Goal: Task Accomplishment & Management: Manage account settings

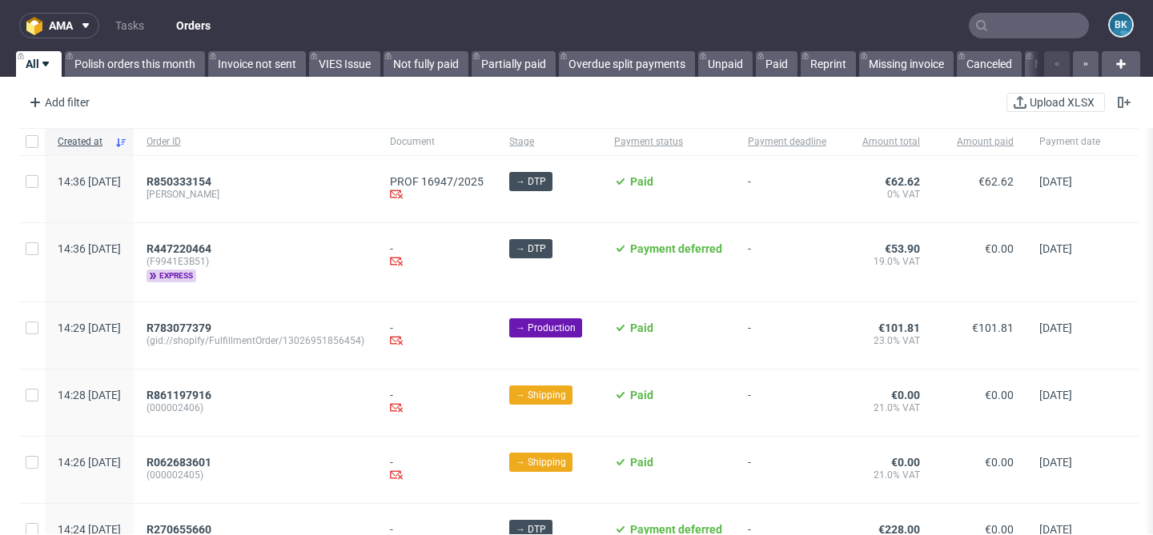
click at [1053, 27] on input "text" at bounding box center [1028, 26] width 120 height 26
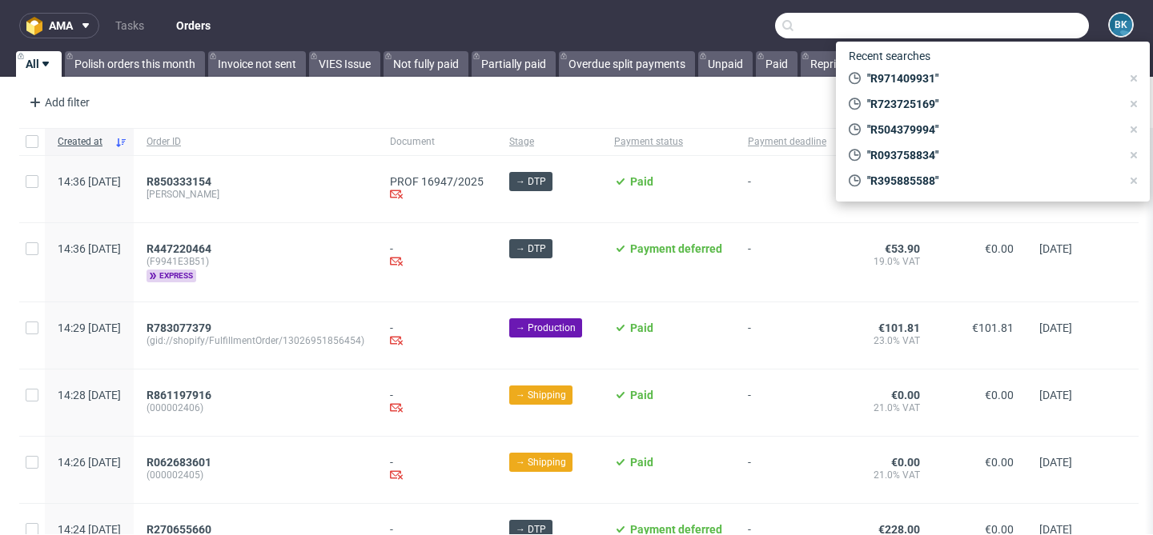
paste input "R356609321"
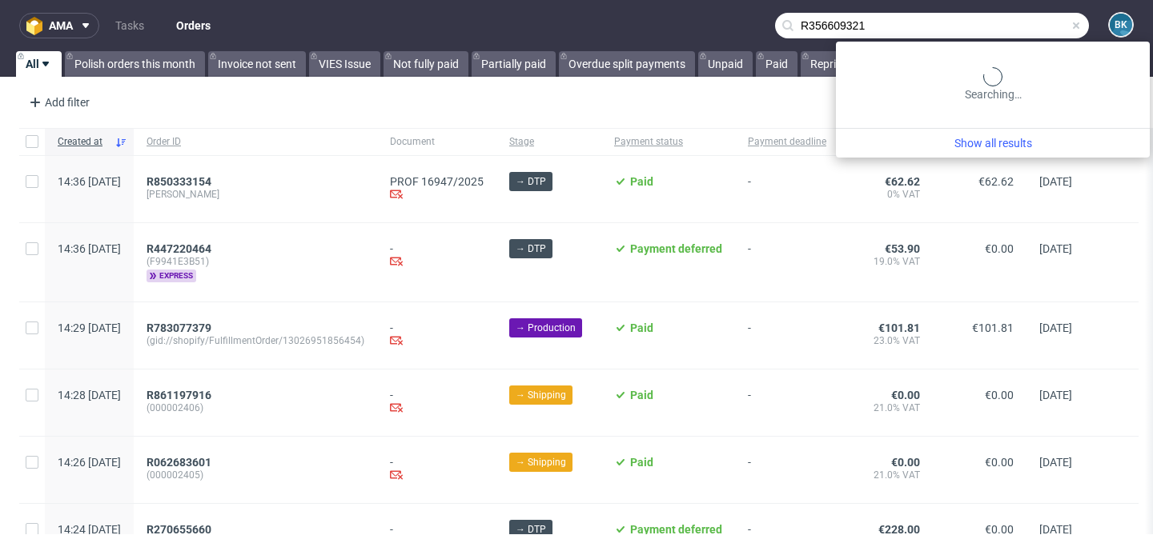
type input "R356609321"
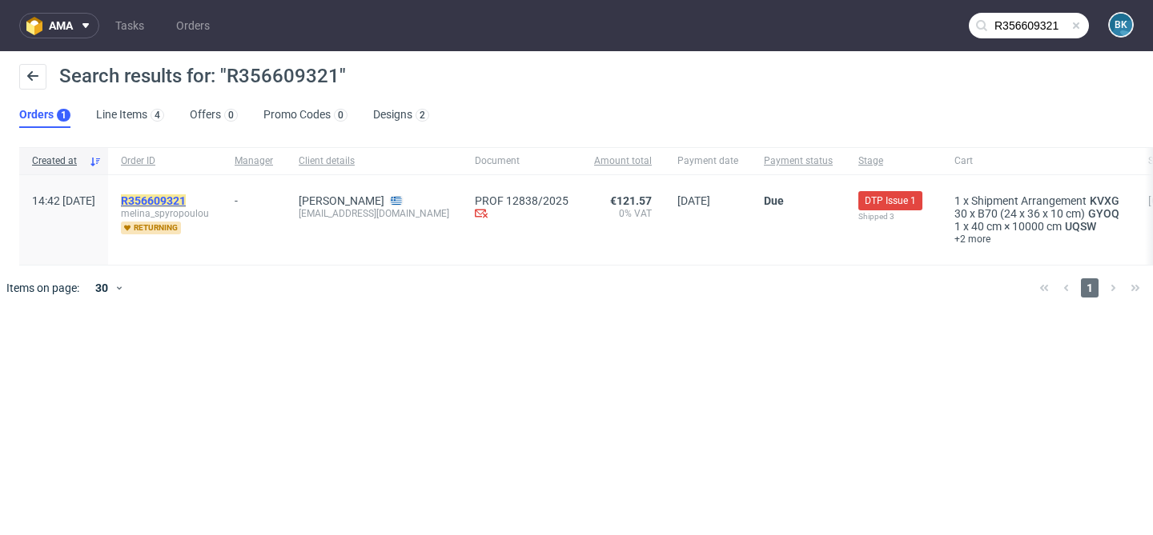
click at [186, 203] on mark "R356609321" at bounding box center [153, 200] width 65 height 13
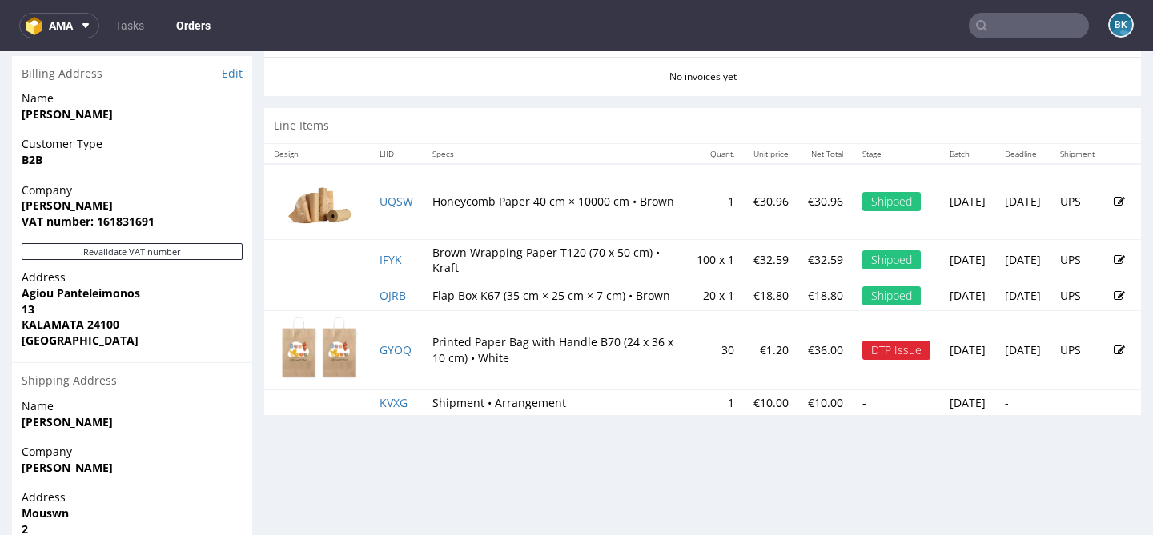
scroll to position [757, 0]
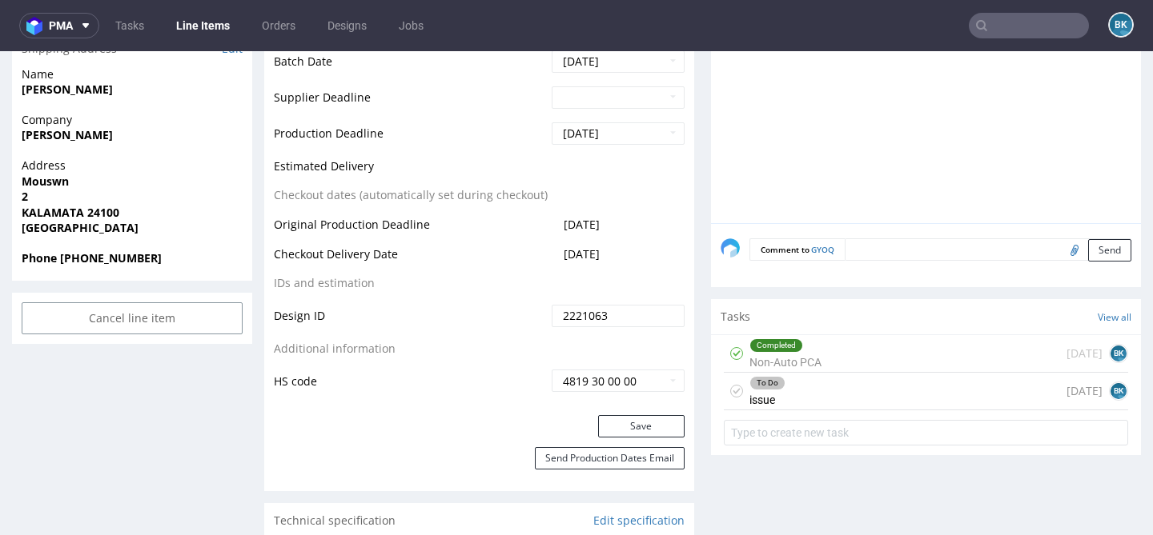
scroll to position [716, 0]
click at [863, 409] on div "To Do issue 24 days ago BK" at bounding box center [926, 390] width 404 height 38
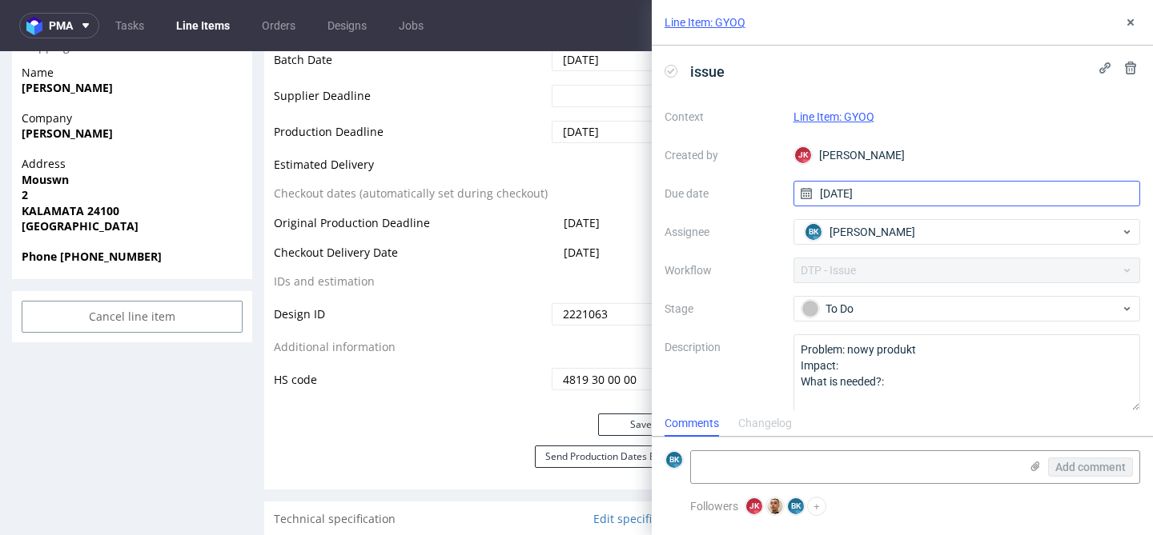
scroll to position [14, 0]
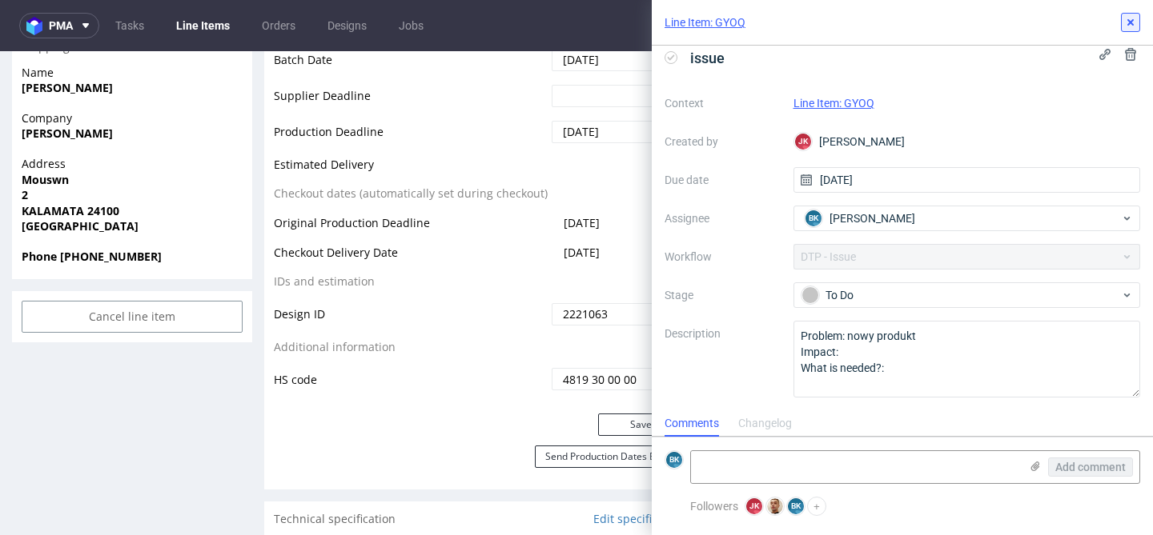
click at [1129, 18] on icon at bounding box center [1130, 22] width 13 height 13
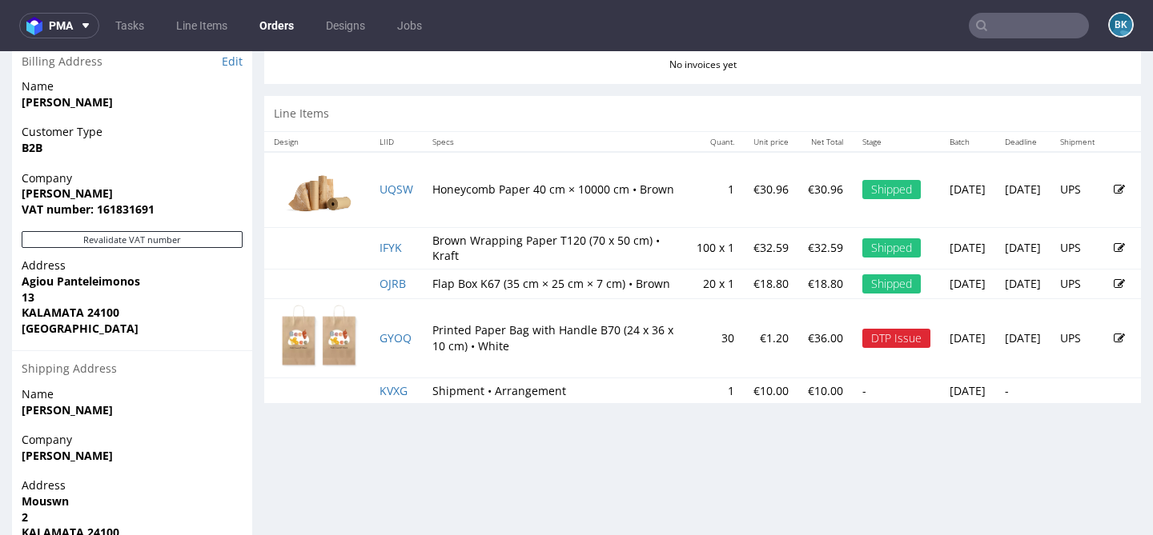
scroll to position [835, 0]
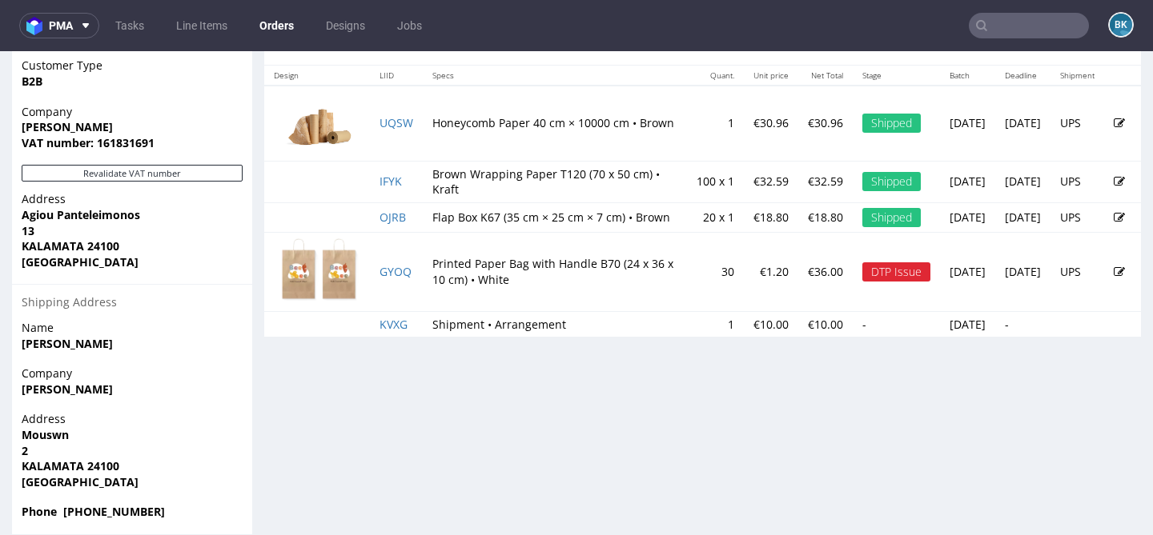
click at [1113, 278] on icon at bounding box center [1118, 272] width 11 height 11
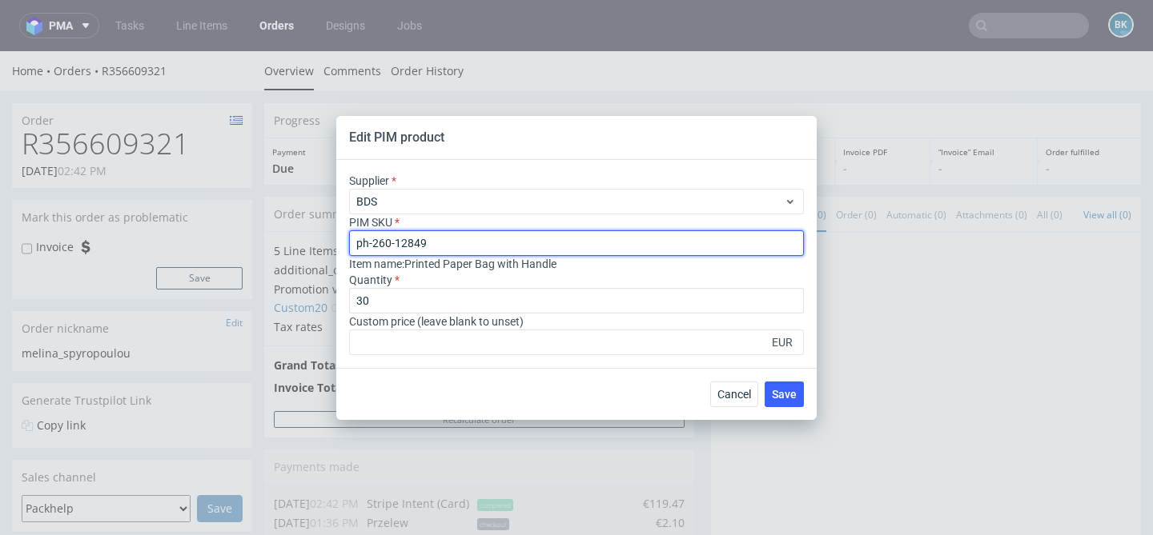
drag, startPoint x: 460, startPoint y: 242, endPoint x: 283, endPoint y: 242, distance: 176.9
click at [283, 242] on div "Edit PIM product Supplier BDS PIM SKU ph-260-12849 Item name : Printed Paper Ba…" at bounding box center [576, 267] width 1153 height 535
type input "ph-b-fb-b-90"
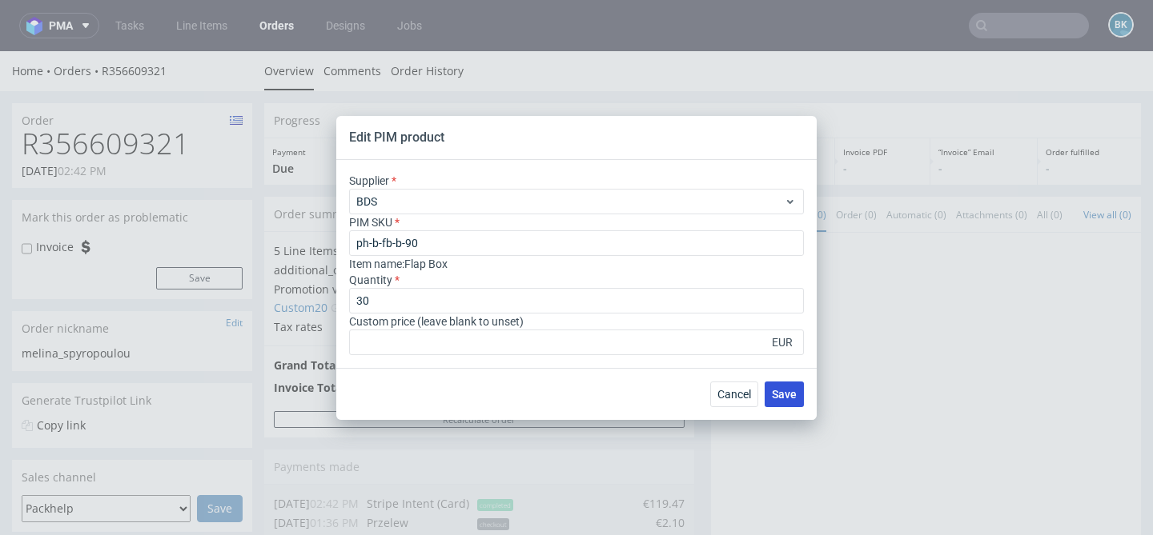
click at [780, 390] on span "Save" at bounding box center [784, 394] width 25 height 11
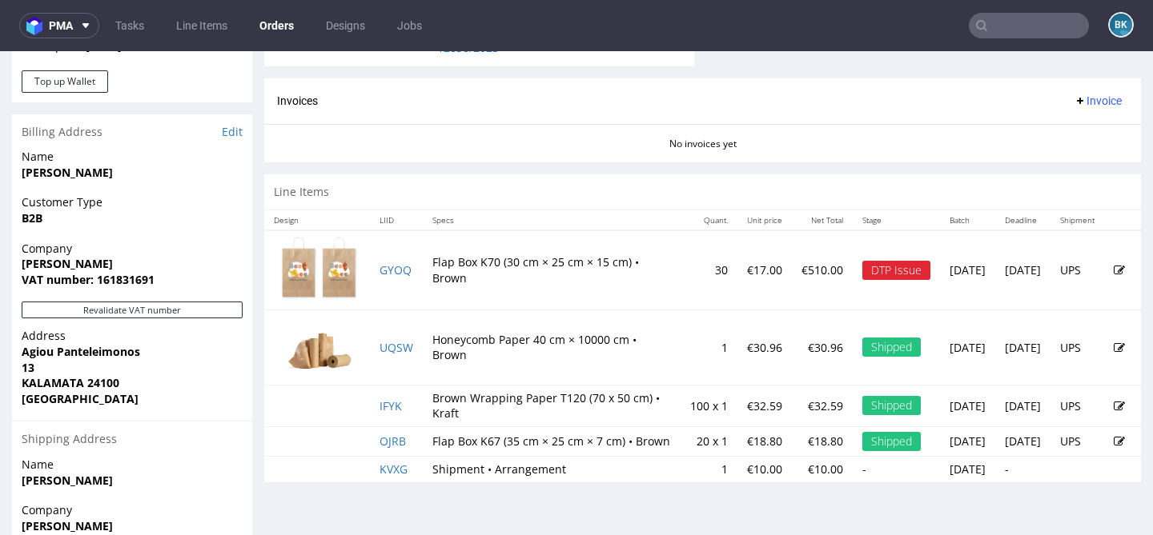
scroll to position [684, 0]
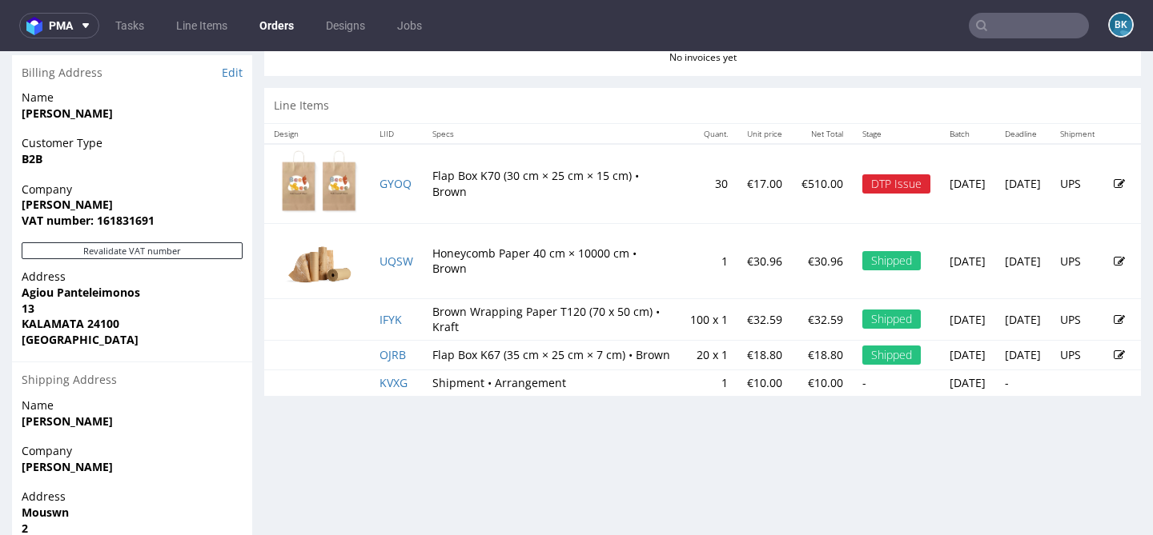
scroll to position [755, 0]
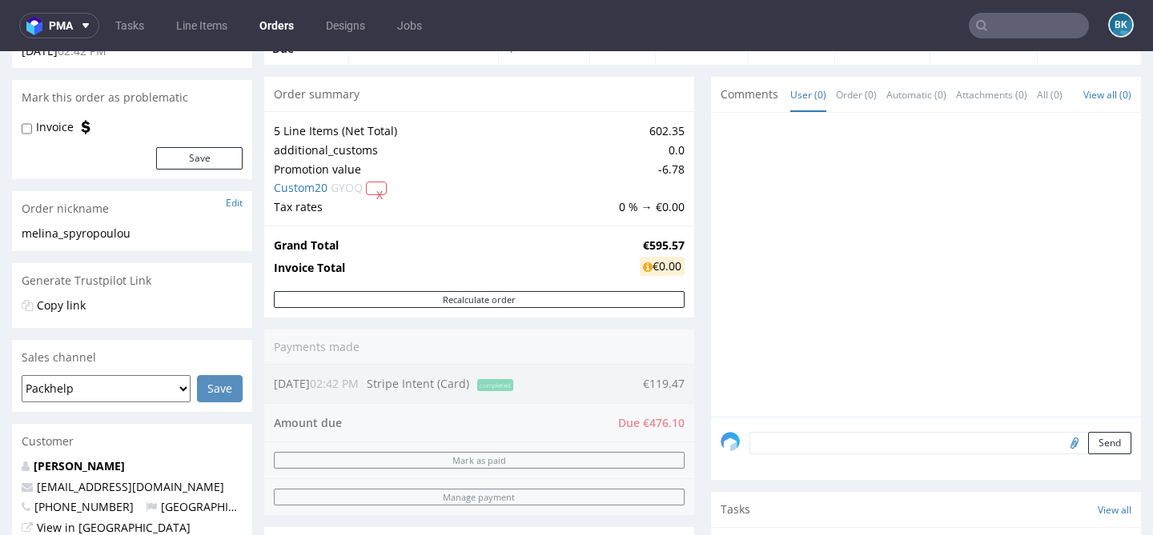
scroll to position [122, 0]
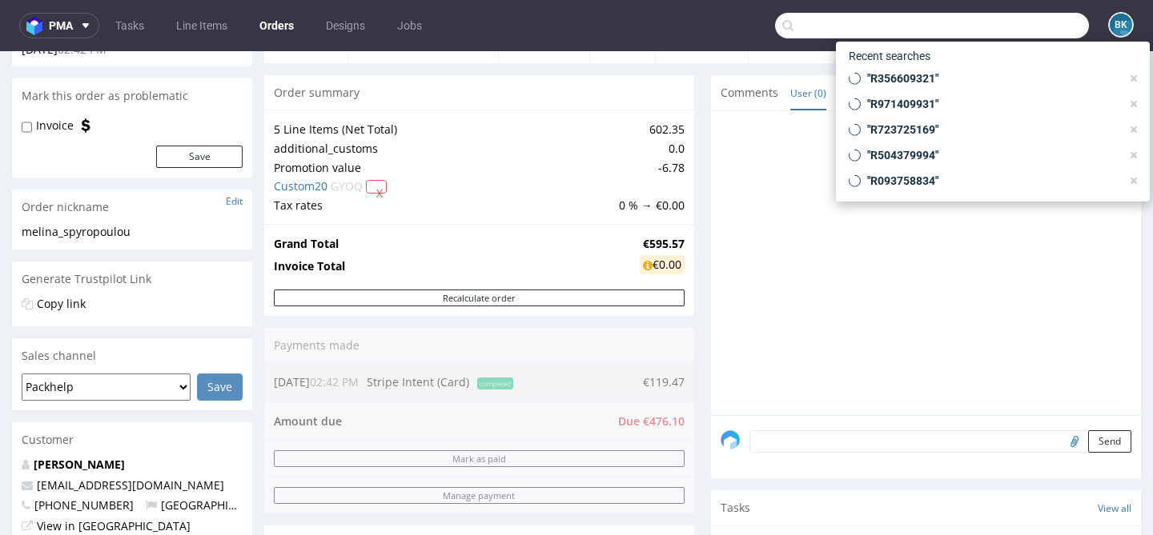
click at [1033, 21] on input "text" at bounding box center [932, 26] width 314 height 26
paste input "R117878293"
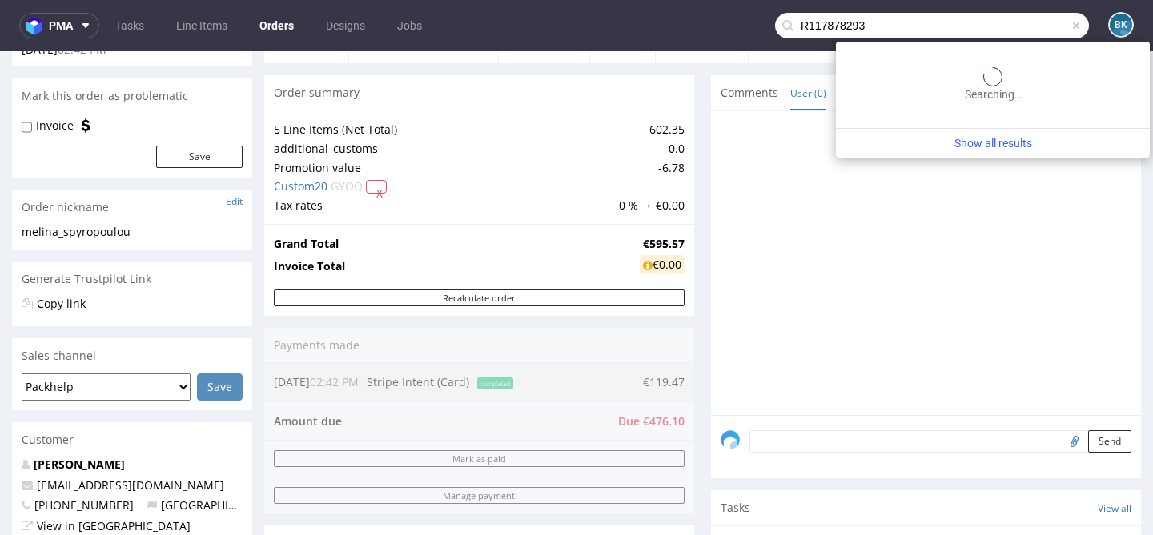
type input "R117878293"
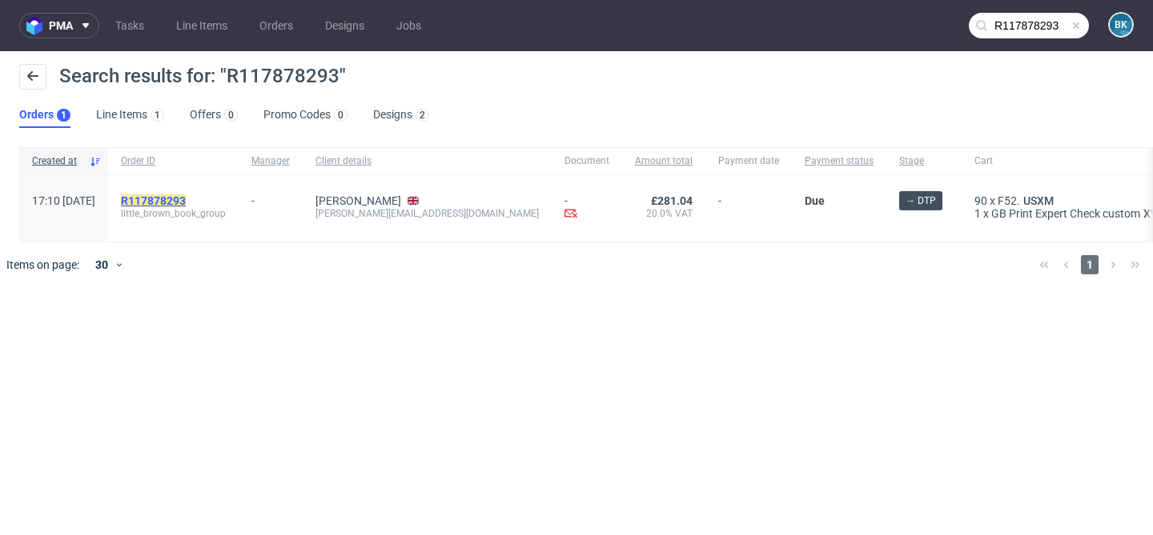
click at [186, 202] on mark "R117878293" at bounding box center [153, 200] width 65 height 13
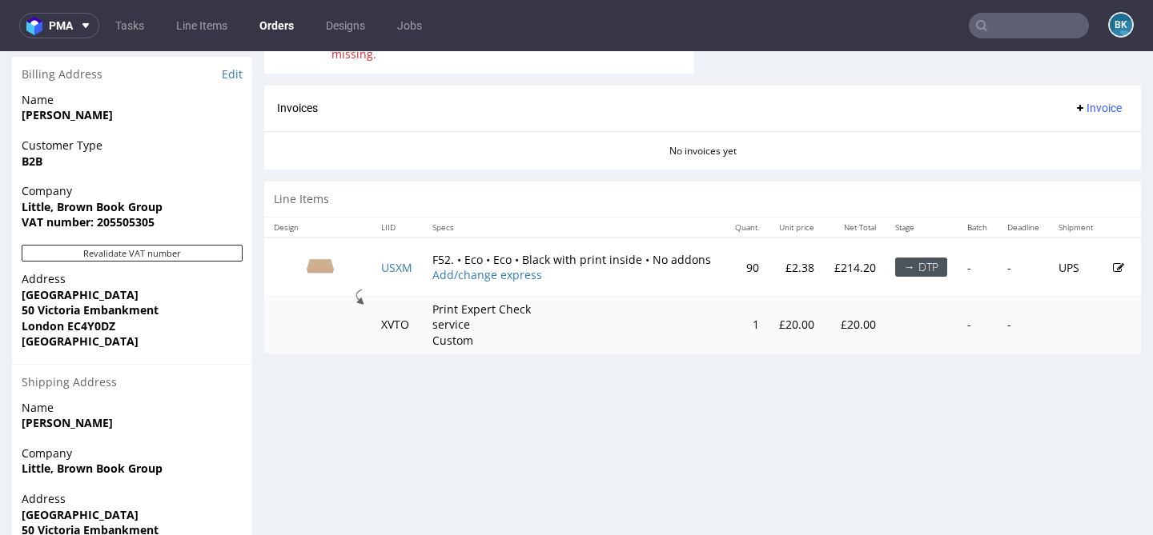
scroll to position [676, 0]
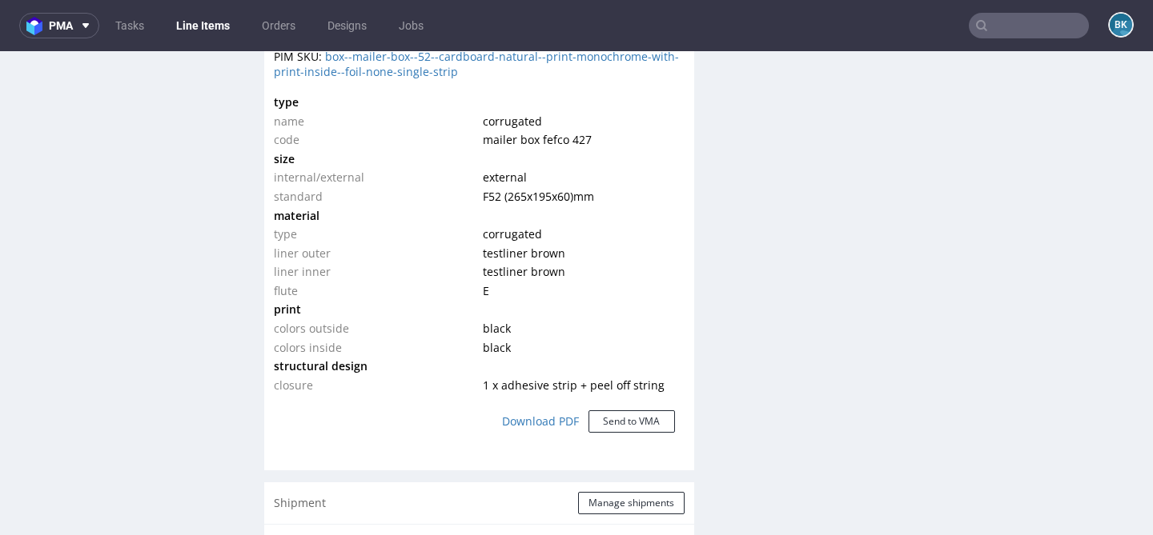
scroll to position [1177, 0]
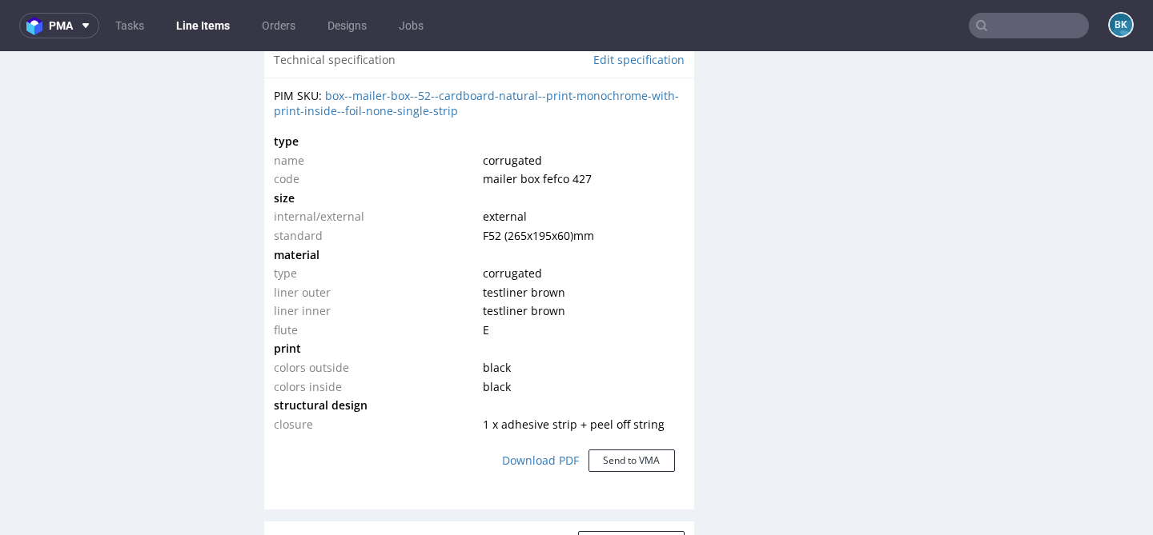
click at [1046, 26] on input "text" at bounding box center [1028, 26] width 120 height 26
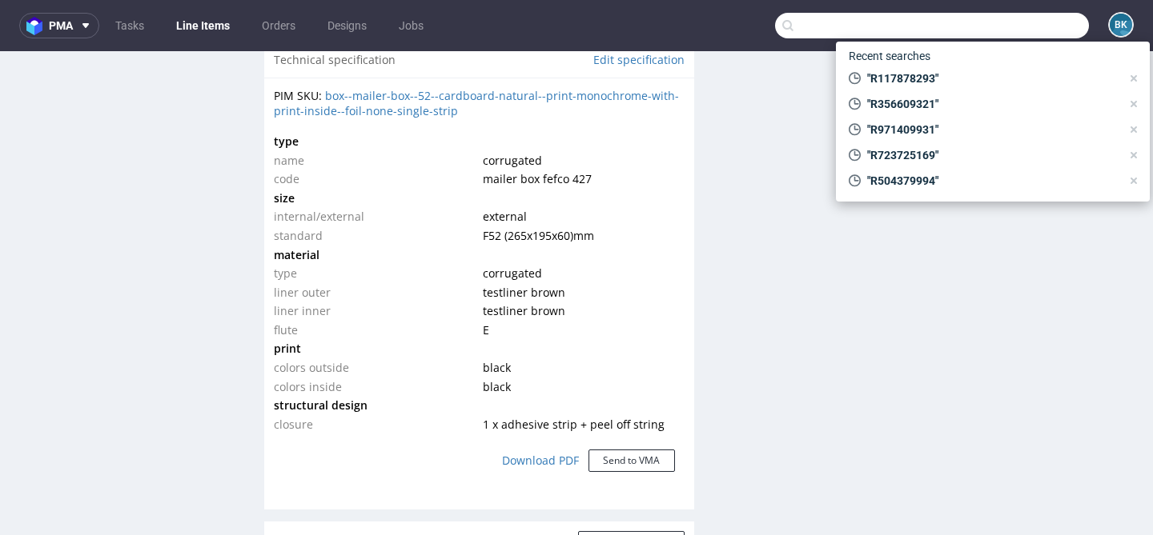
paste input "R117878293"
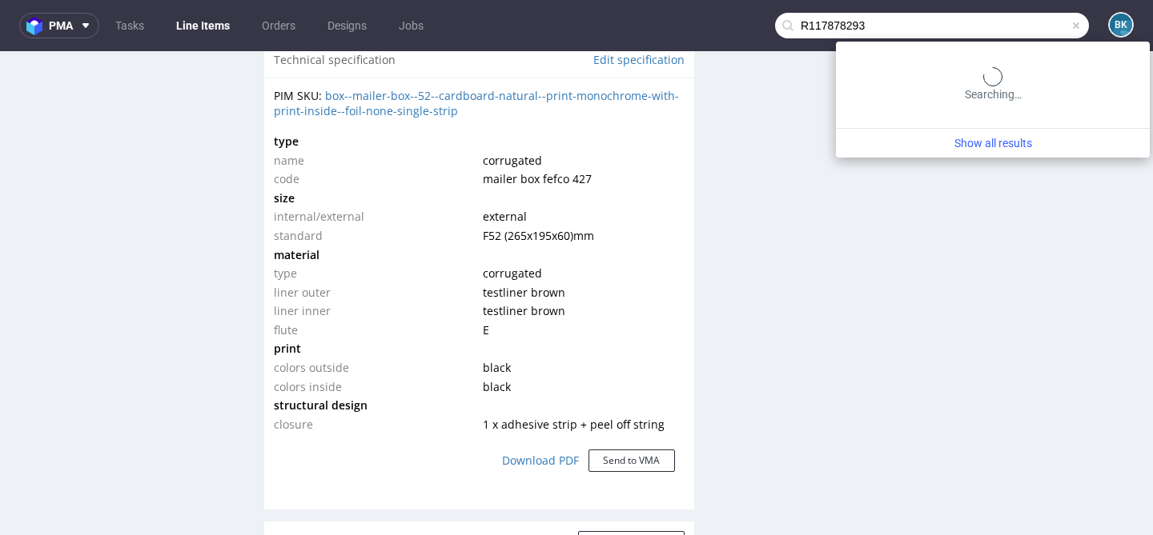
type input "R117878293"
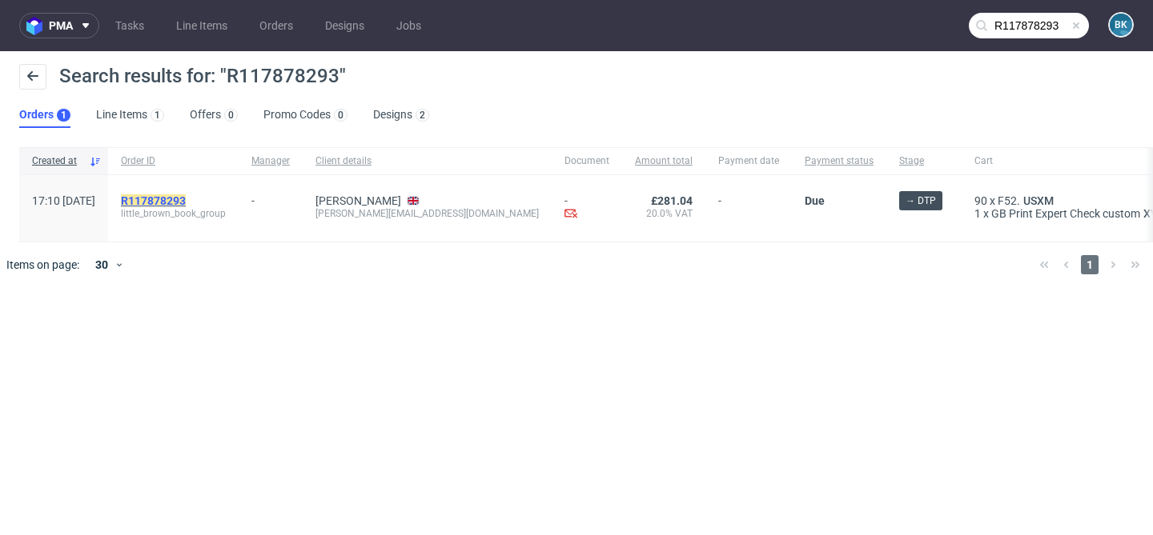
click at [186, 201] on mark "R117878293" at bounding box center [153, 200] width 65 height 13
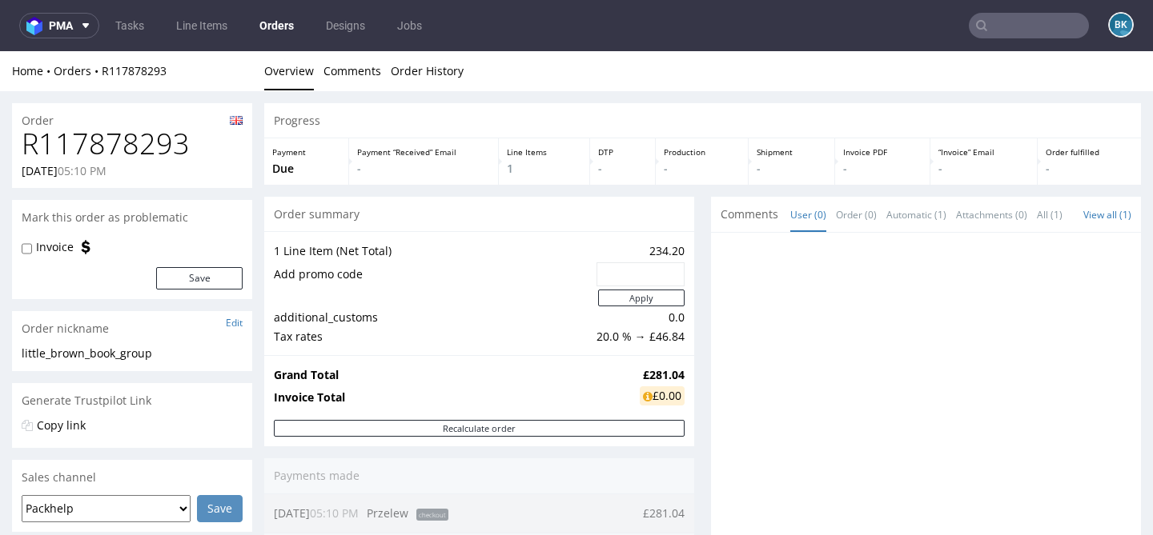
scroll to position [772, 0]
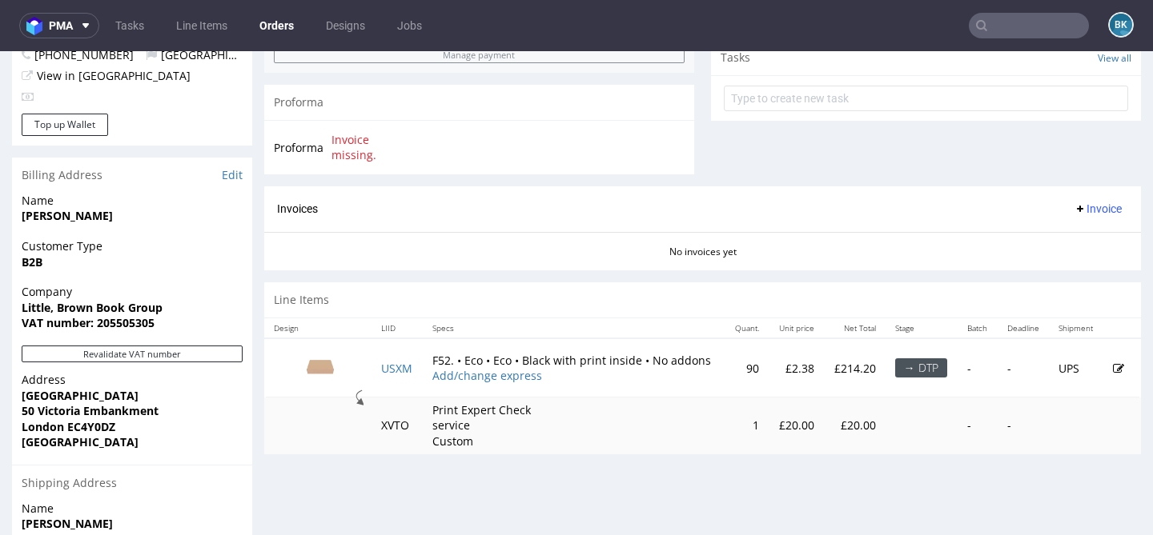
scroll to position [772, 0]
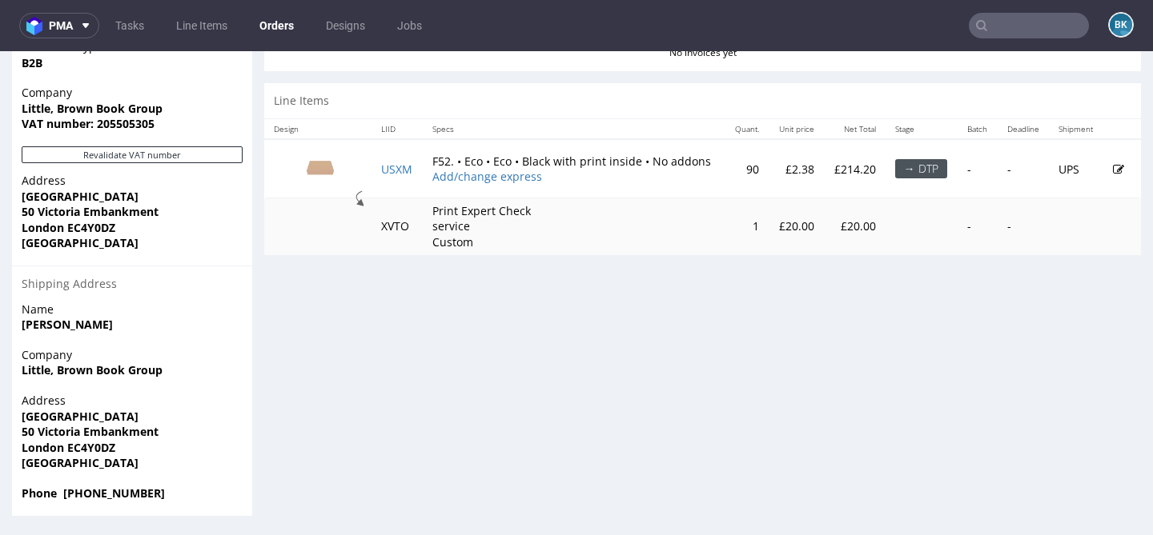
click at [1113, 167] on icon at bounding box center [1118, 169] width 11 height 11
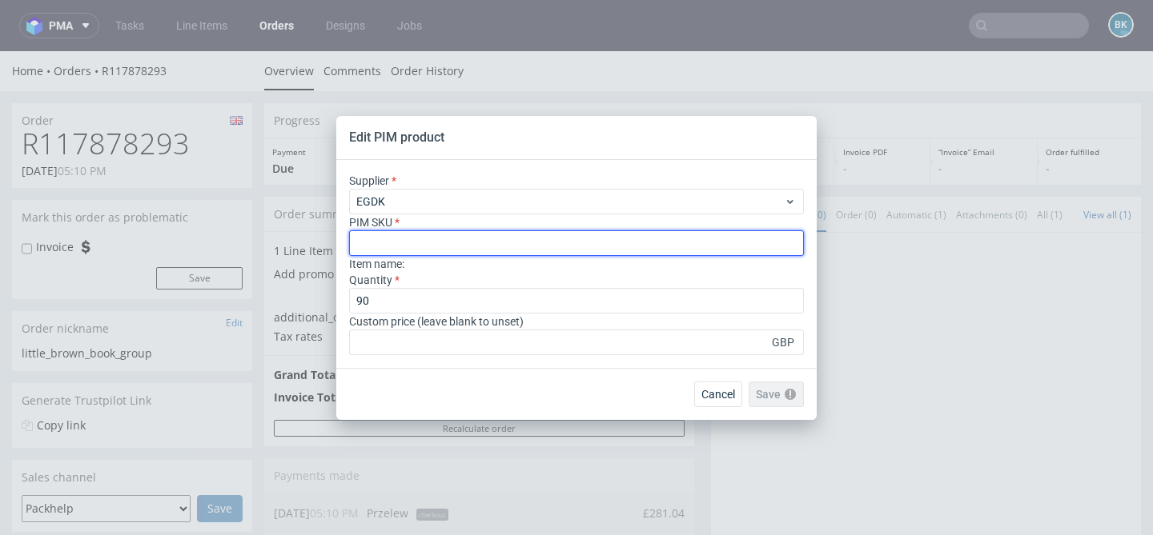
click at [400, 247] on input "text" at bounding box center [576, 244] width 455 height 26
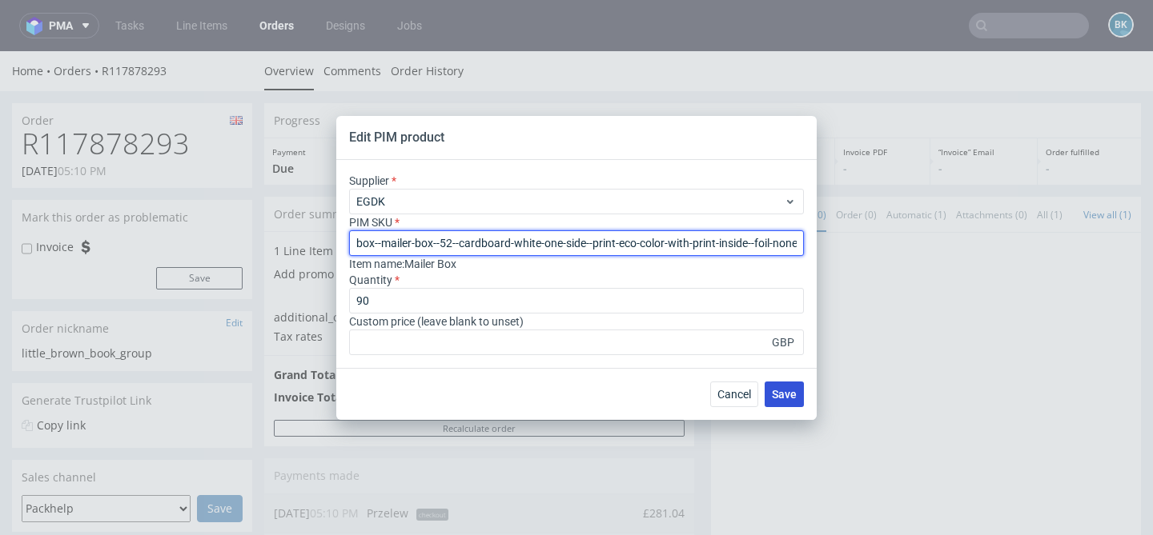
type input "box--mailer-box--52--cardboard-white-one-side--print-eco-color-with-print-insid…"
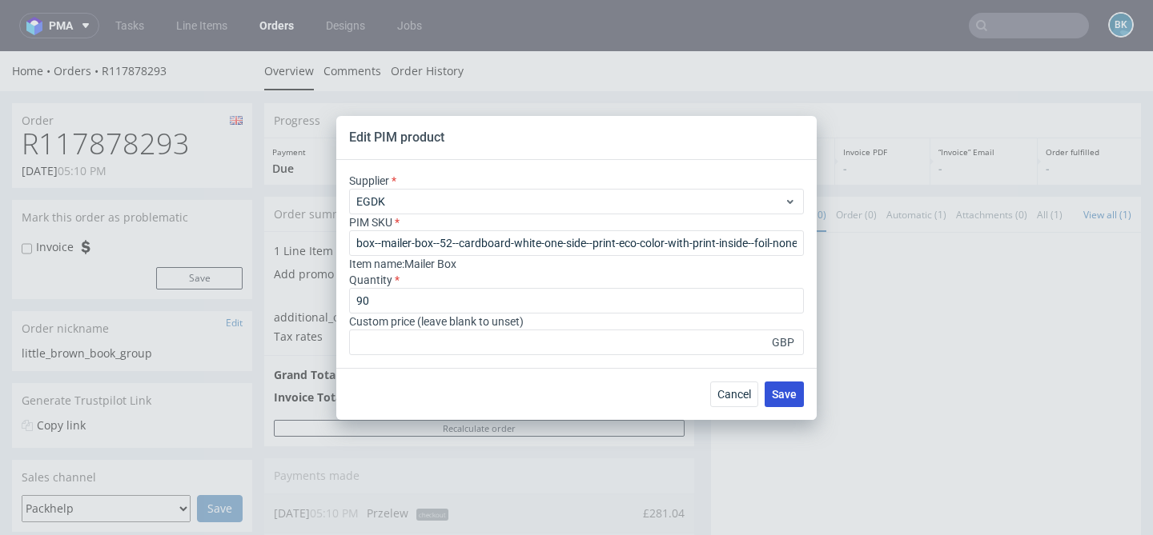
click at [784, 393] on span "Save" at bounding box center [784, 394] width 25 height 11
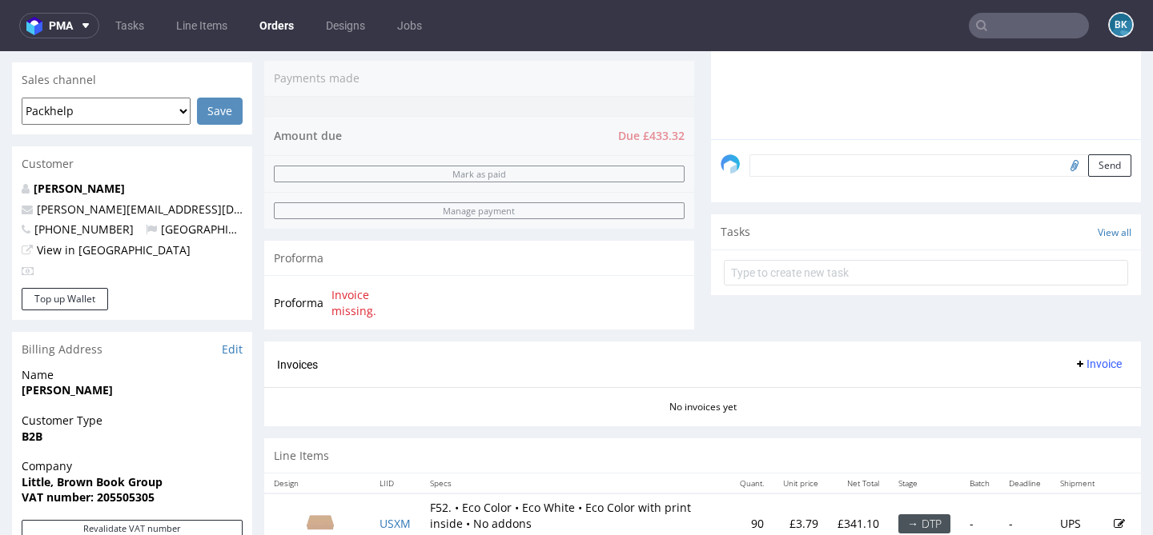
scroll to position [385, 0]
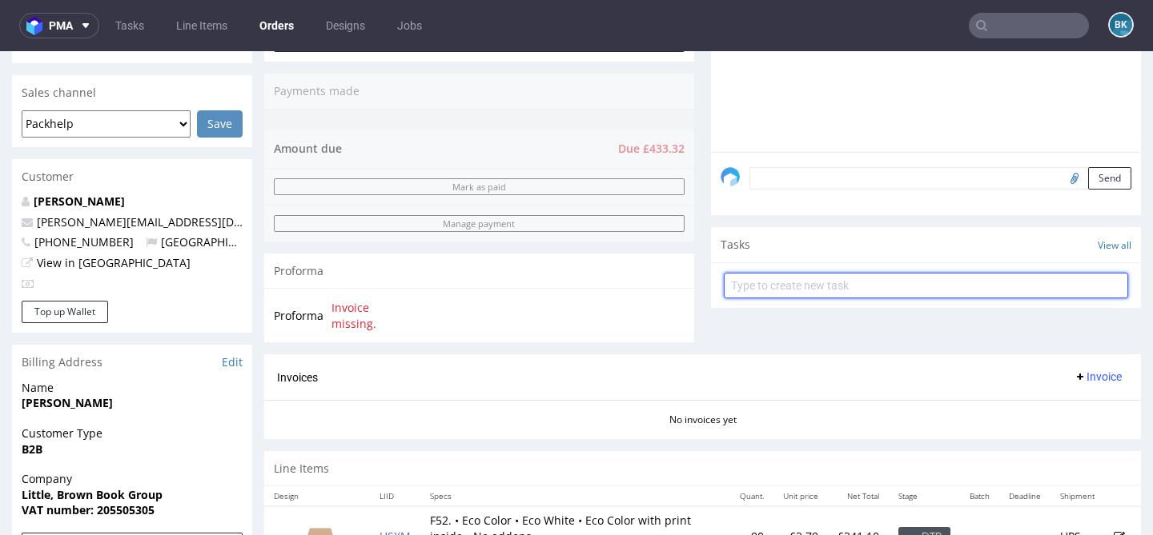
click at [816, 298] on input "text" at bounding box center [926, 286] width 404 height 26
type input "Design"
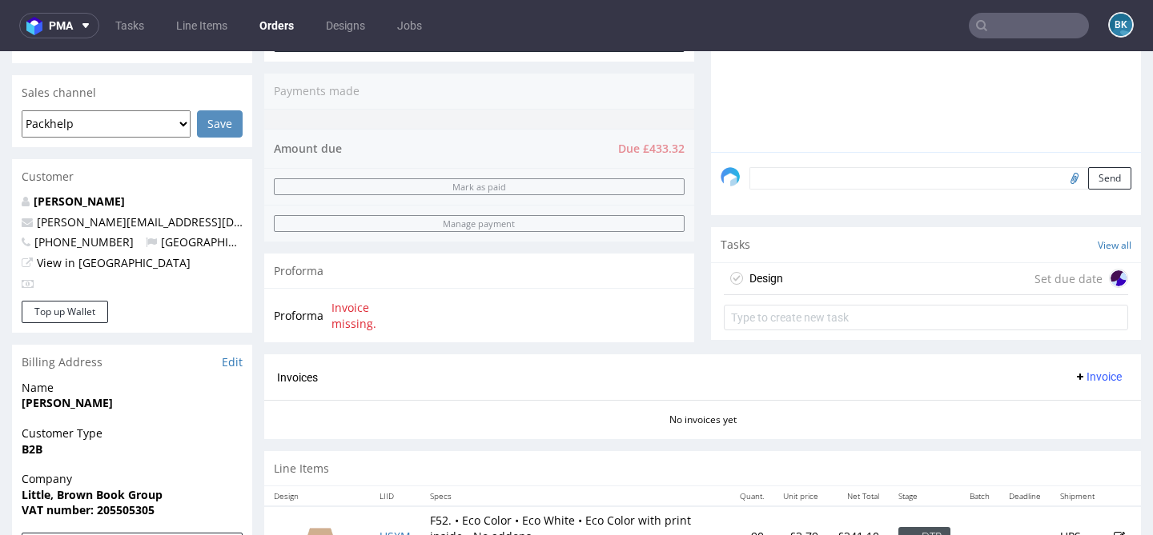
click at [882, 286] on div "Design Set due date" at bounding box center [926, 279] width 404 height 32
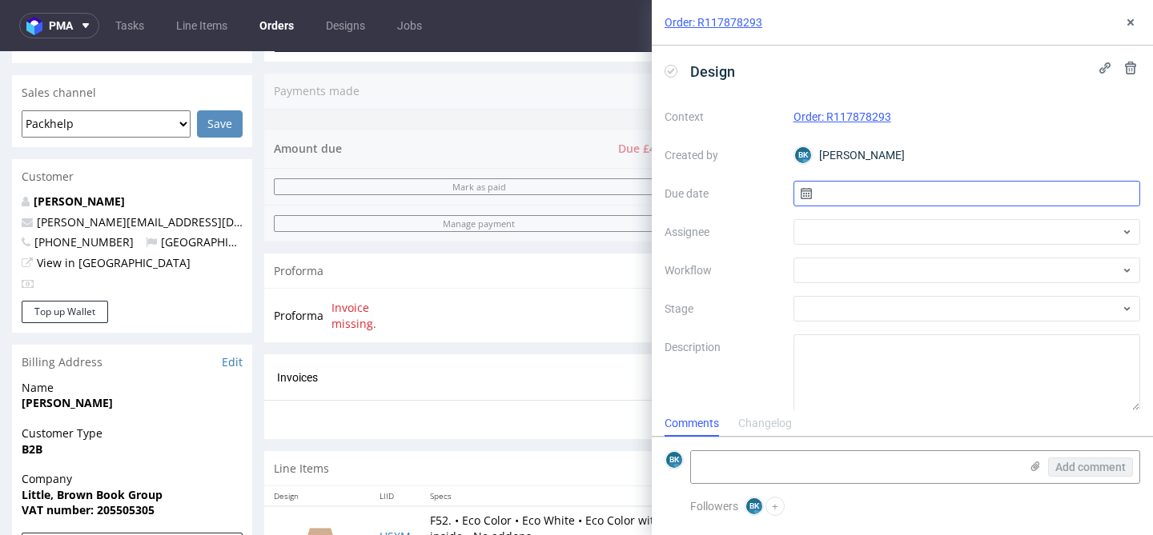
scroll to position [14, 0]
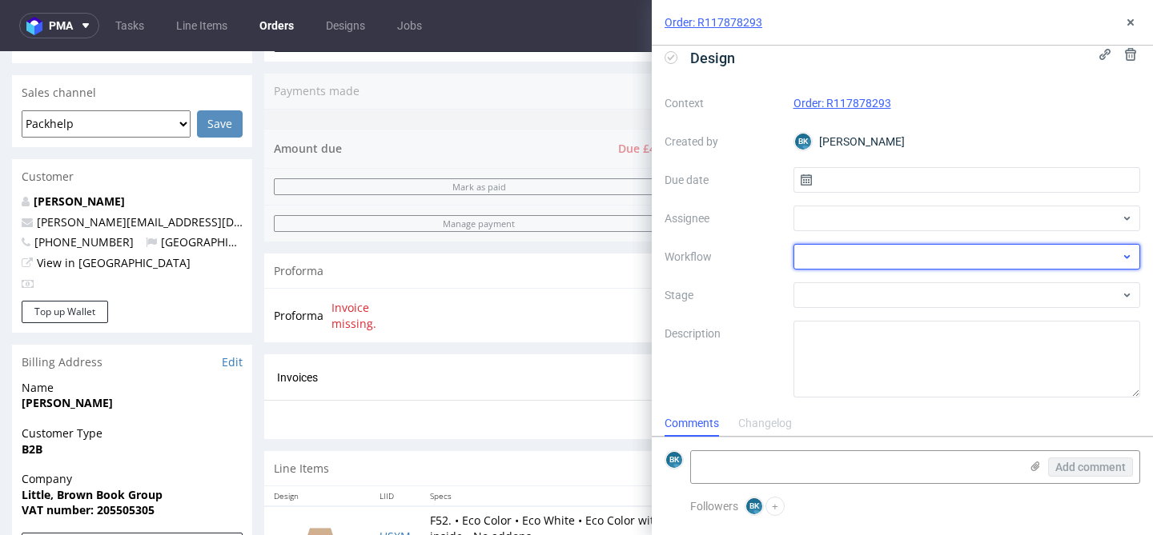
click at [832, 259] on div at bounding box center [966, 257] width 347 height 26
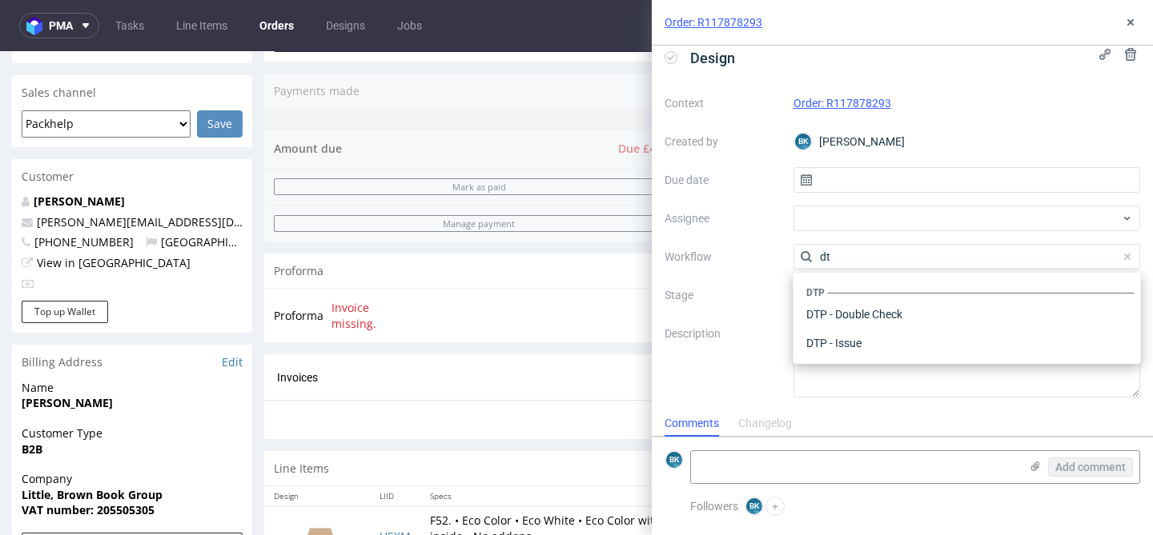
scroll to position [0, 0]
type input "dtp"
click at [843, 342] on div "DTP - Issue" at bounding box center [967, 343] width 335 height 29
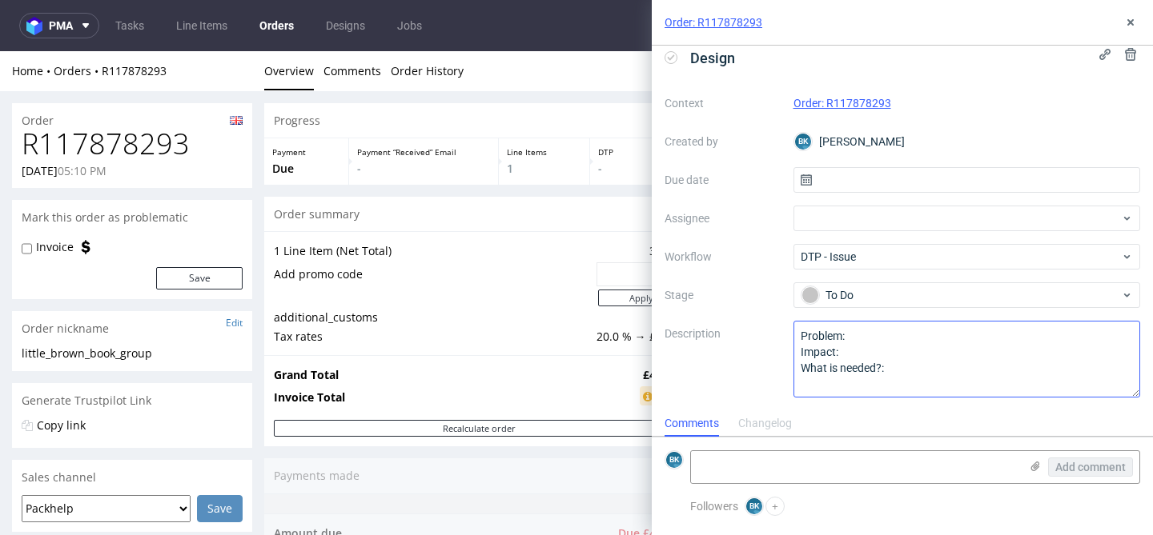
scroll to position [14, 0]
click at [1034, 467] on use at bounding box center [1035, 467] width 9 height 10
click at [0, 0] on input "file" at bounding box center [0, 0] width 0 height 0
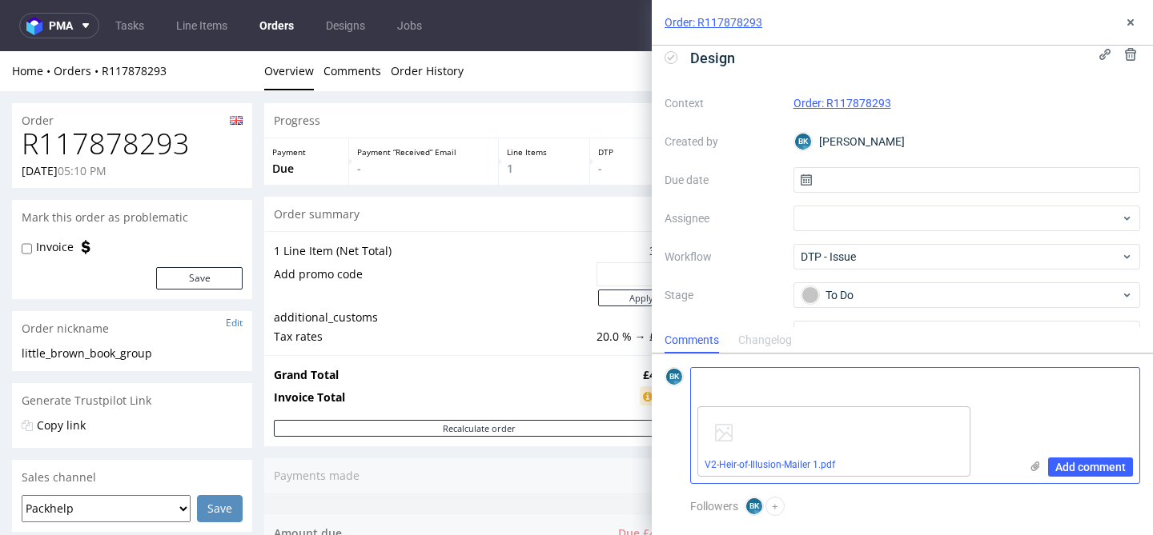
click at [765, 387] on textarea at bounding box center [855, 384] width 328 height 32
type textarea "Design od klienta"
click at [1083, 467] on span "Add comment" at bounding box center [1090, 467] width 70 height 11
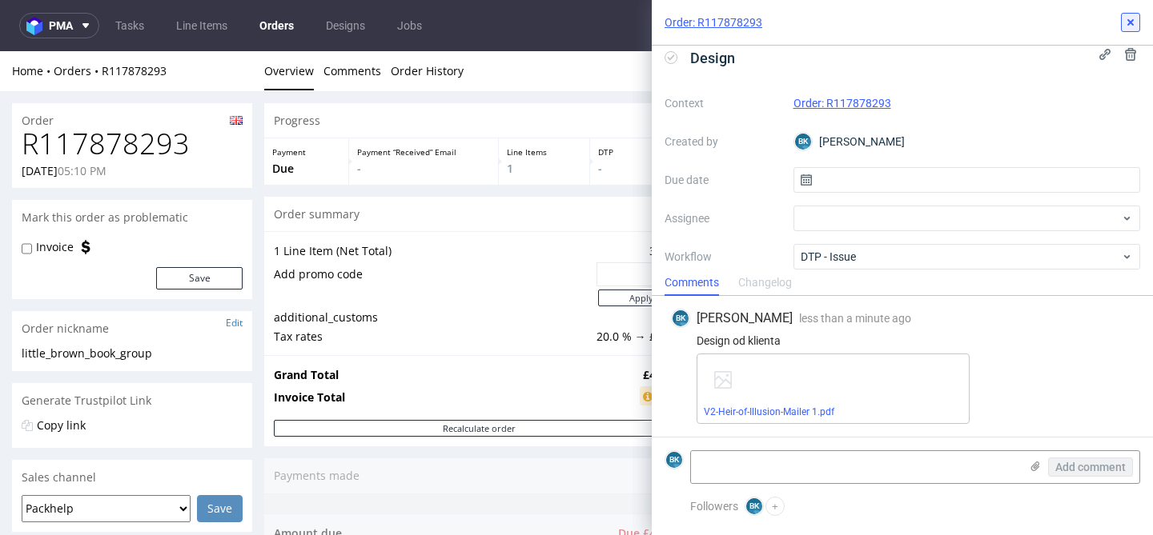
click at [1128, 22] on use at bounding box center [1130, 22] width 6 height 6
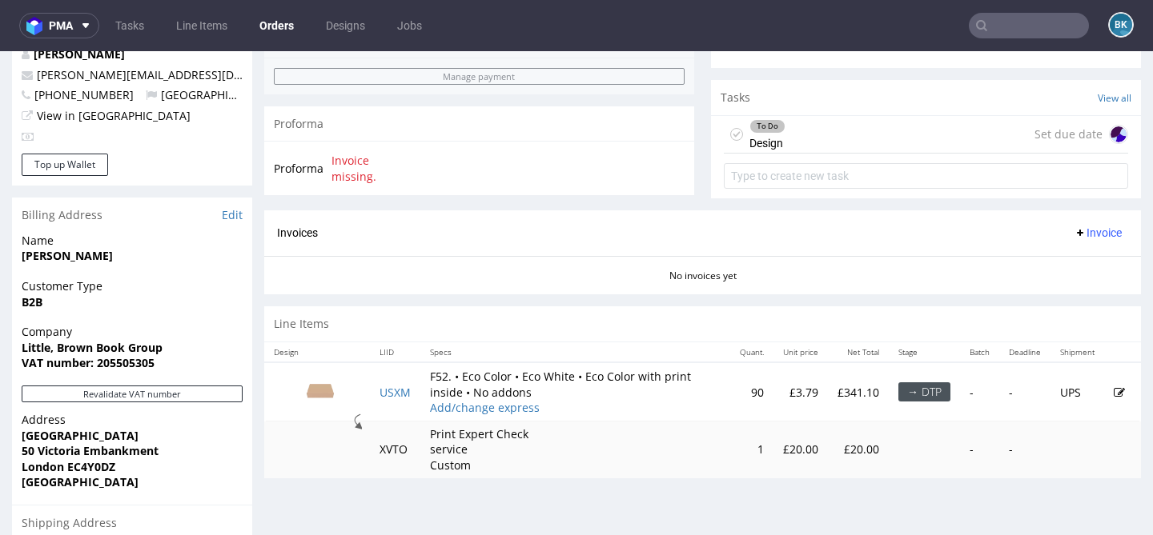
scroll to position [534, 0]
click at [1069, 142] on div "Set due date" at bounding box center [1081, 132] width 94 height 19
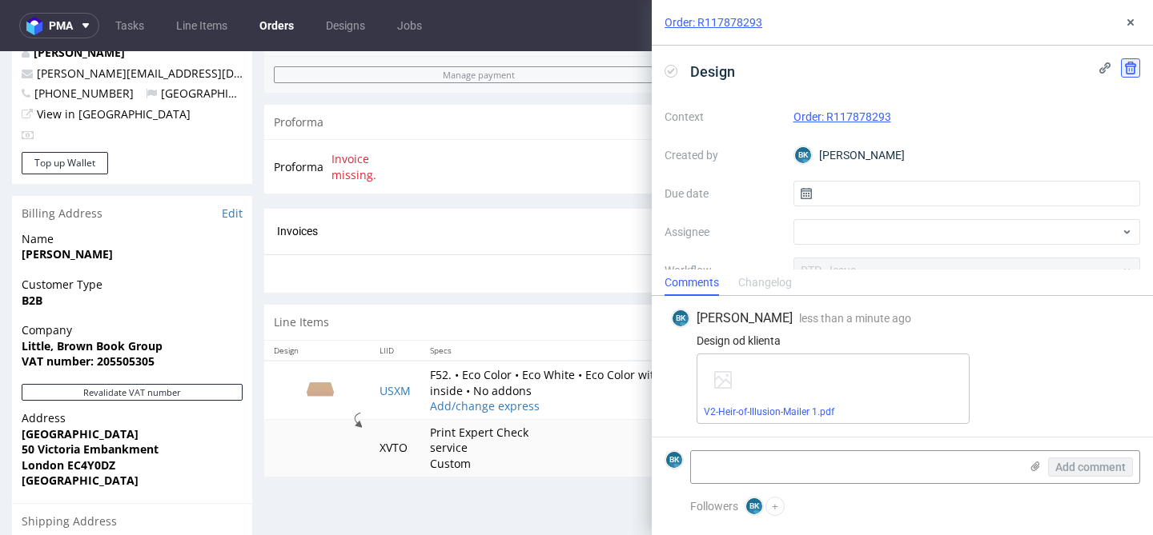
click at [1133, 62] on icon at bounding box center [1130, 68] width 13 height 13
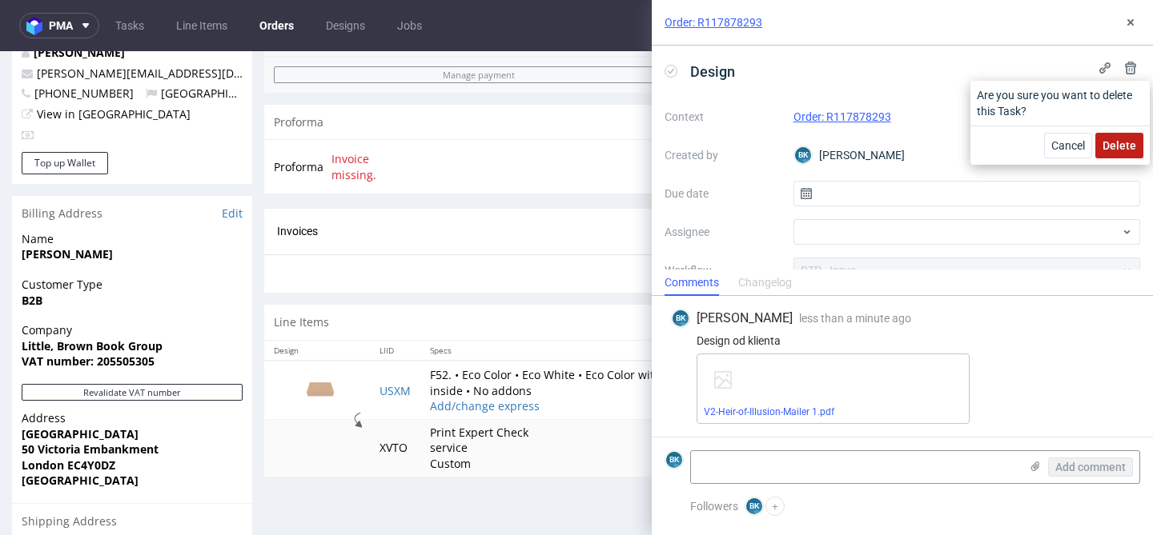
click at [1117, 141] on span "Delete" at bounding box center [1119, 145] width 34 height 11
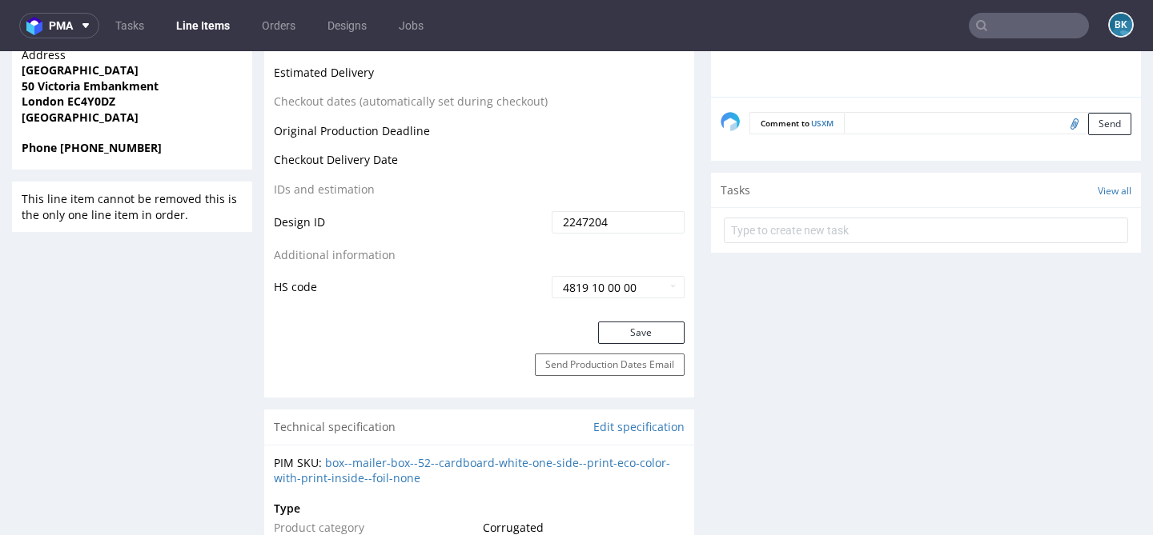
scroll to position [812, 0]
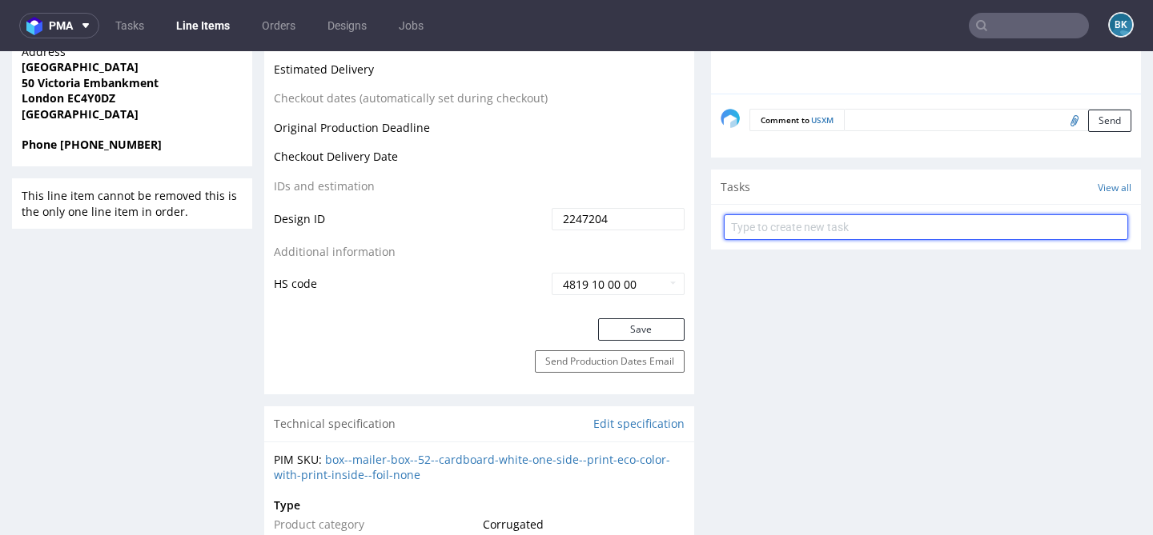
click at [837, 237] on input "text" at bounding box center [926, 228] width 404 height 26
type input "Design"
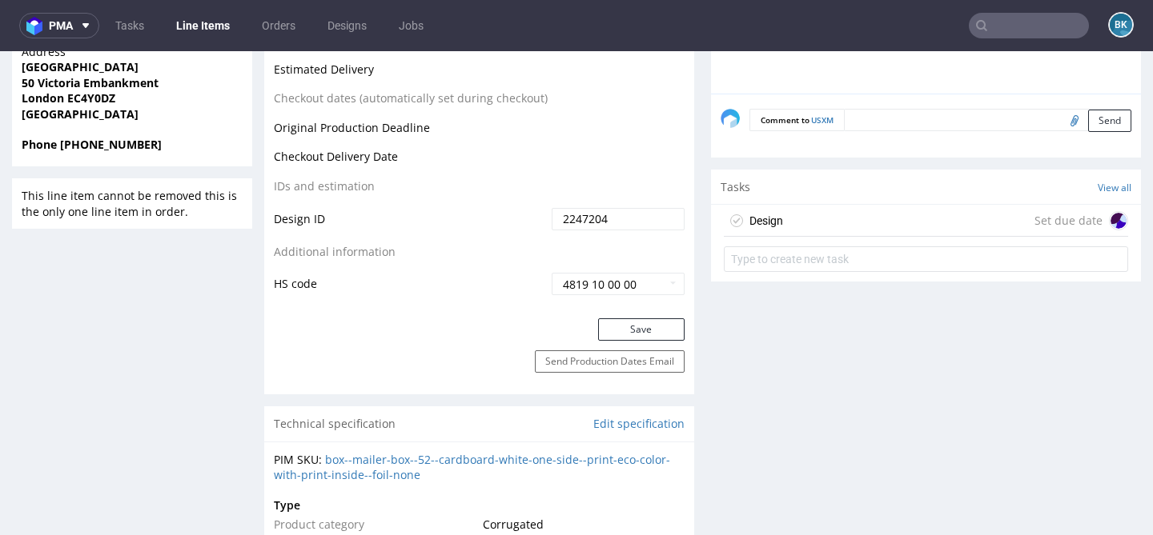
click at [882, 228] on div "Design Set due date" at bounding box center [926, 221] width 404 height 32
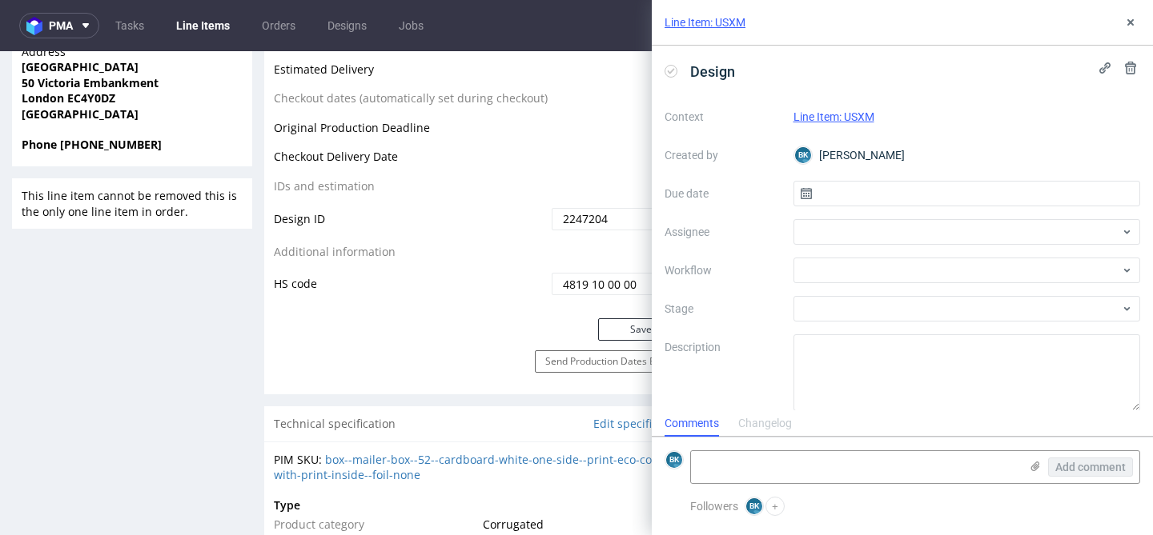
scroll to position [13, 0]
click at [1033, 463] on icon at bounding box center [1035, 466] width 13 height 13
click at [0, 0] on input "file" at bounding box center [0, 0] width 0 height 0
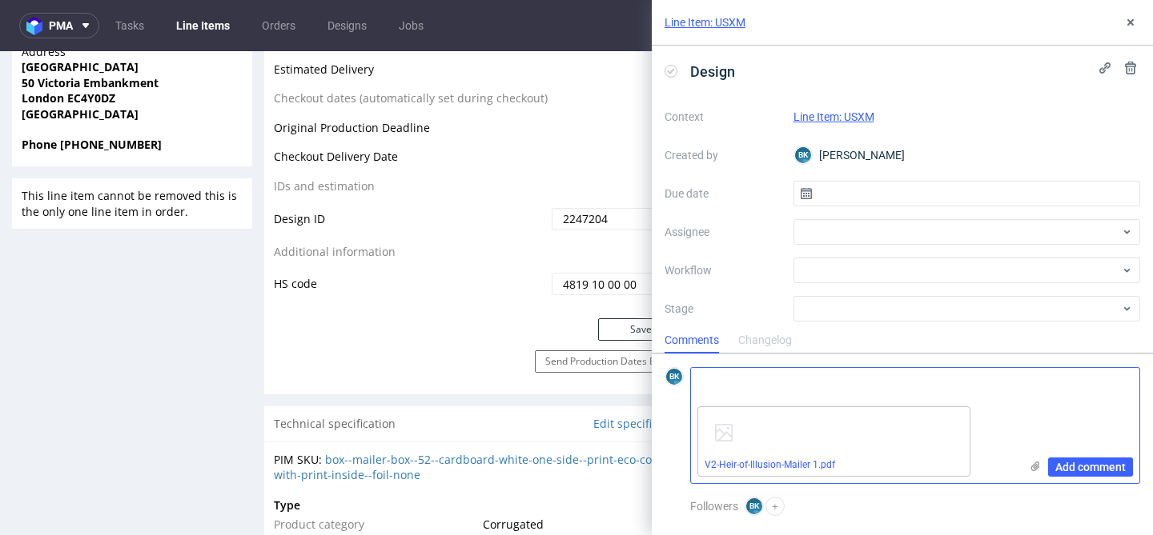
click at [770, 380] on textarea at bounding box center [855, 384] width 328 height 32
type textarea "Design od klienta"
click at [1099, 464] on span "Add comment" at bounding box center [1090, 467] width 70 height 11
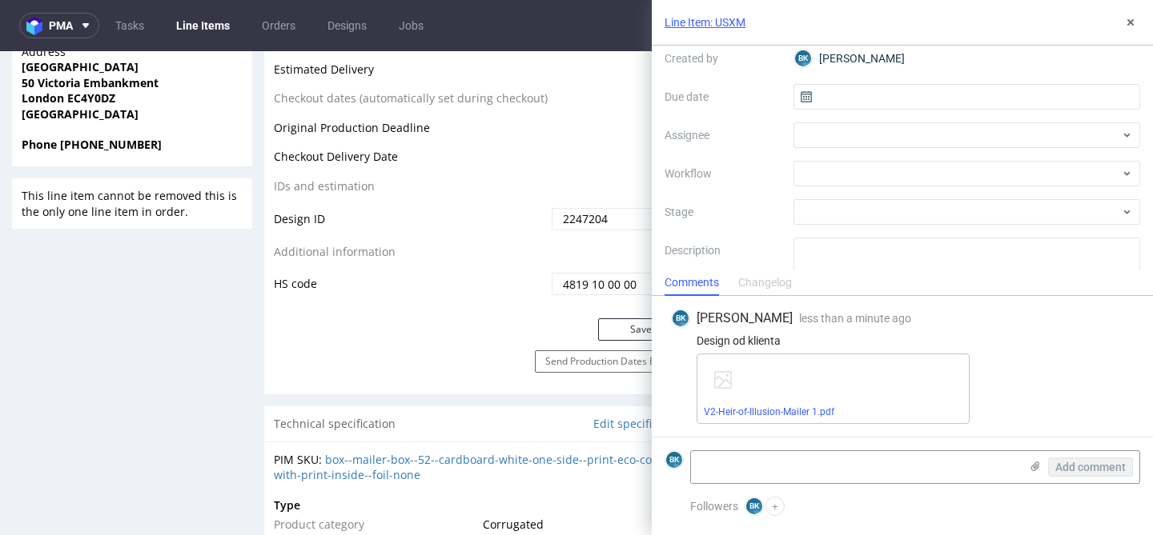
scroll to position [100, 0]
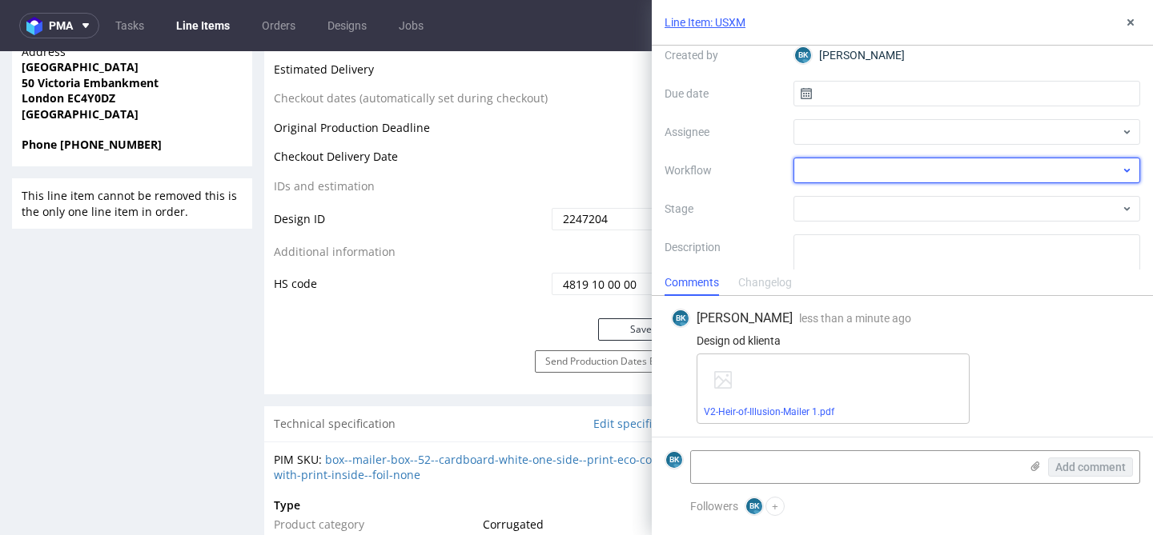
click at [858, 178] on div at bounding box center [966, 171] width 347 height 26
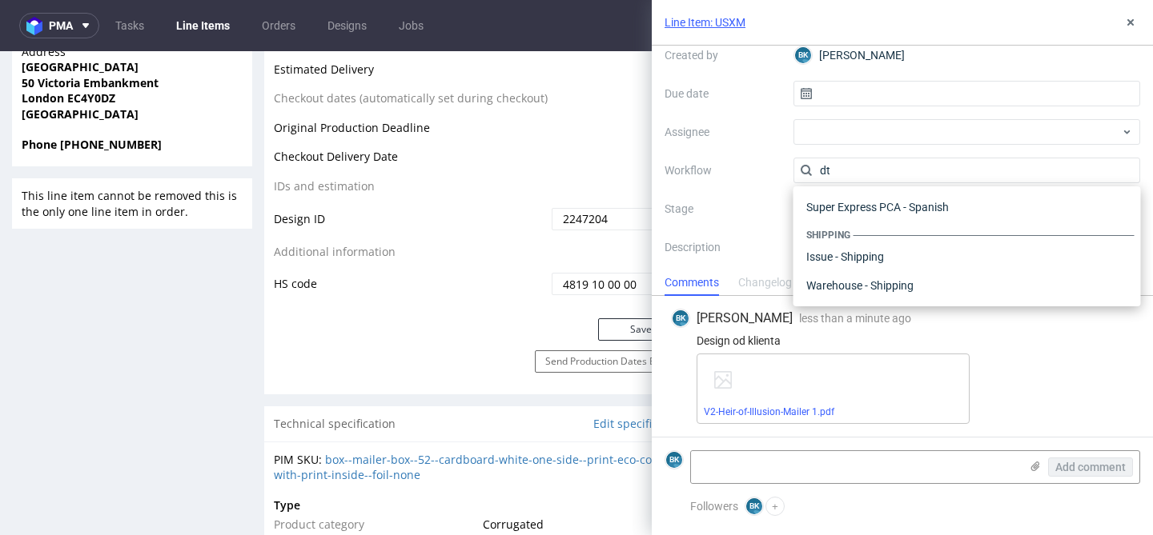
scroll to position [0, 0]
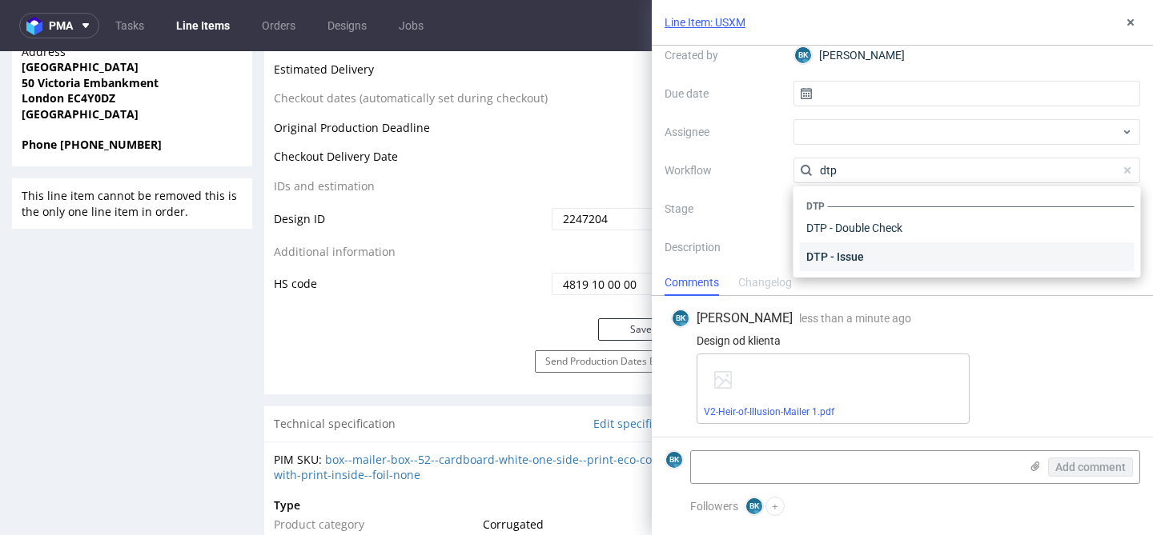
type input "dtp"
click at [844, 259] on div "DTP - Issue" at bounding box center [967, 257] width 335 height 29
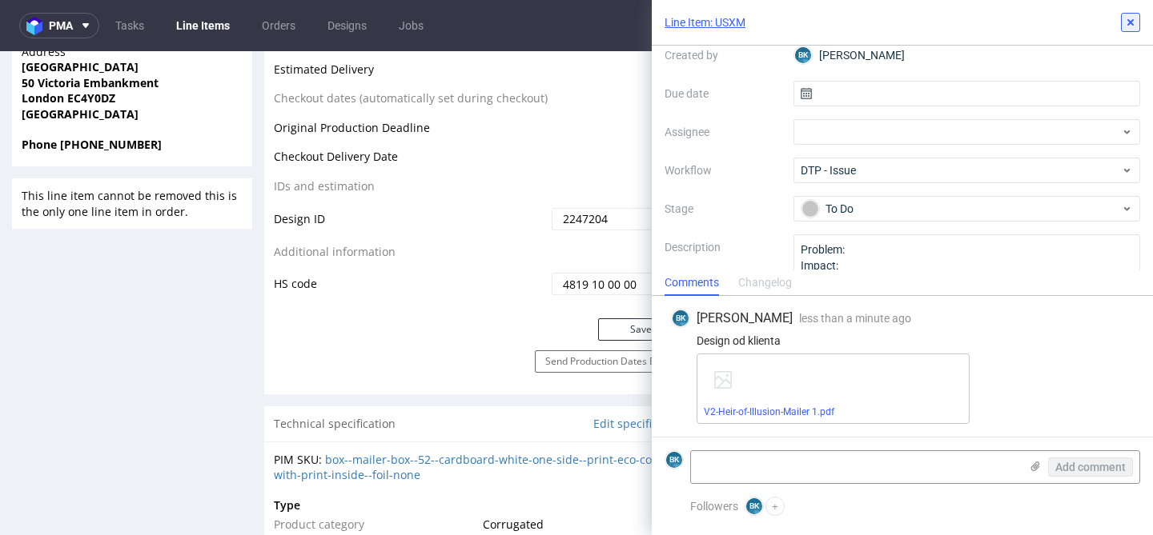
click at [1130, 18] on icon at bounding box center [1130, 22] width 13 height 13
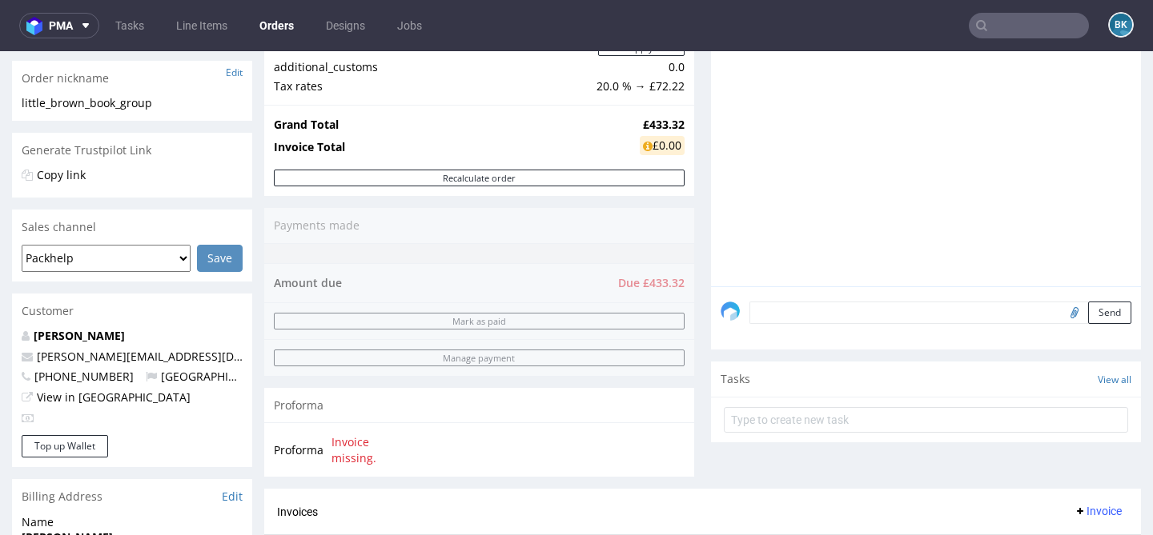
scroll to position [268, 0]
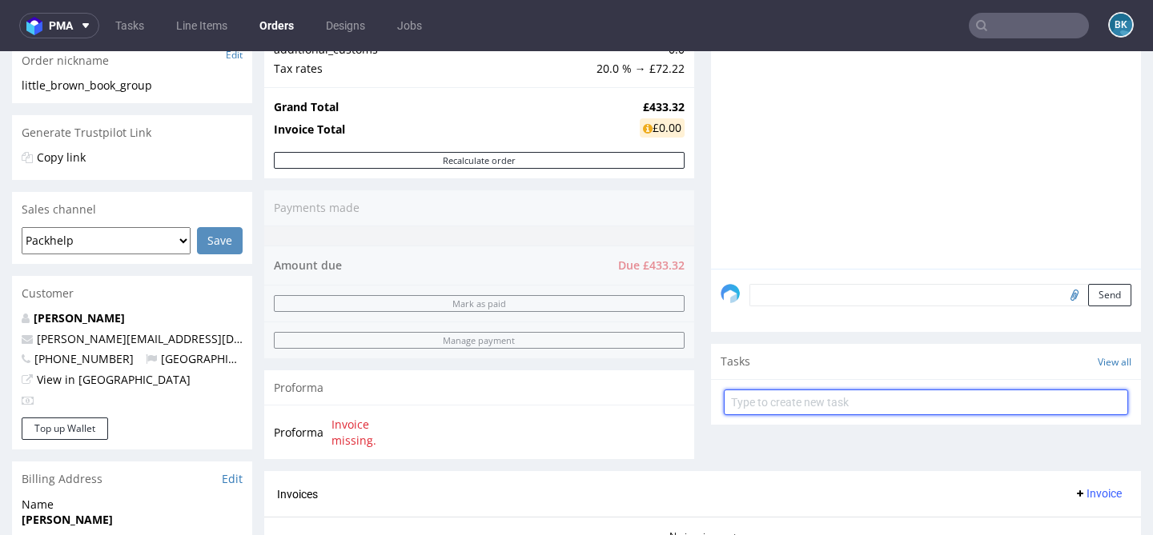
click at [816, 415] on input "text" at bounding box center [926, 403] width 404 height 26
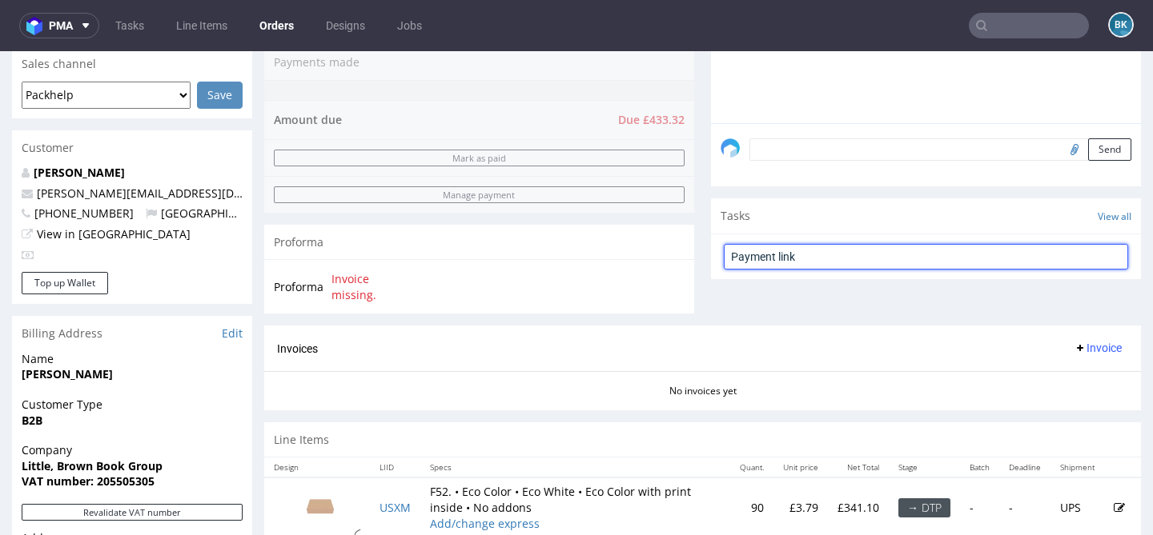
scroll to position [403, 0]
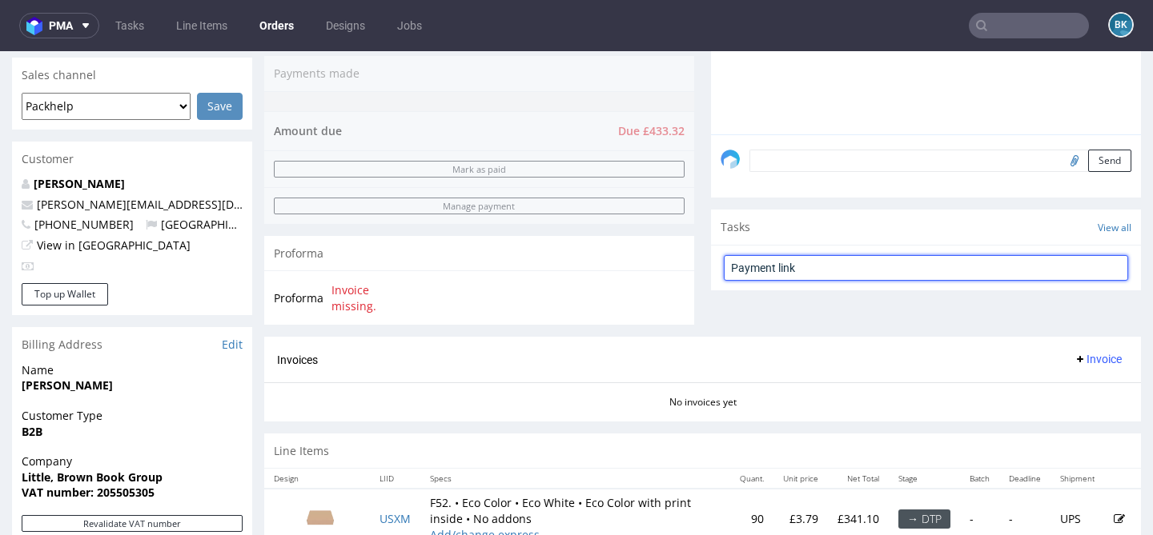
type input "Payment link"
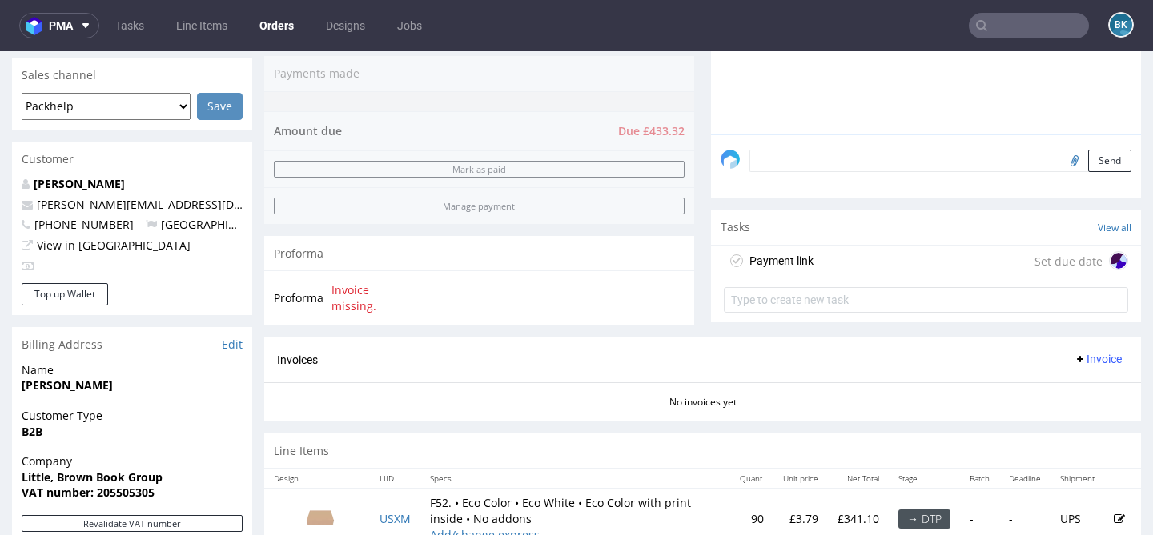
click at [794, 271] on div "Payment link" at bounding box center [781, 260] width 64 height 19
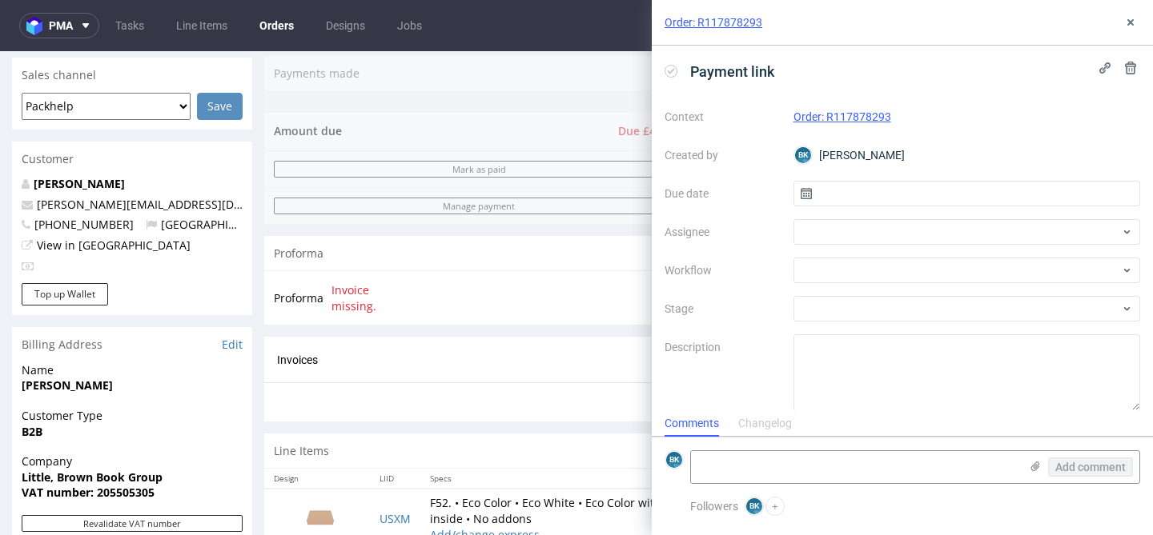
scroll to position [13, 0]
click at [840, 193] on input "text" at bounding box center [966, 194] width 347 height 26
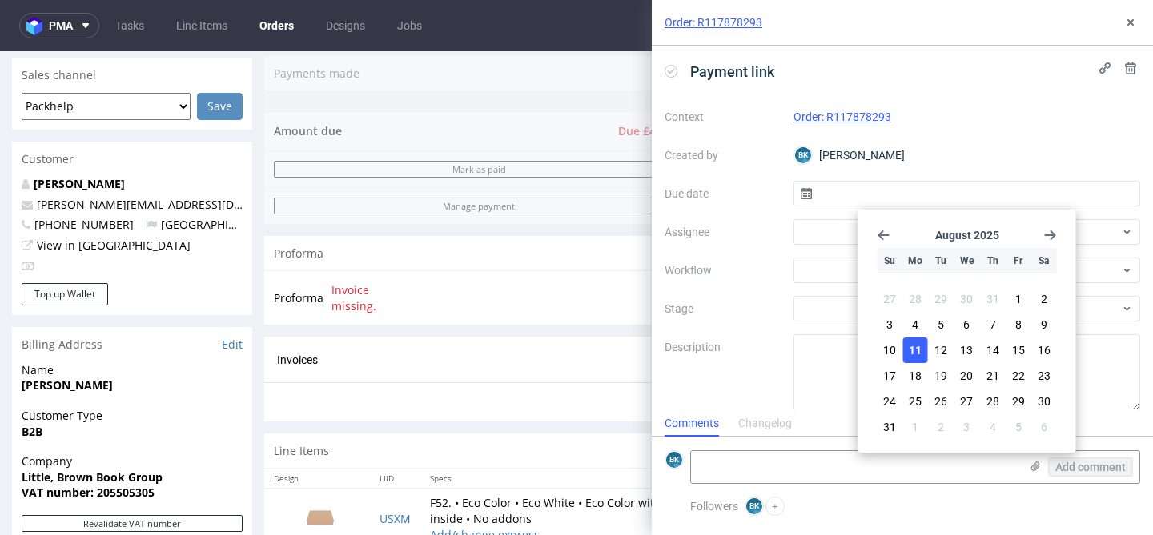
click at [919, 347] on span "11" at bounding box center [914, 351] width 13 height 16
type input "[DATE]"
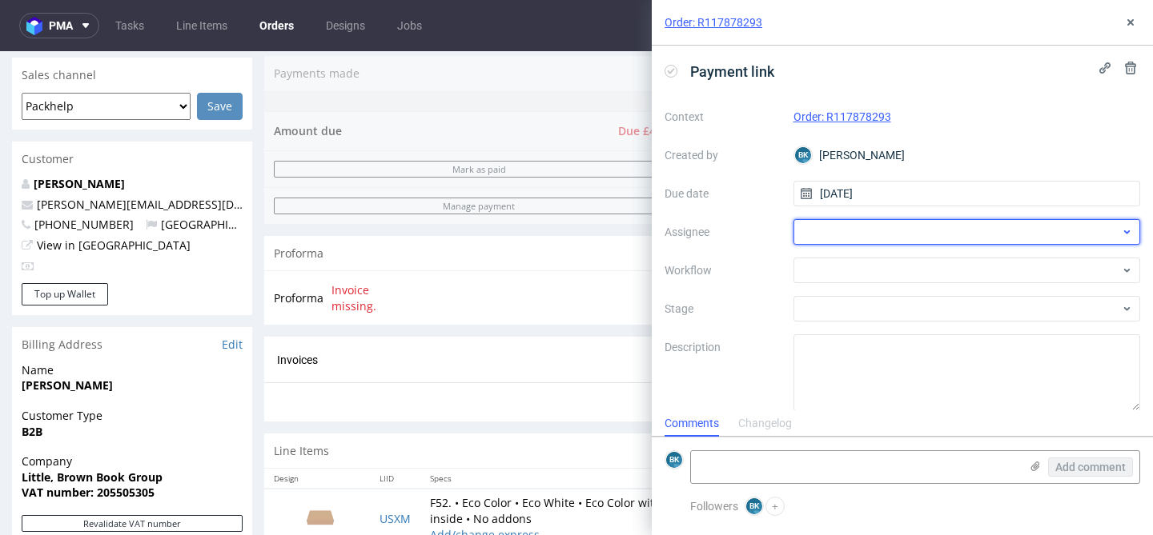
click at [830, 242] on div at bounding box center [966, 232] width 347 height 26
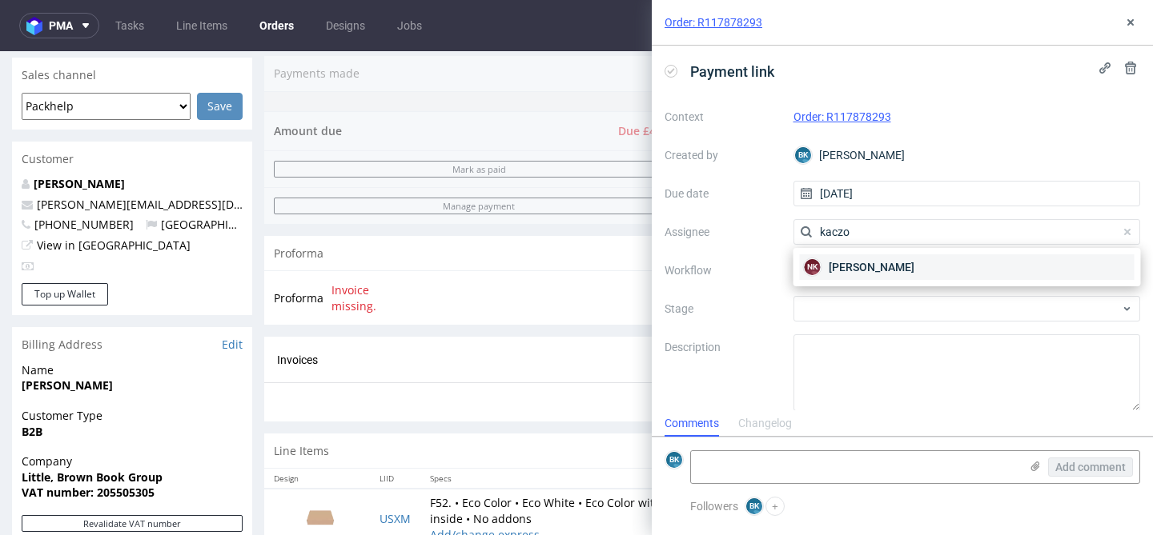
type input "kaczo"
click at [855, 272] on span "[PERSON_NAME]" at bounding box center [871, 267] width 86 height 16
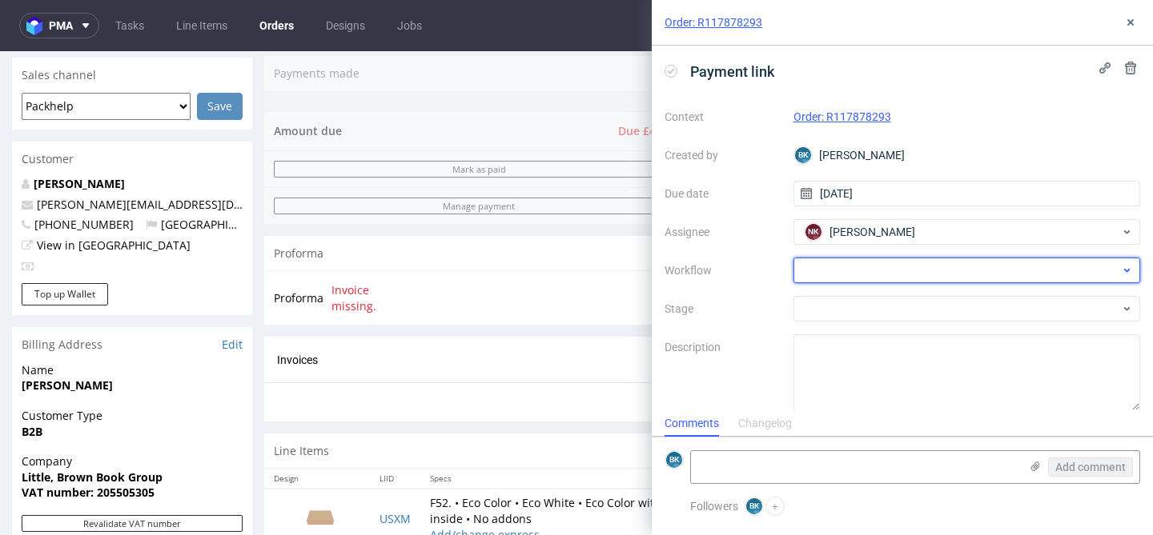
click at [840, 274] on div at bounding box center [966, 271] width 347 height 26
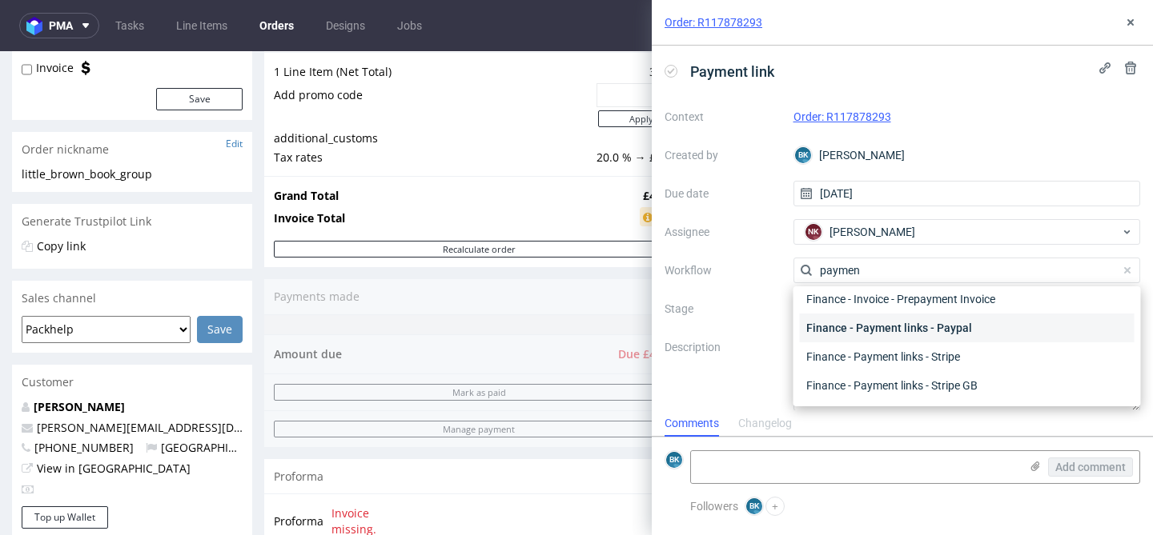
scroll to position [27, 0]
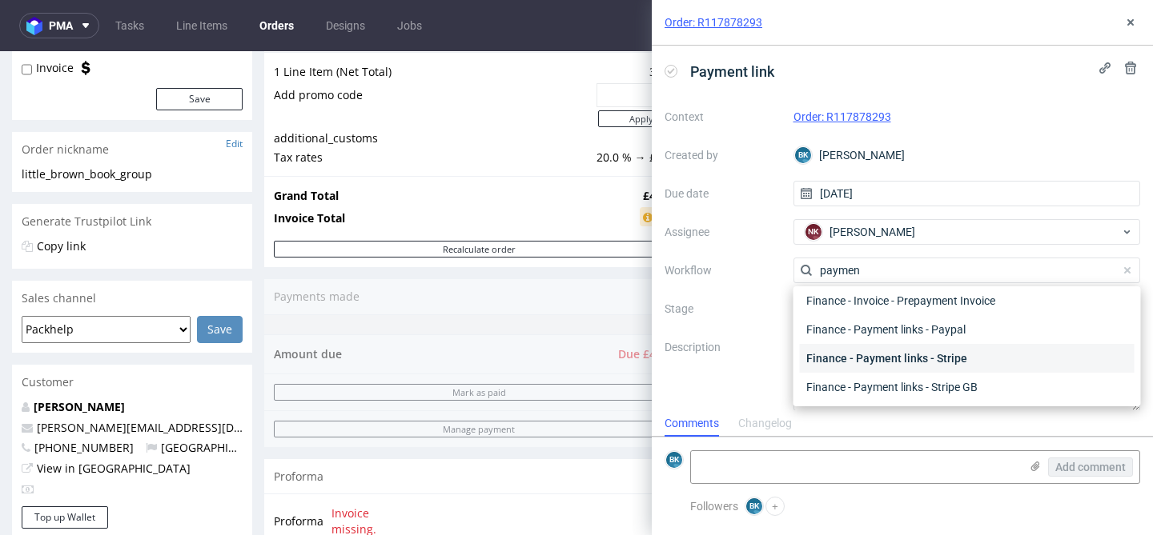
type input "paymen"
click at [957, 355] on div "Finance - Payment links - Stripe" at bounding box center [967, 358] width 335 height 29
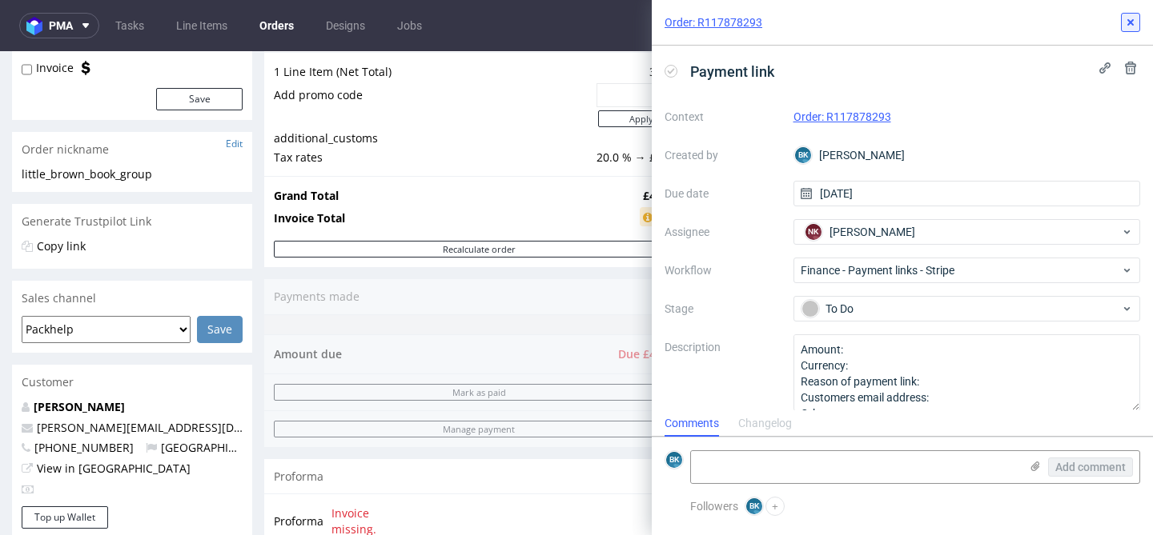
click at [1125, 20] on icon at bounding box center [1130, 22] width 13 height 13
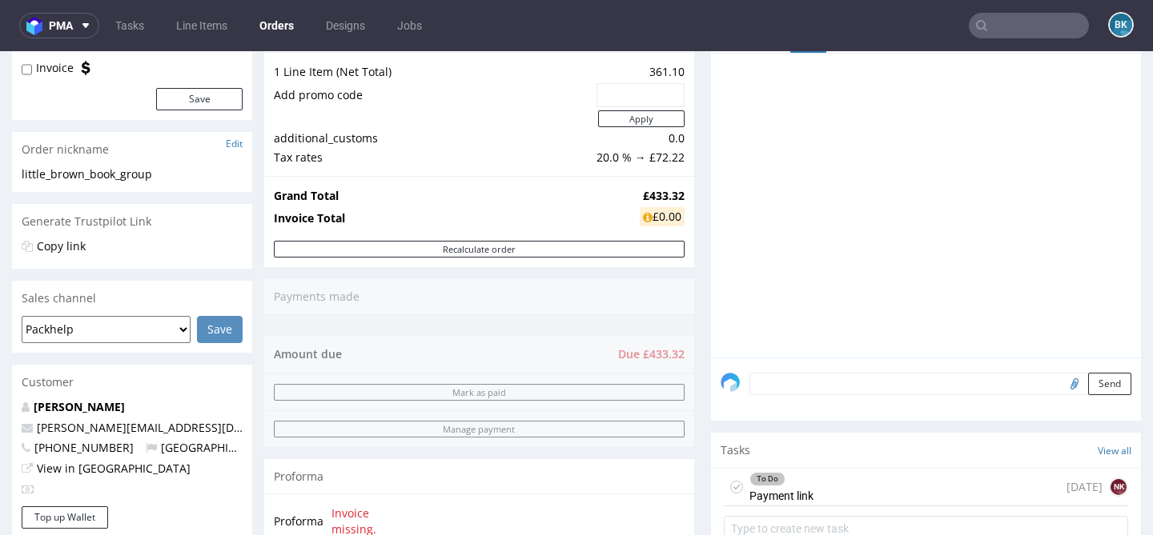
click at [844, 498] on div "To Do Payment link today NK" at bounding box center [926, 488] width 404 height 38
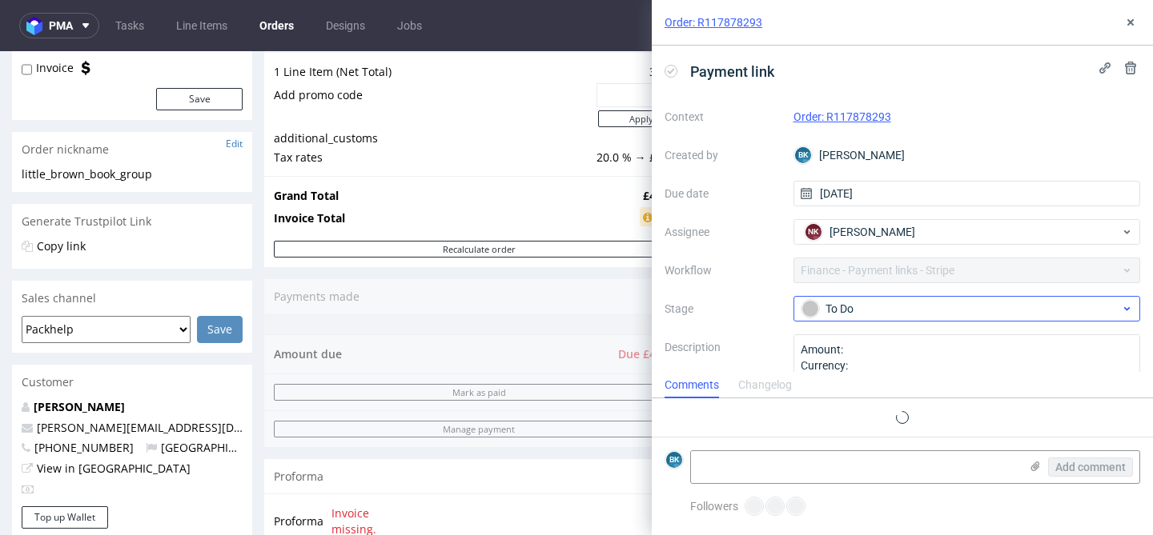
scroll to position [13, 0]
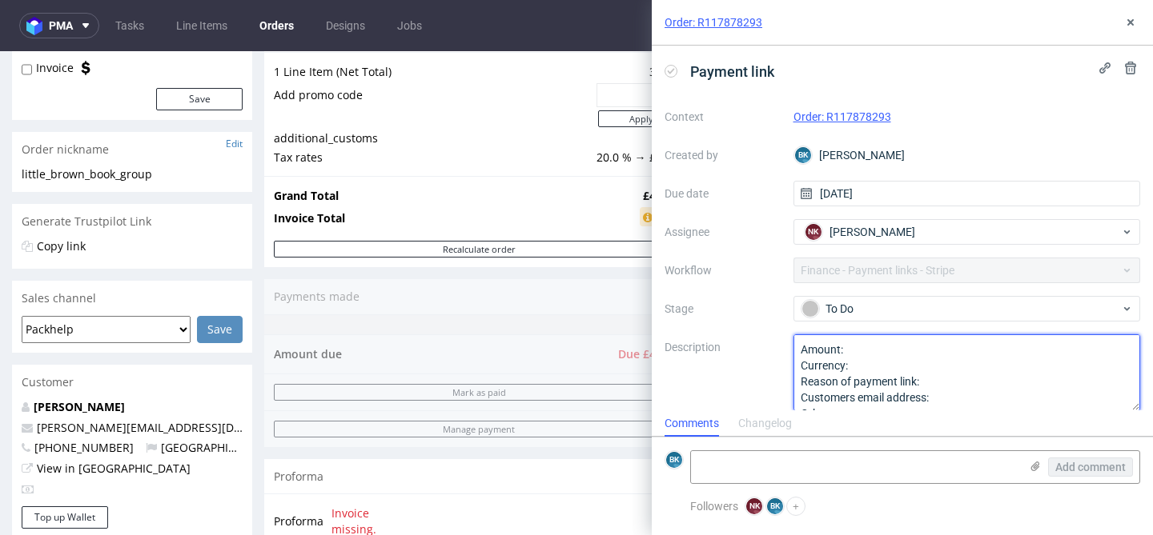
click at [896, 341] on textarea "Amount: Currency: Reason of payment link: Customers email address: Other:" at bounding box center [966, 373] width 347 height 77
click at [888, 342] on textarea "Amount: Currency: Reason of payment link: Customers email address: Other:" at bounding box center [966, 373] width 347 height 77
click at [888, 341] on textarea "Amount: Currency: Reason of payment link: Customers email address: Other:" at bounding box center [966, 373] width 347 height 77
click at [848, 344] on textarea "Amount: Currency: Reason of payment link: Customers email address: Other:" at bounding box center [966, 373] width 347 height 77
click at [857, 368] on textarea "Amount: Currency: Reason of payment link: Customers email address: Other:" at bounding box center [966, 373] width 347 height 77
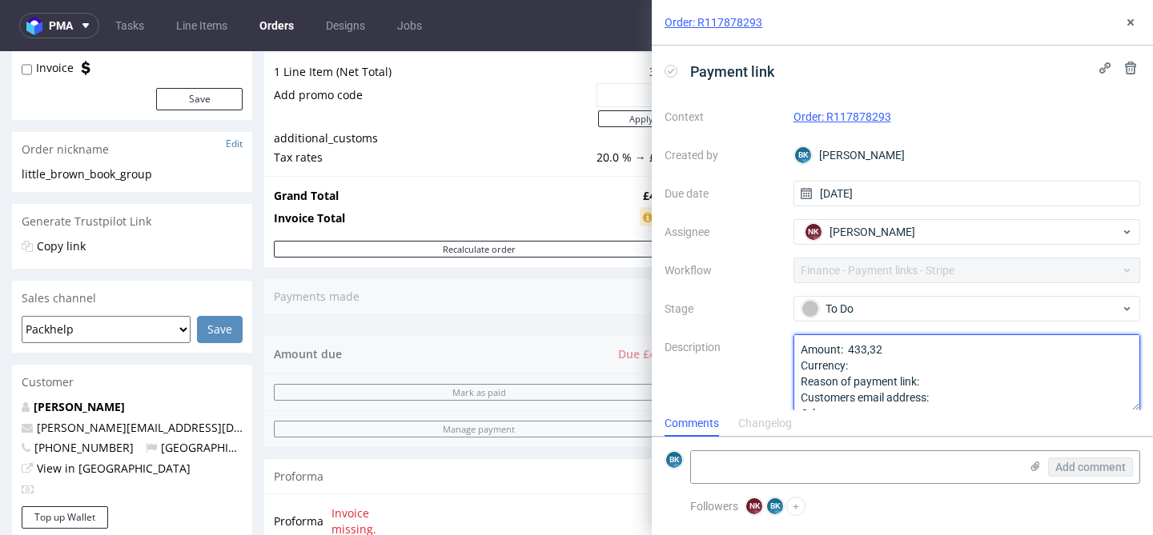
paste textarea "£"
click at [944, 384] on textarea "Amount: 433,32 Currency: Reason of payment link: Customers email address: Other:" at bounding box center [966, 373] width 347 height 77
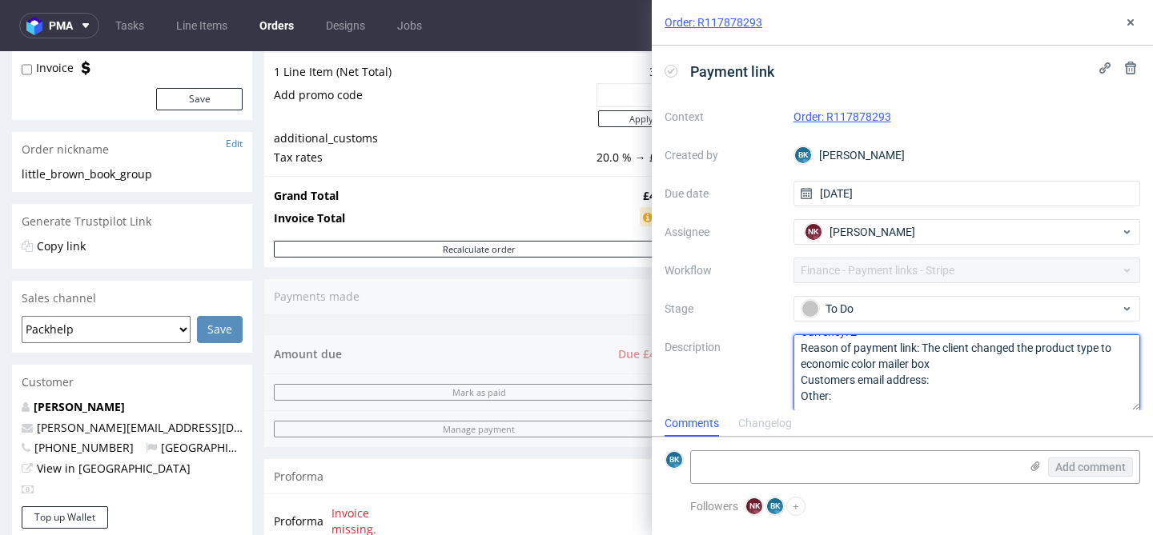
scroll to position [33, 0]
click at [963, 384] on textarea "Amount: 433,32 Currency: £ Reason of payment link: The client changed the produ…" at bounding box center [966, 373] width 347 height 77
paste textarea "katy.brigden@littlebrown.co.uk"
type textarea "Amount: 433,32 Currency: £ Reason of payment link: The client changed the produ…"
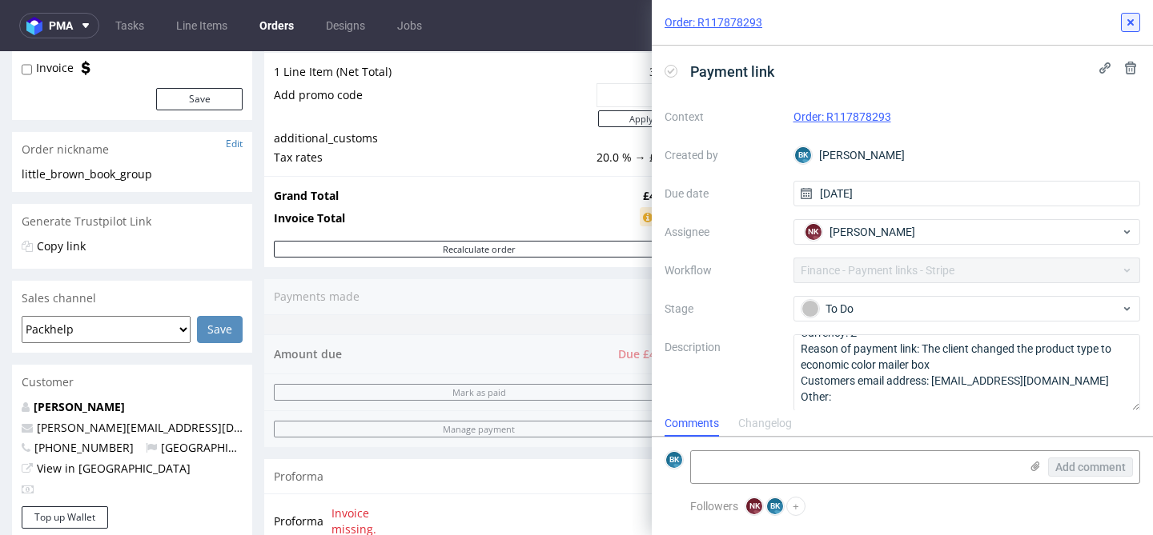
click at [1129, 22] on use at bounding box center [1130, 22] width 6 height 6
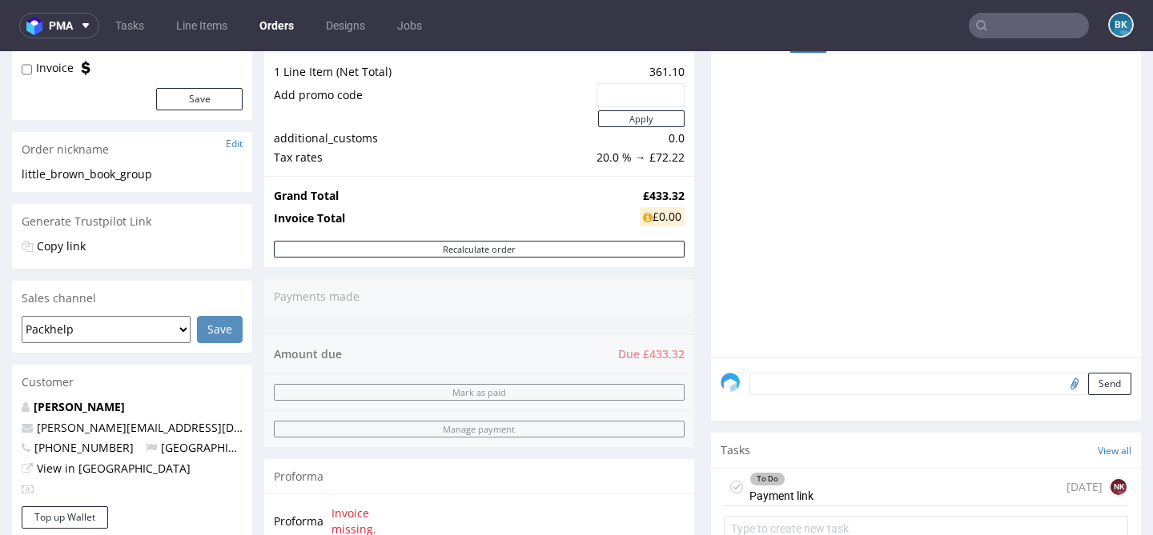
click at [822, 502] on div "To Do Payment link today NK" at bounding box center [926, 488] width 404 height 38
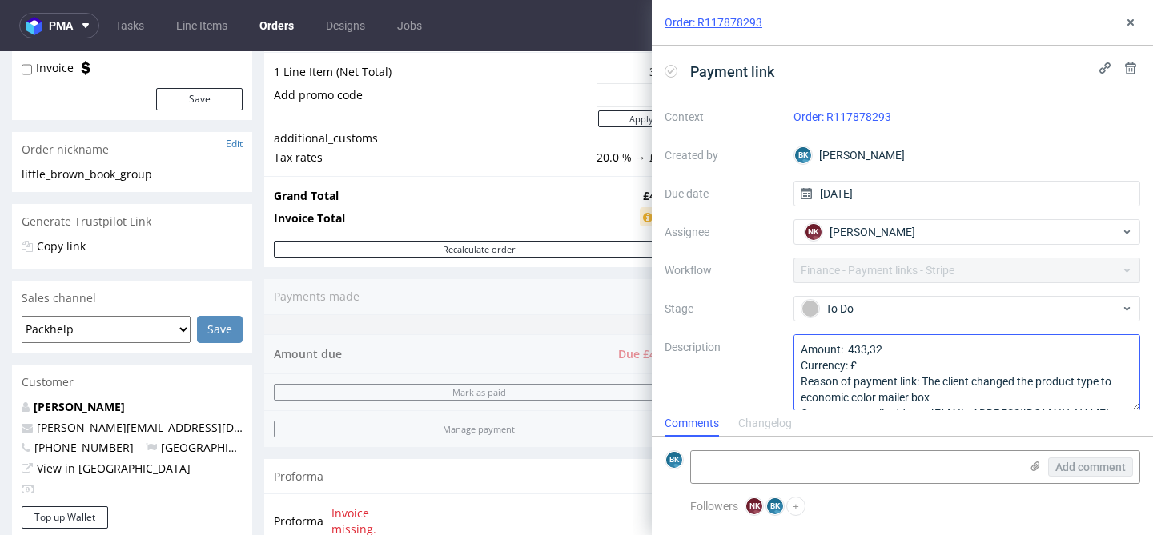
scroll to position [13, 0]
click at [1129, 19] on icon at bounding box center [1130, 22] width 13 height 13
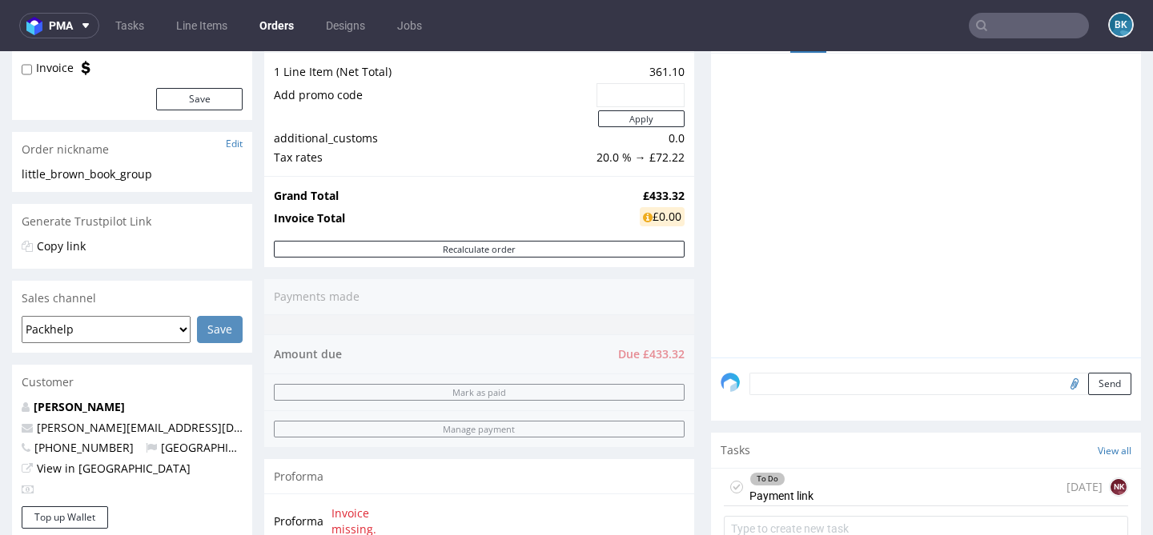
click at [845, 499] on div "To Do Payment link today NK" at bounding box center [926, 488] width 404 height 38
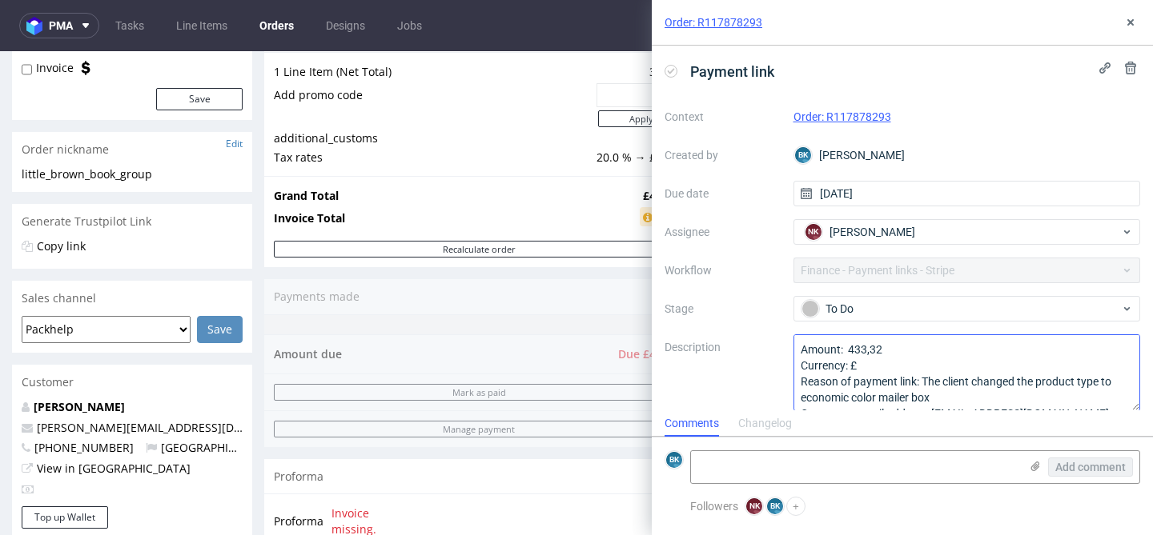
scroll to position [13, 0]
drag, startPoint x: 863, startPoint y: 367, endPoint x: 848, endPoint y: 366, distance: 14.4
click at [848, 366] on textarea "Amount: 433,32 Currency: £ Reason of payment link: The client changed the produ…" at bounding box center [966, 373] width 347 height 77
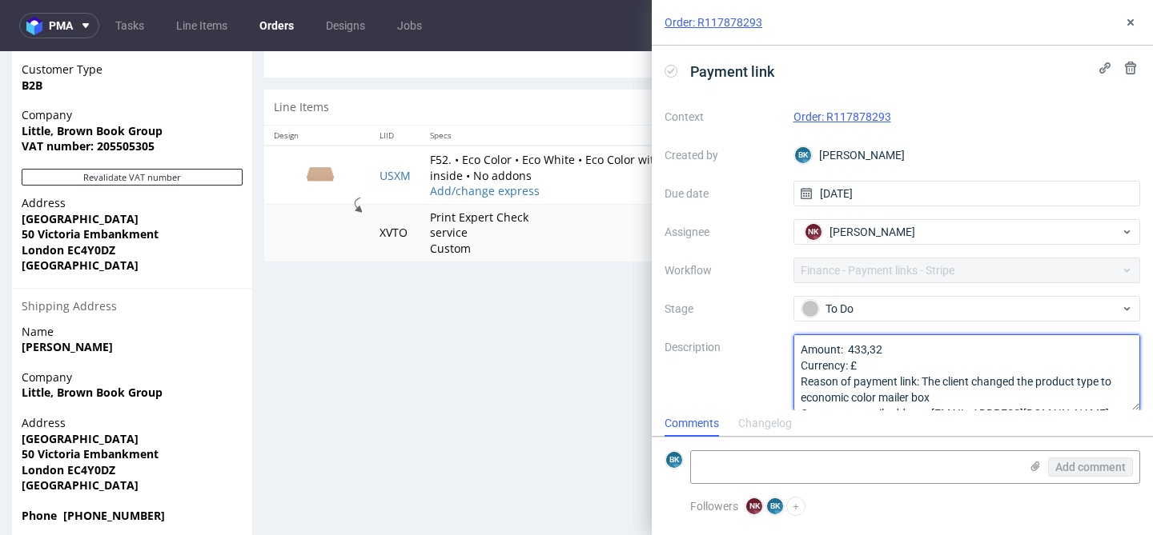
scroll to position [748, 0]
click at [951, 363] on textarea "Amount: 433,32 Currency: £ Reason of payment link: The client changed the produ…" at bounding box center [966, 373] width 347 height 77
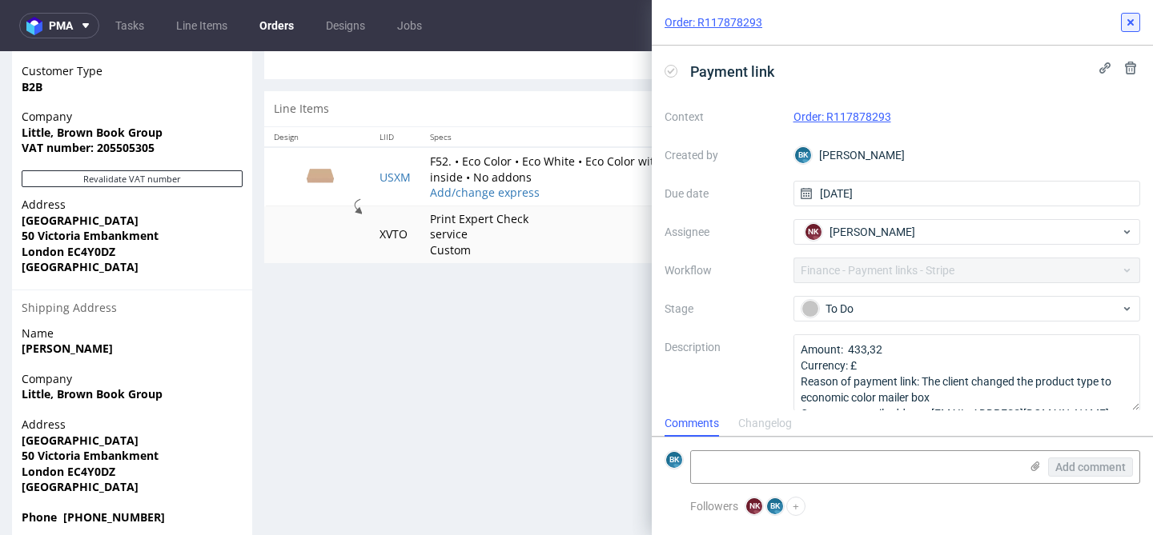
click at [1126, 24] on icon at bounding box center [1130, 22] width 13 height 13
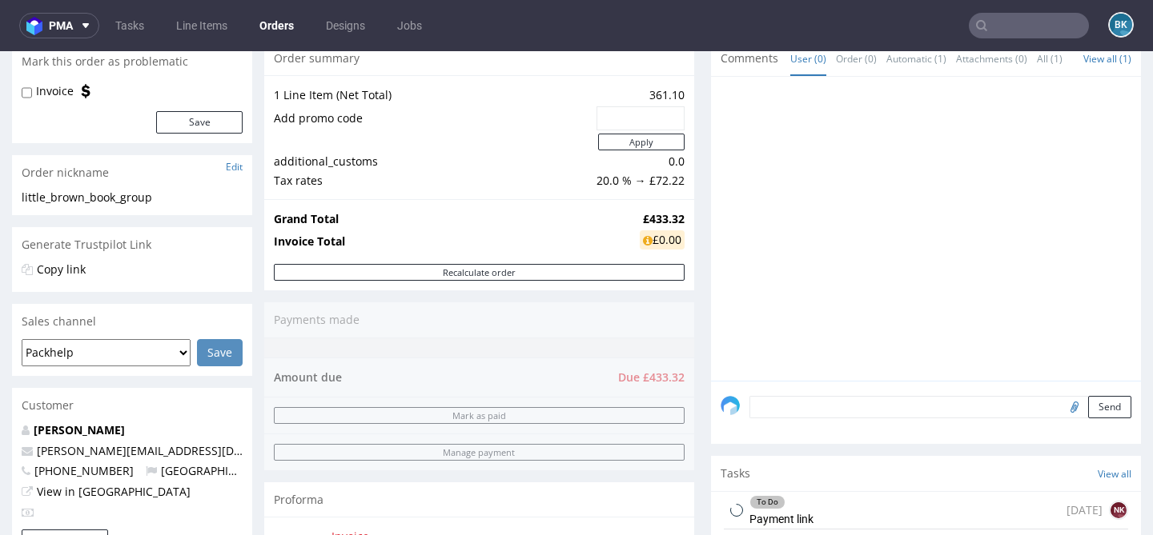
scroll to position [600, 0]
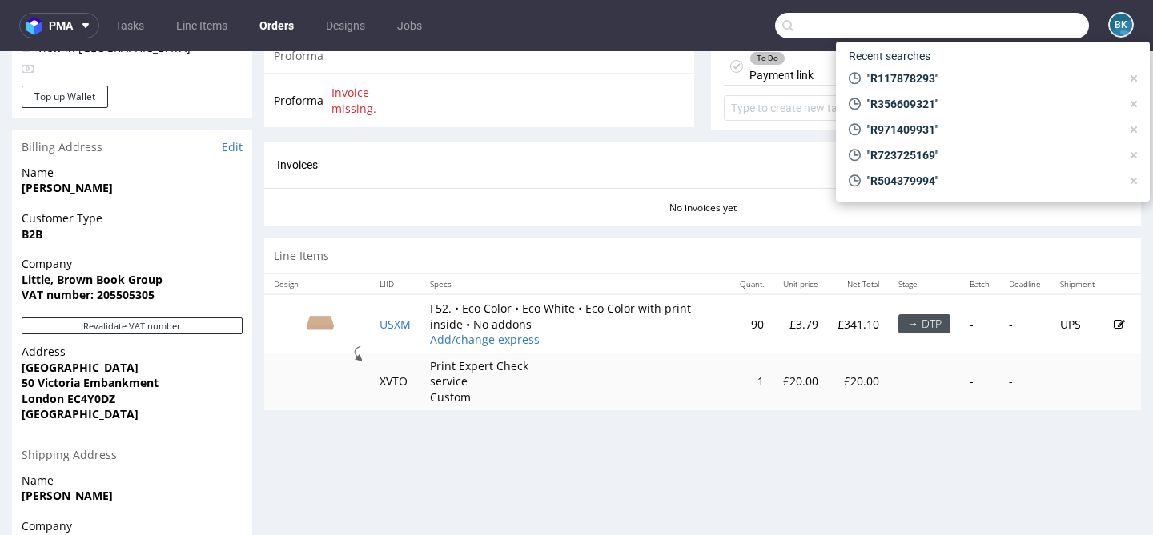
click at [1026, 25] on input "text" at bounding box center [932, 26] width 314 height 26
paste input "R356609321"
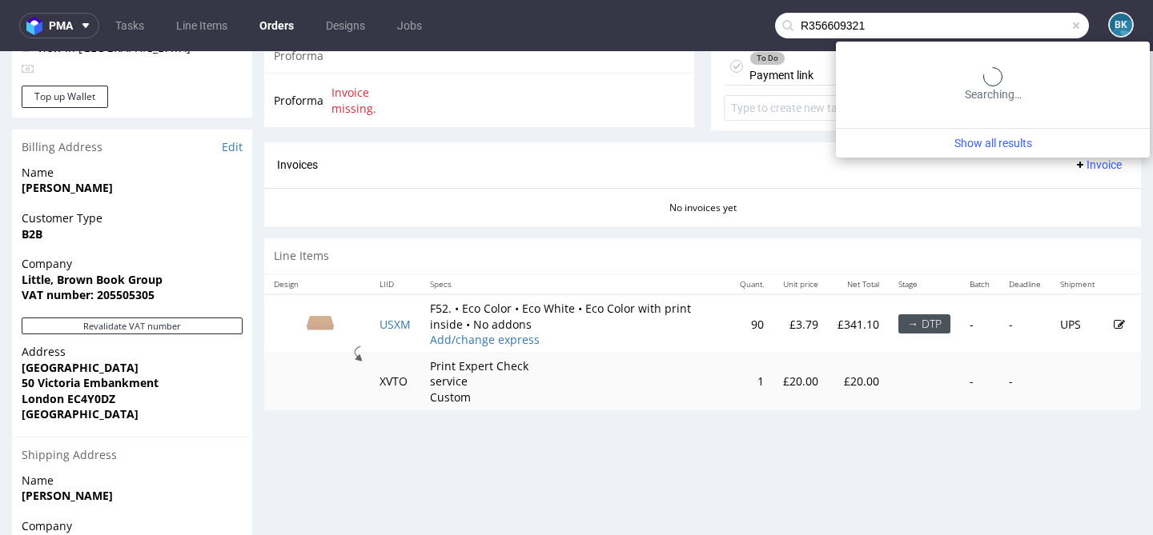
type input "R356609321"
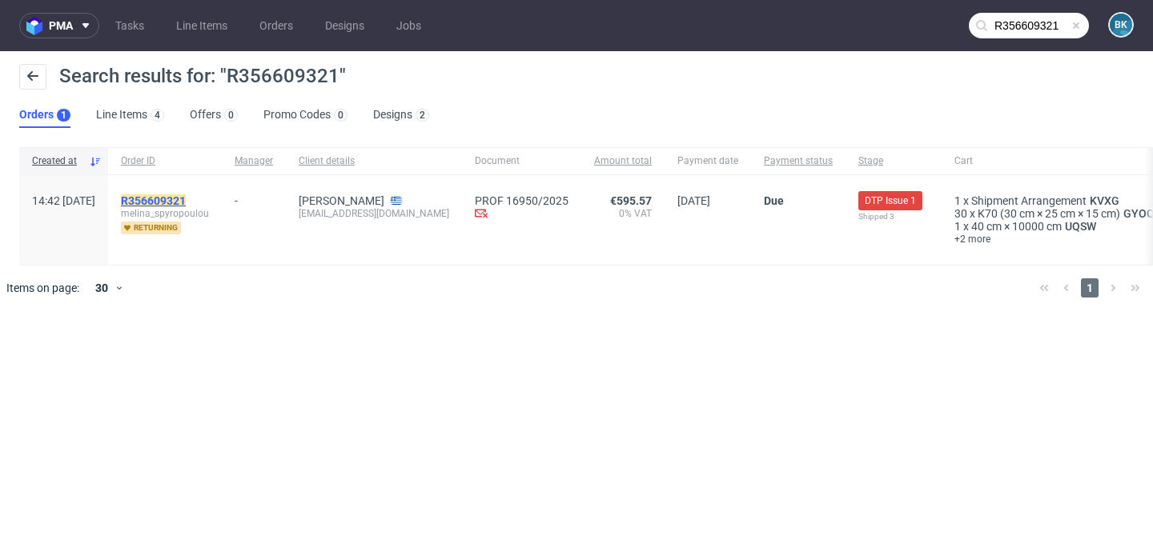
click at [186, 202] on mark "R356609321" at bounding box center [153, 200] width 65 height 13
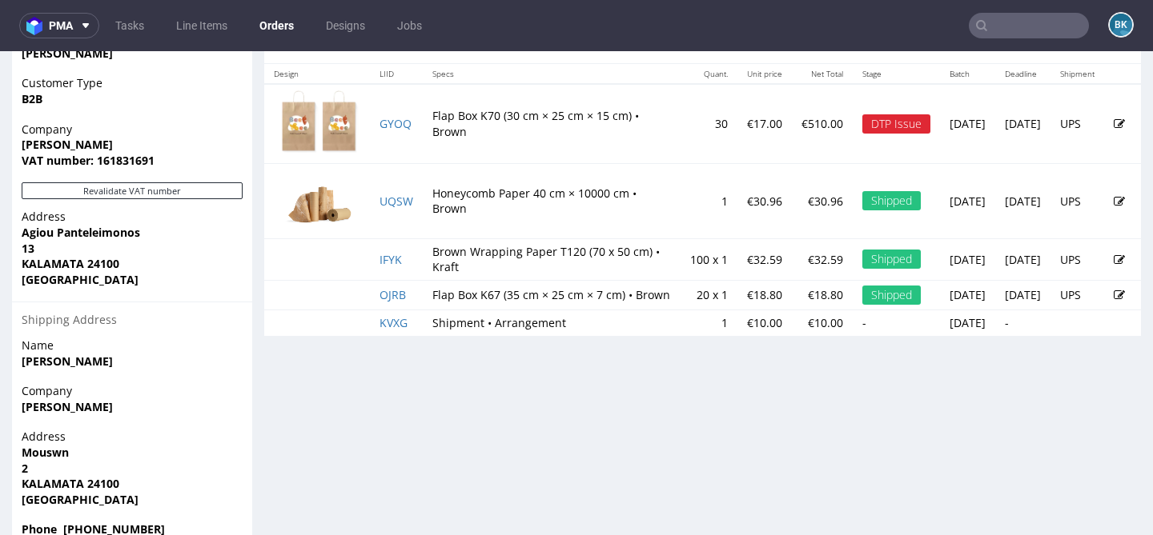
scroll to position [842, 0]
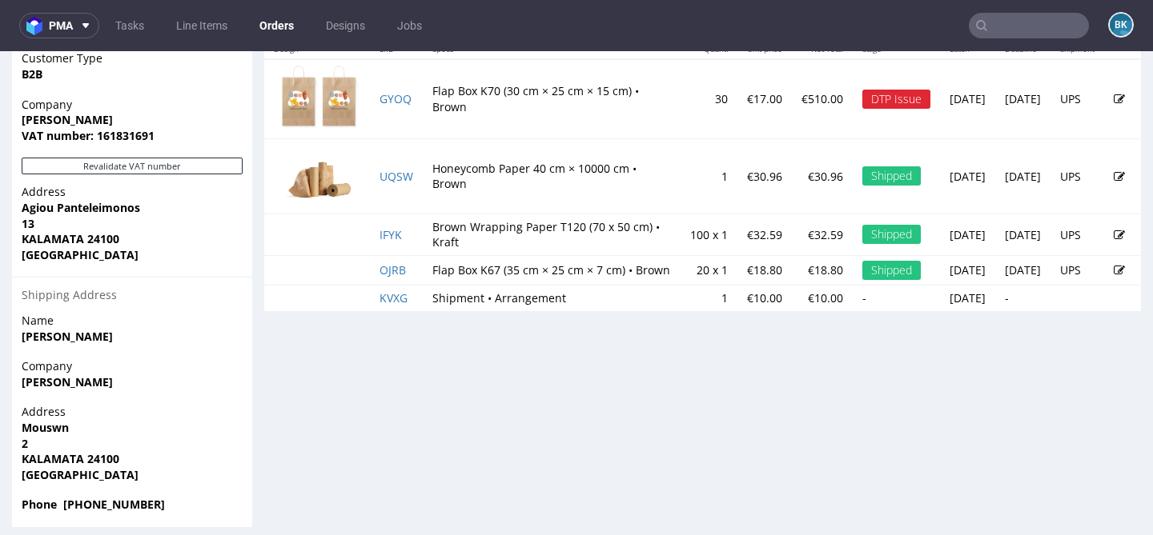
click at [1113, 92] on link at bounding box center [1118, 98] width 11 height 15
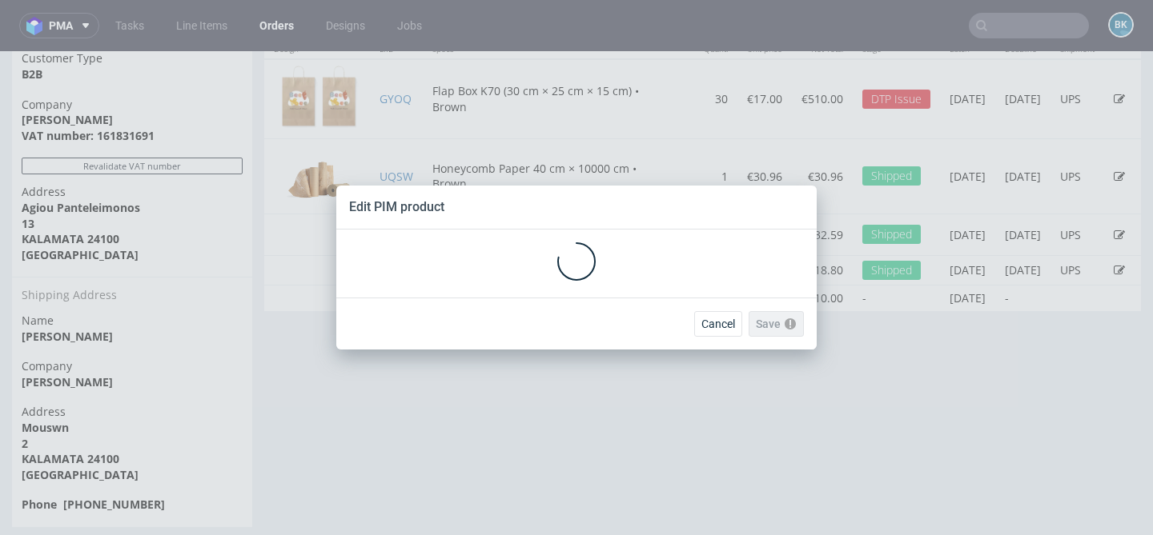
scroll to position [0, 0]
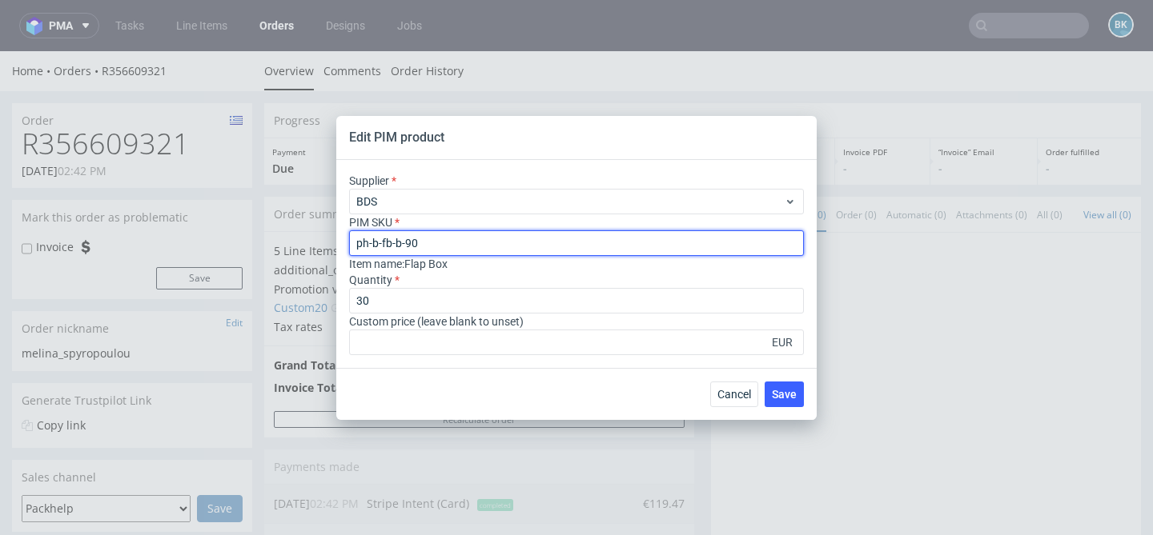
drag, startPoint x: 429, startPoint y: 243, endPoint x: 308, endPoint y: 243, distance: 120.9
click at [308, 243] on div "Edit PIM product Supplier BDS PIM SKU ph-b-fb-b-90 Item name : Flap Box Quantit…" at bounding box center [576, 267] width 1153 height 535
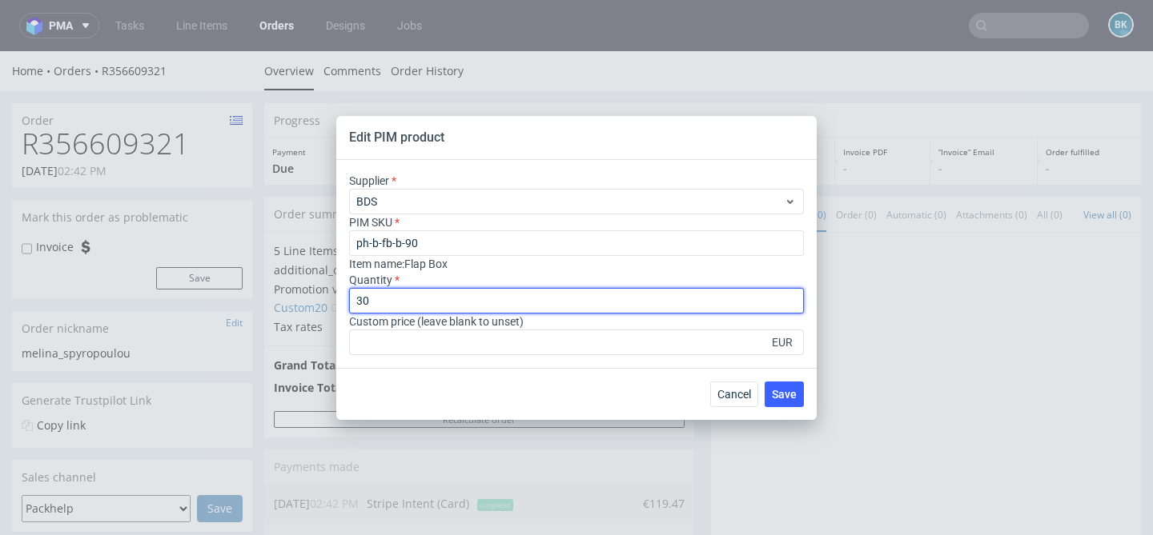
click at [375, 298] on input "30" at bounding box center [576, 301] width 455 height 26
type input "3"
type input "40"
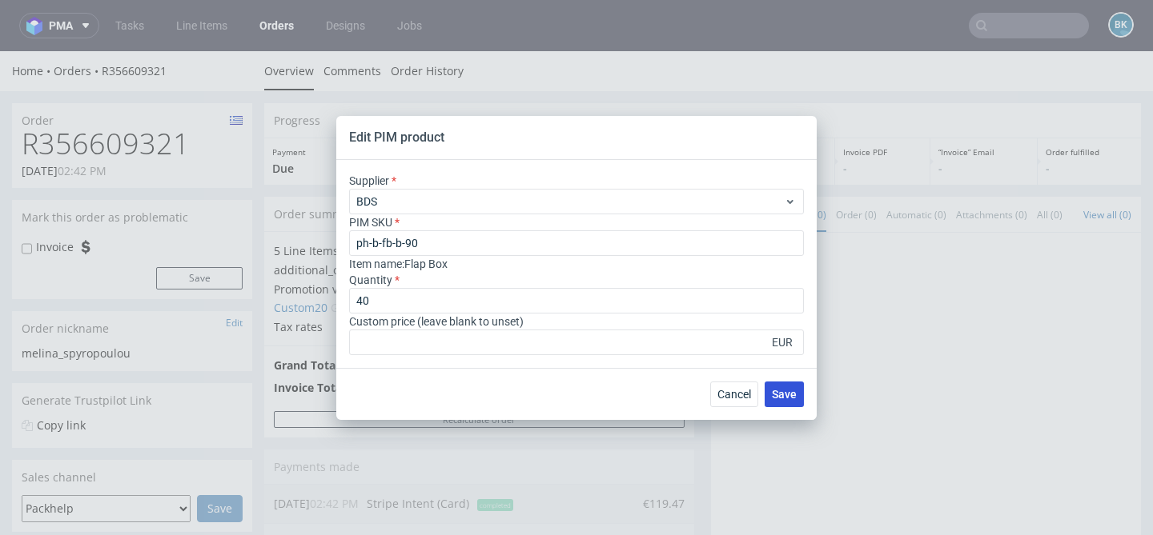
click at [796, 391] on button "Save" at bounding box center [783, 395] width 39 height 26
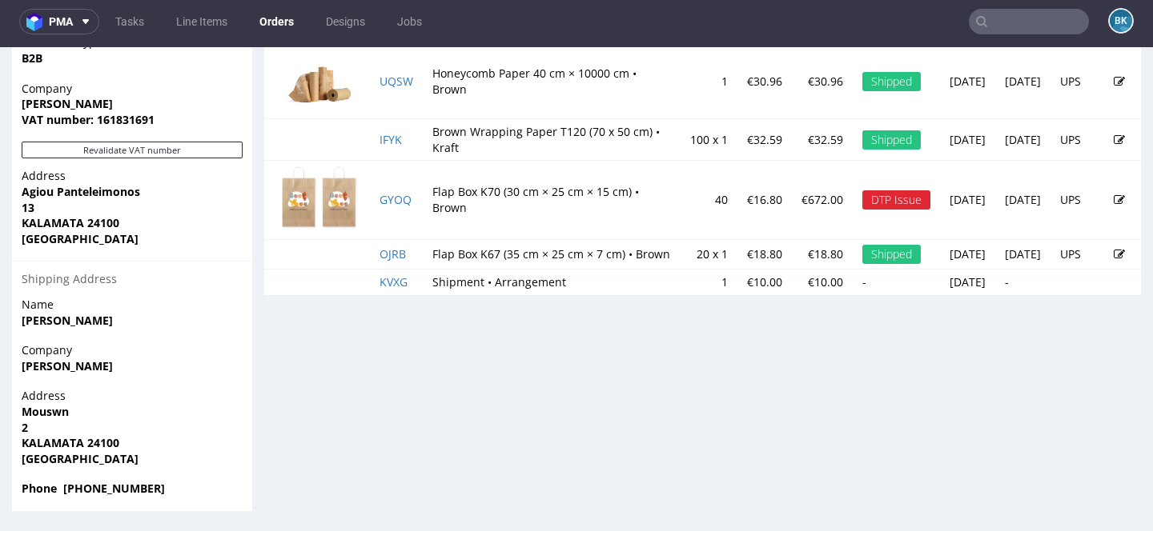
scroll to position [3, 0]
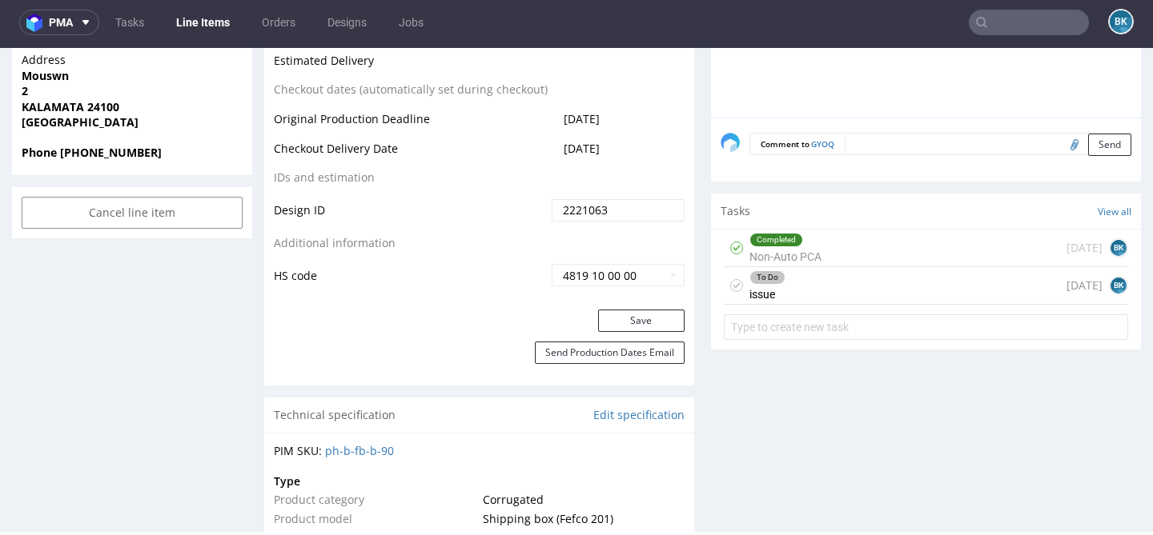
scroll to position [821, 0]
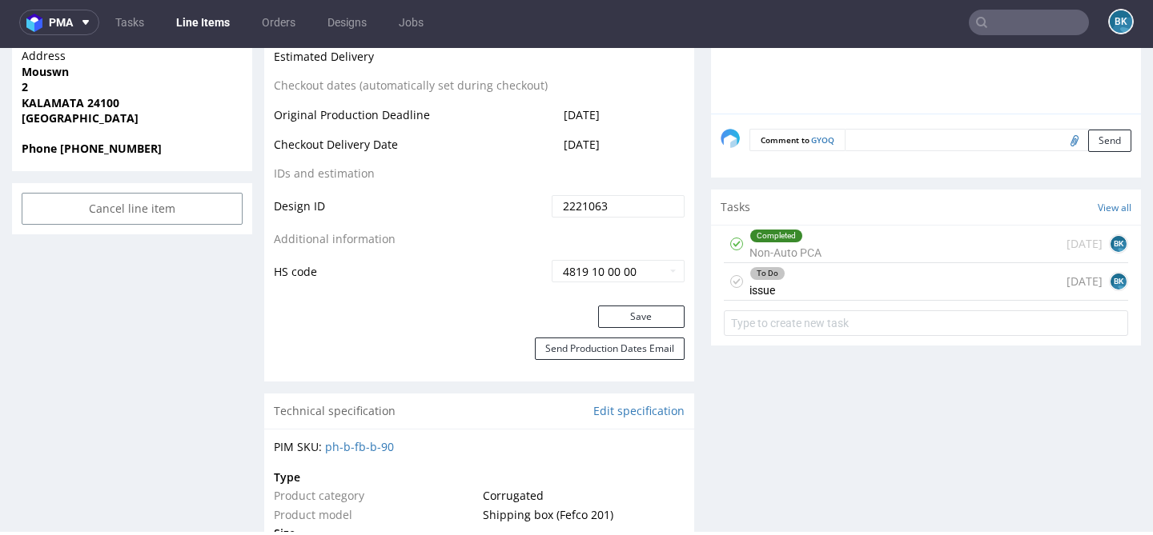
click at [845, 299] on div "To Do issue 24 days ago BK" at bounding box center [926, 282] width 404 height 38
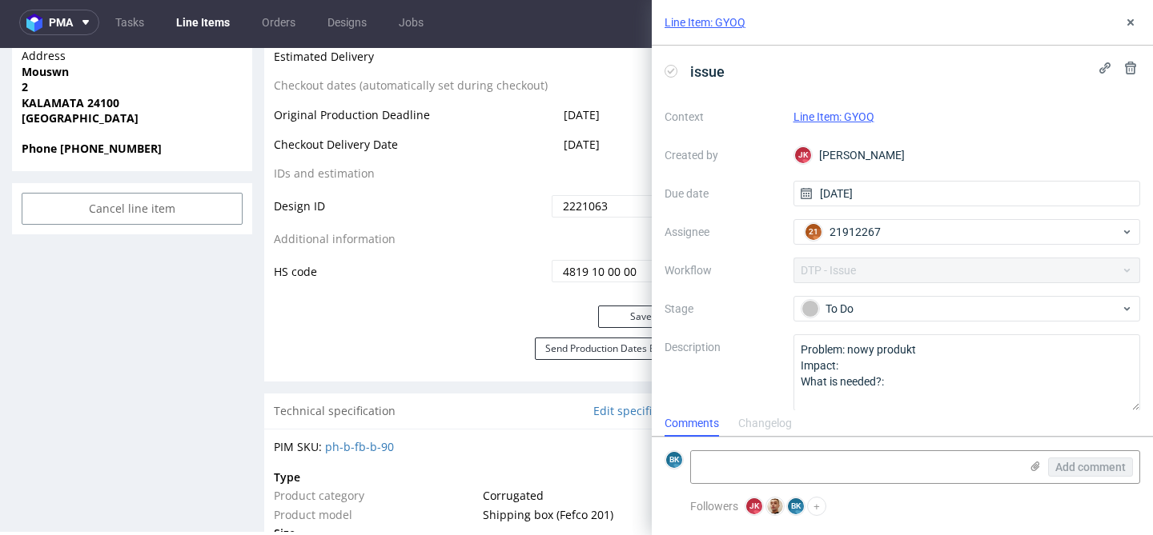
scroll to position [13, 0]
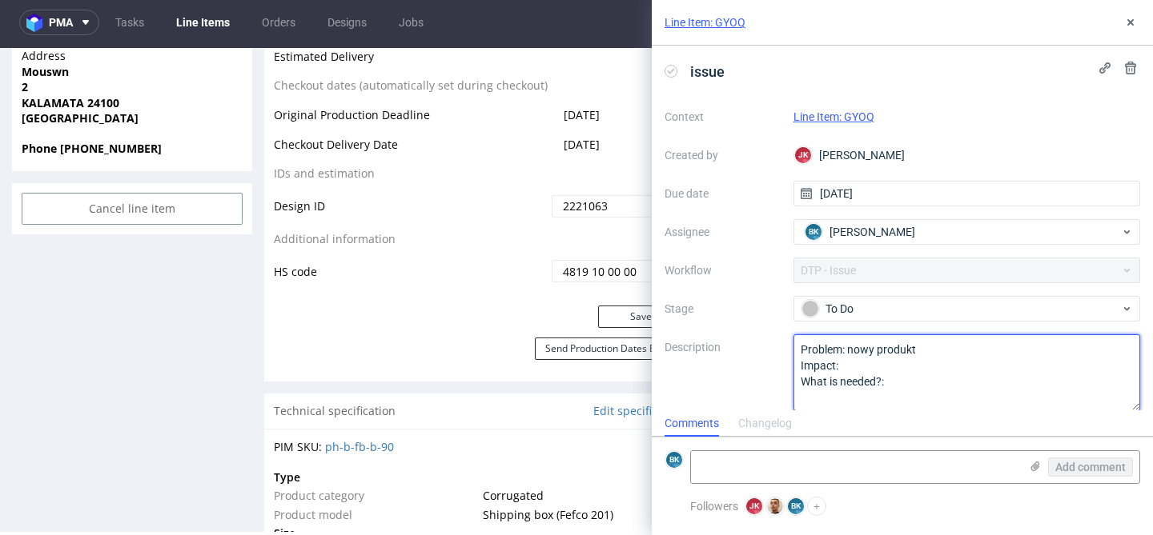
click at [944, 351] on textarea "Problem: nowy produkt Impact: What is needed?:" at bounding box center [966, 373] width 347 height 77
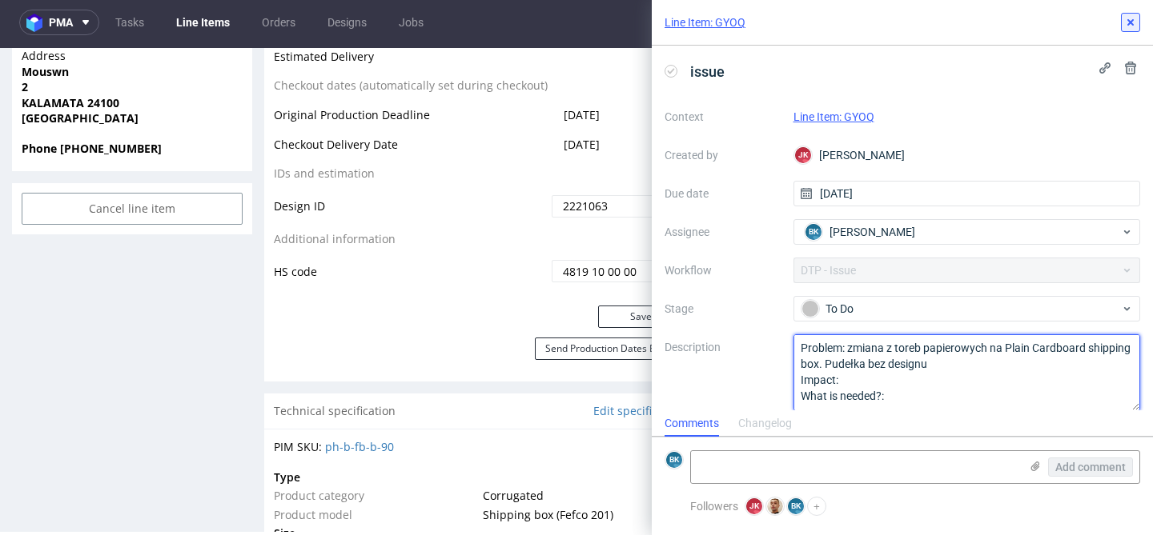
type textarea "Problem: zmiana z toreb papierowych na Plain Cardboard shipping box. Pudełka be…"
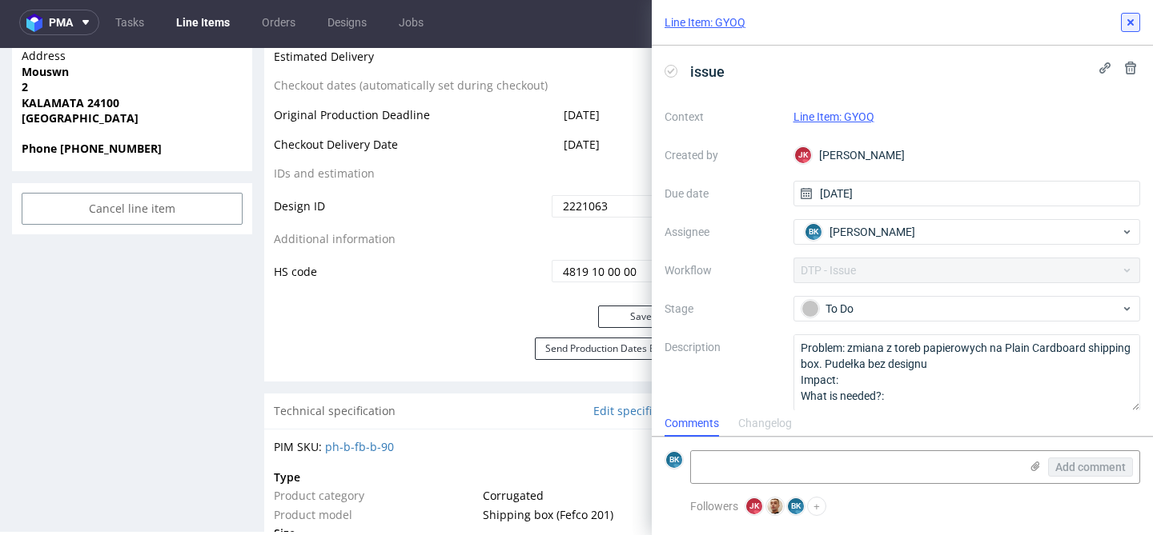
click at [1128, 27] on icon at bounding box center [1130, 22] width 13 height 13
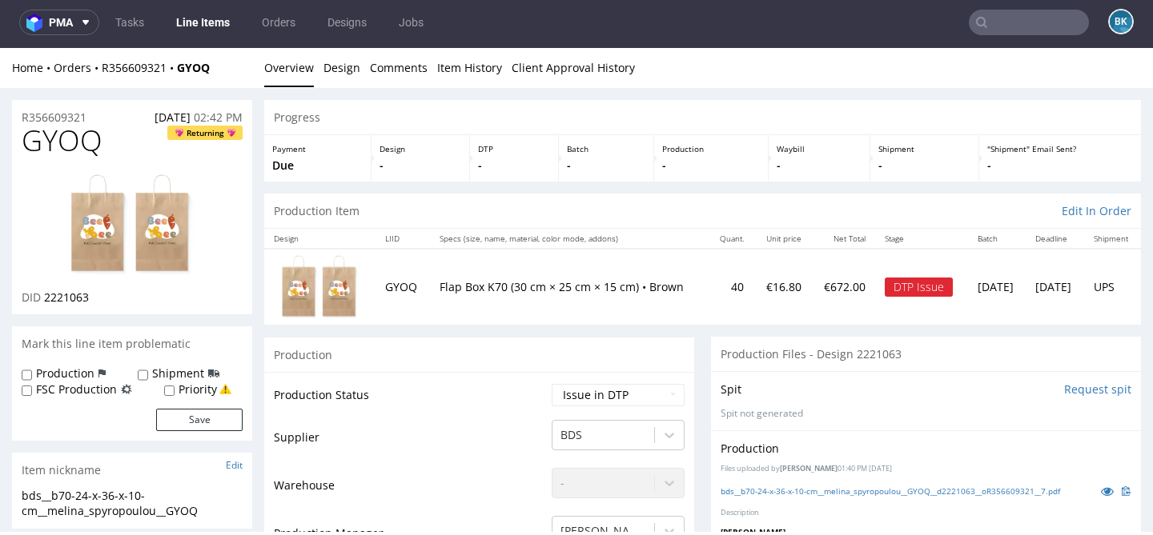
click at [446, 339] on div "Production" at bounding box center [479, 355] width 430 height 36
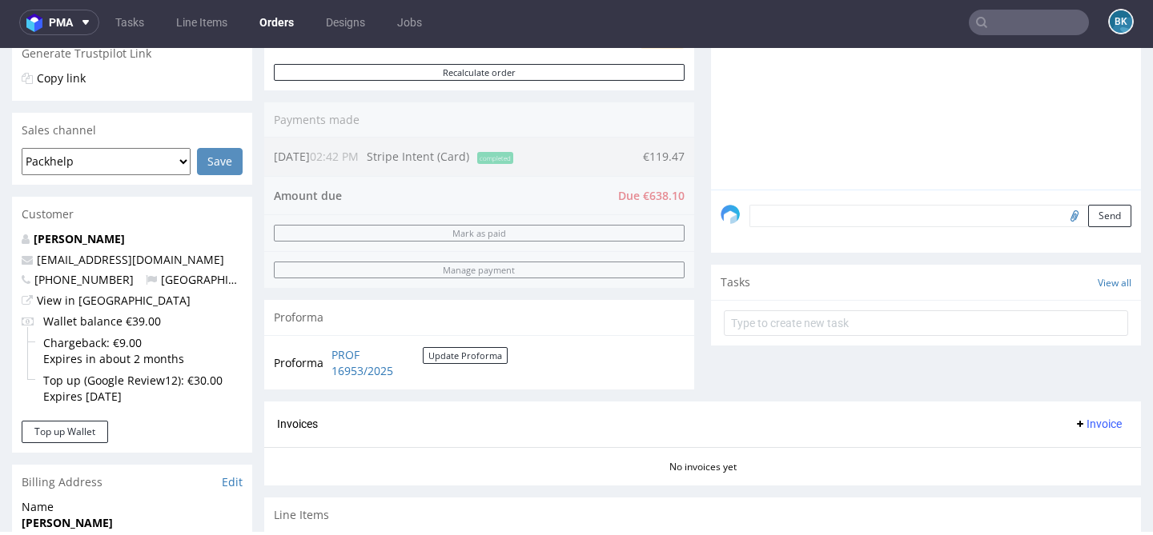
scroll to position [339, 0]
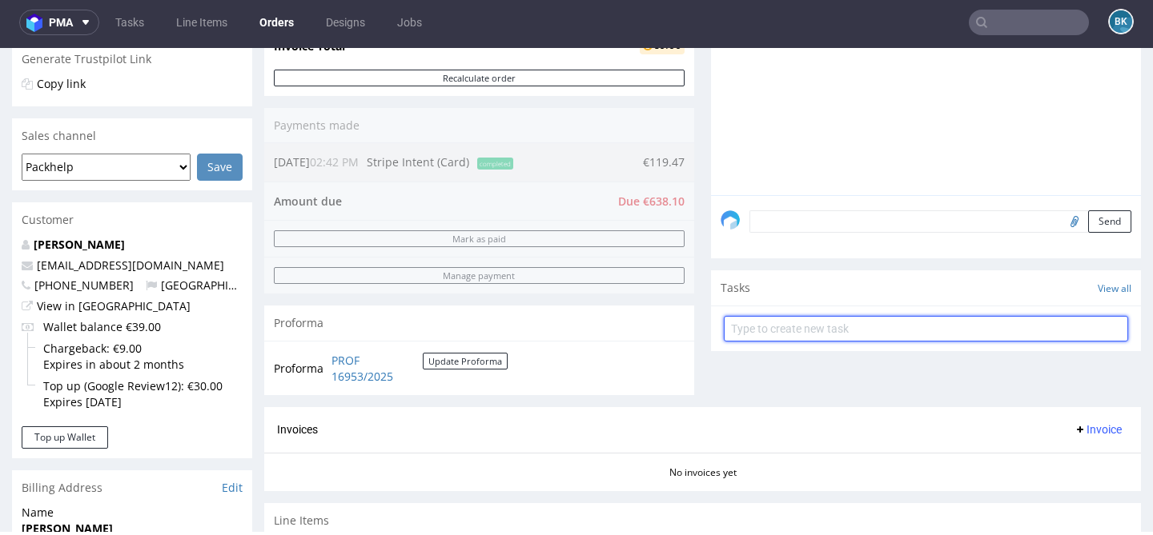
click at [801, 342] on input "text" at bounding box center [926, 329] width 404 height 26
type input "Payment link"
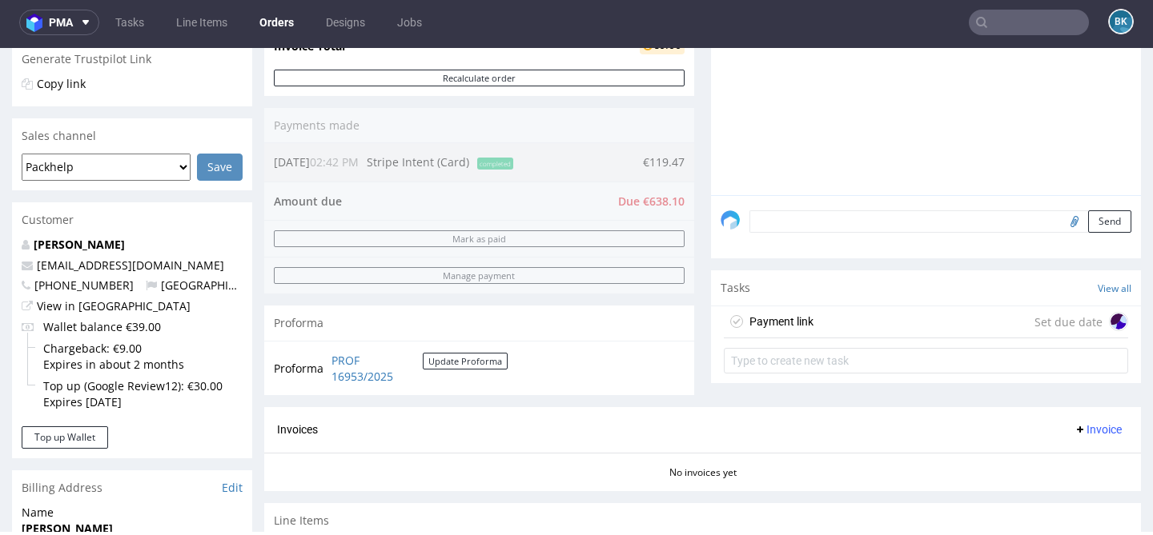
click at [878, 339] on div "Payment link Set due date" at bounding box center [926, 323] width 404 height 32
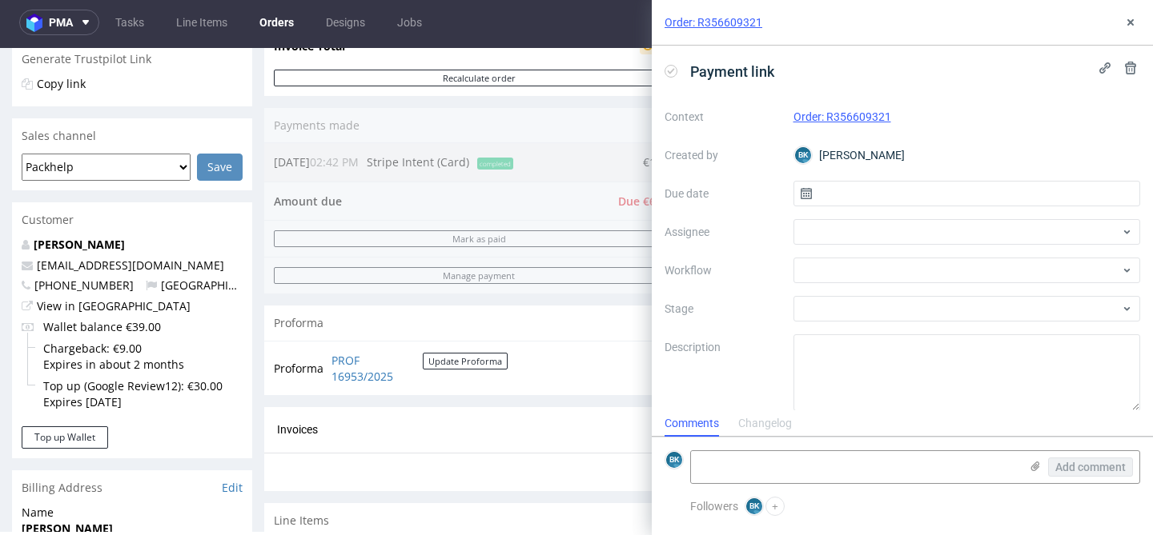
scroll to position [13, 0]
click at [856, 273] on div at bounding box center [966, 271] width 347 height 26
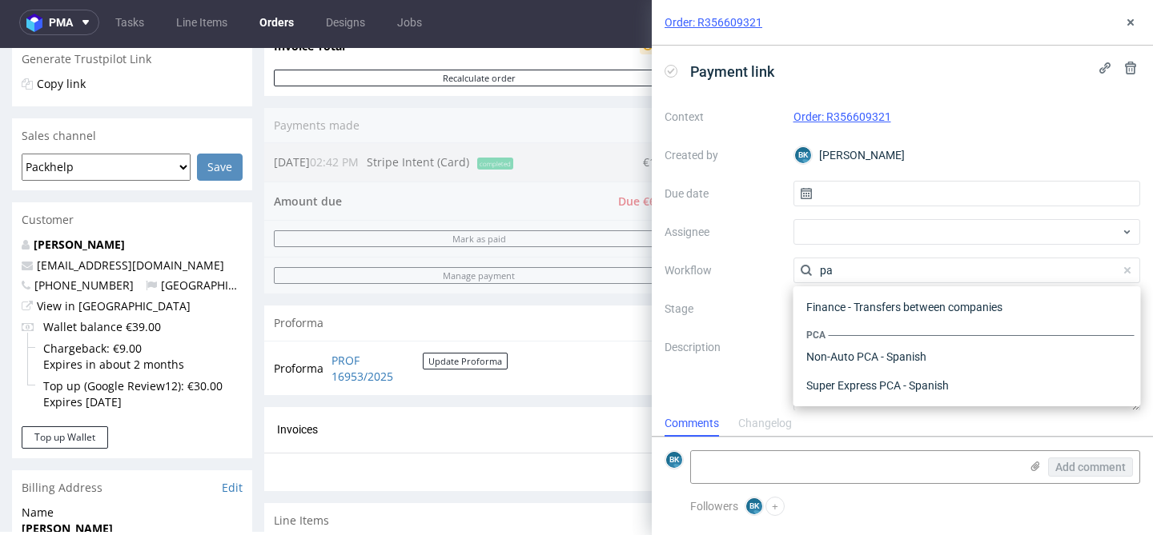
type input "p"
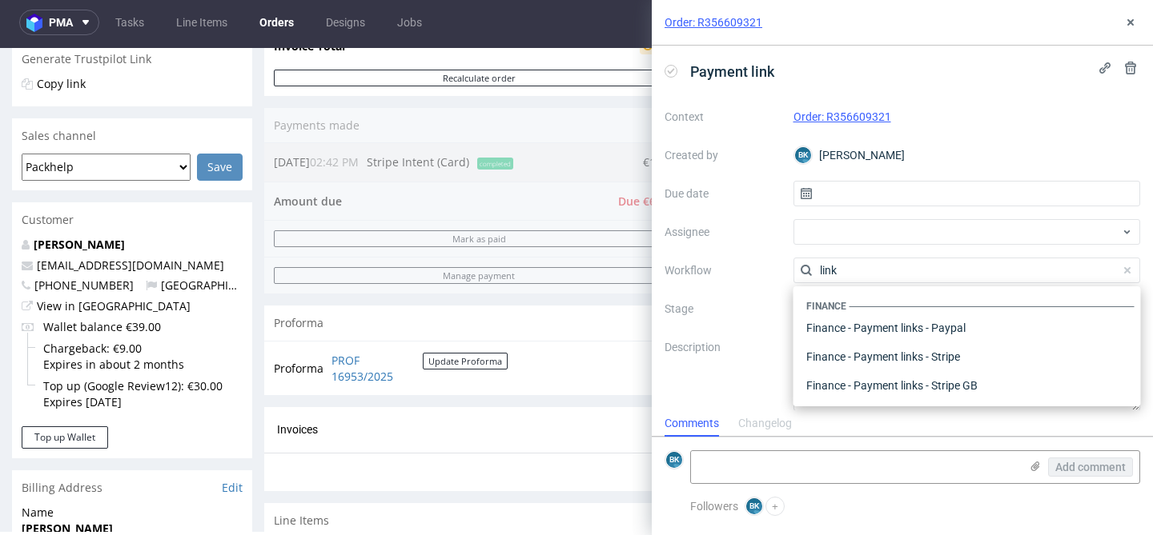
scroll to position [0, 0]
type input "link"
click at [944, 361] on div "Finance - Payment links - Stripe" at bounding box center [967, 357] width 335 height 29
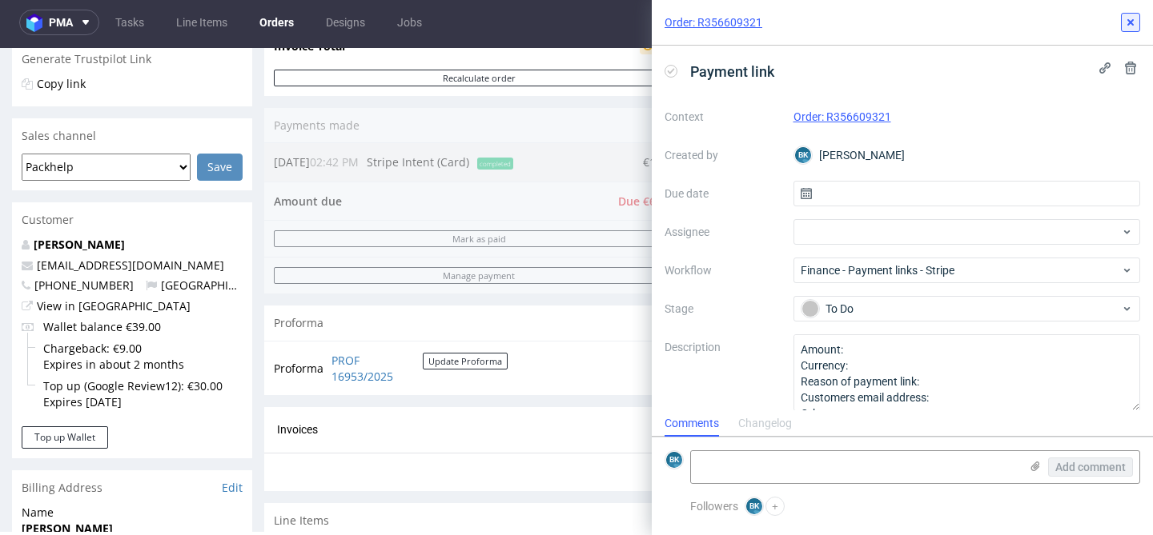
click at [1131, 26] on icon at bounding box center [1130, 22] width 13 height 13
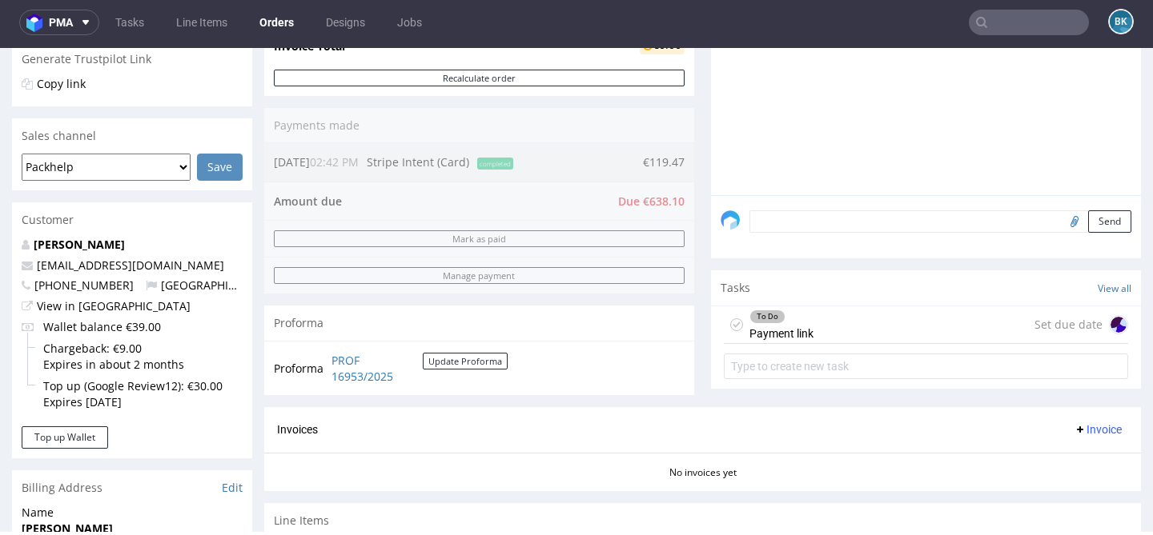
click at [828, 341] on div "To Do Payment link Set due date" at bounding box center [926, 326] width 404 height 38
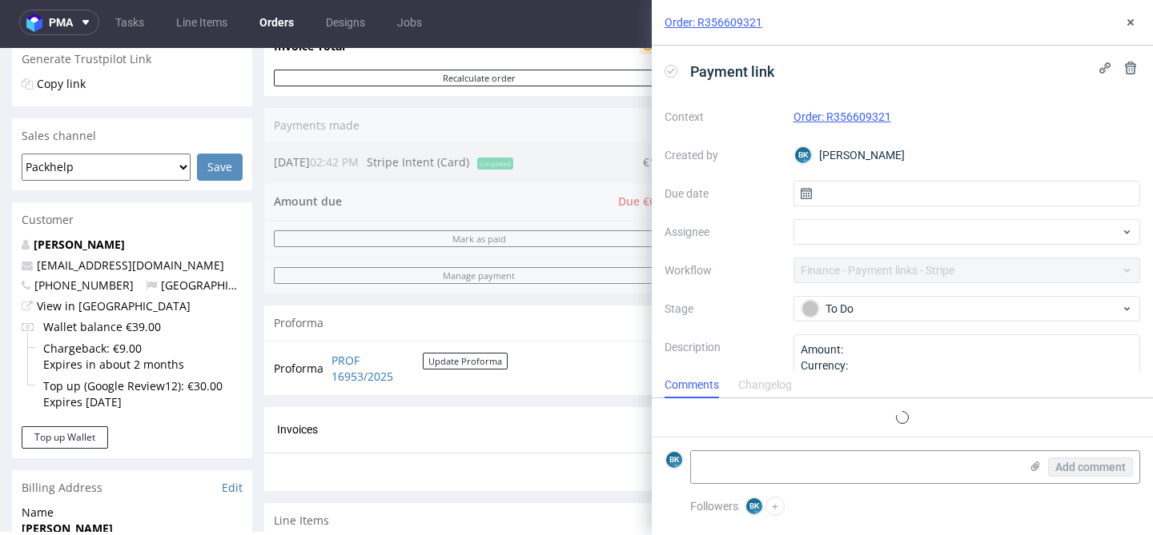
scroll to position [13, 0]
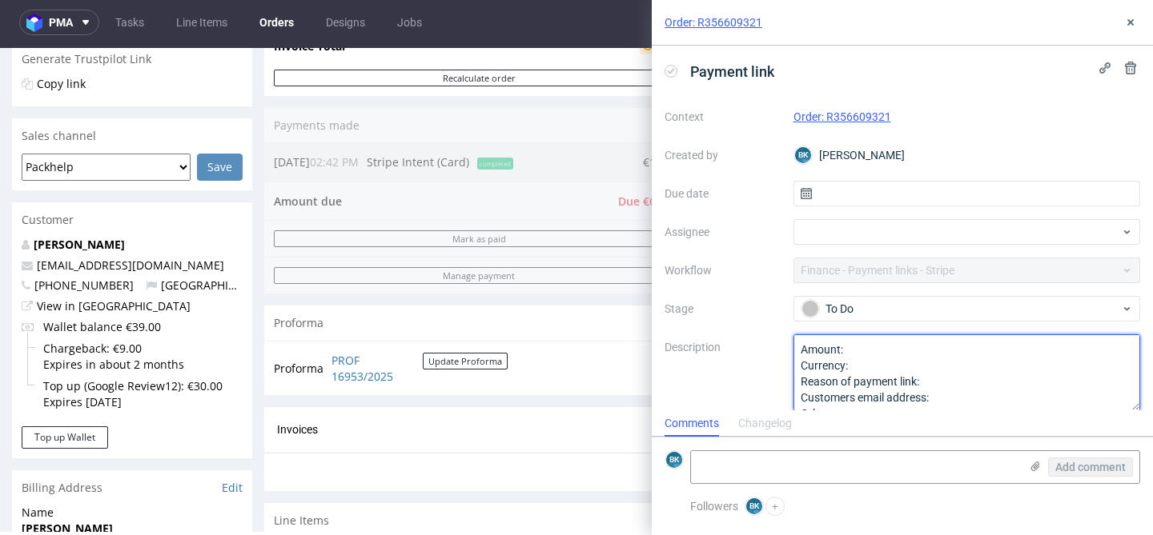
click at [861, 352] on textarea "Amount: Currency: Reason of payment link: Customers email address: Other:" at bounding box center [966, 373] width 347 height 77
click at [860, 366] on textarea "Amount: Currency: Reason of payment link: Customers email address: Other:" at bounding box center [966, 373] width 347 height 77
type textarea "Amount: 638,10 Currency: eur Reason of payment link: Customers email address: O…"
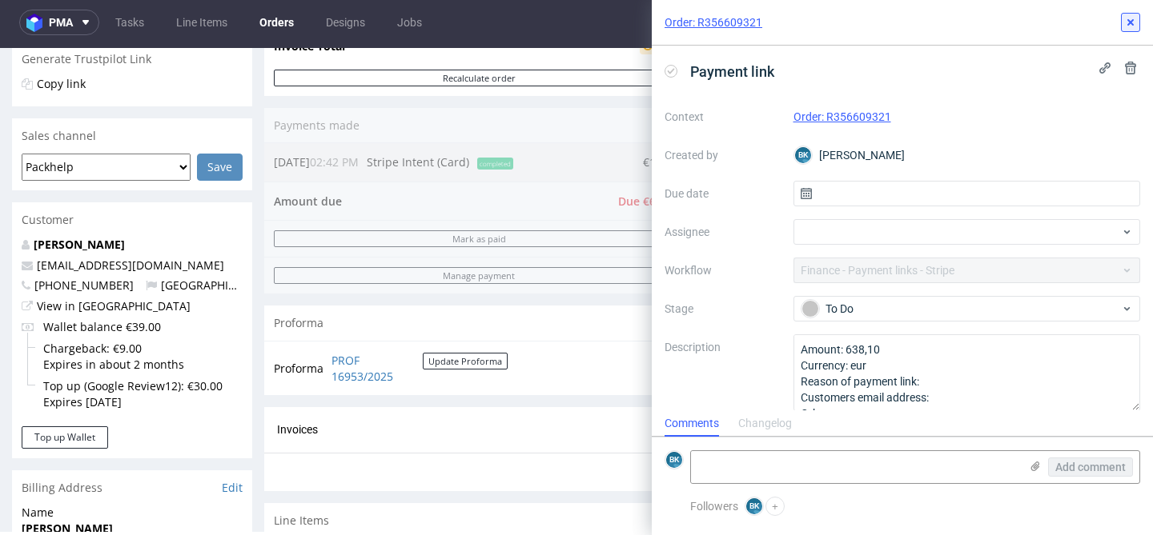
click at [1131, 20] on use at bounding box center [1130, 22] width 6 height 6
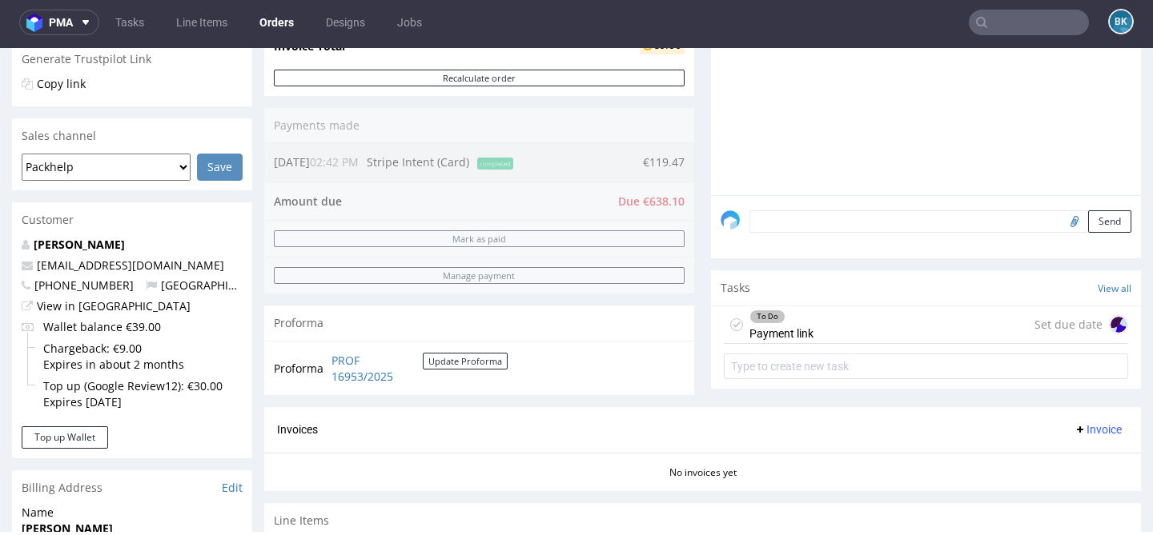
click at [808, 332] on div "To Do Payment link Set due date" at bounding box center [926, 326] width 404 height 38
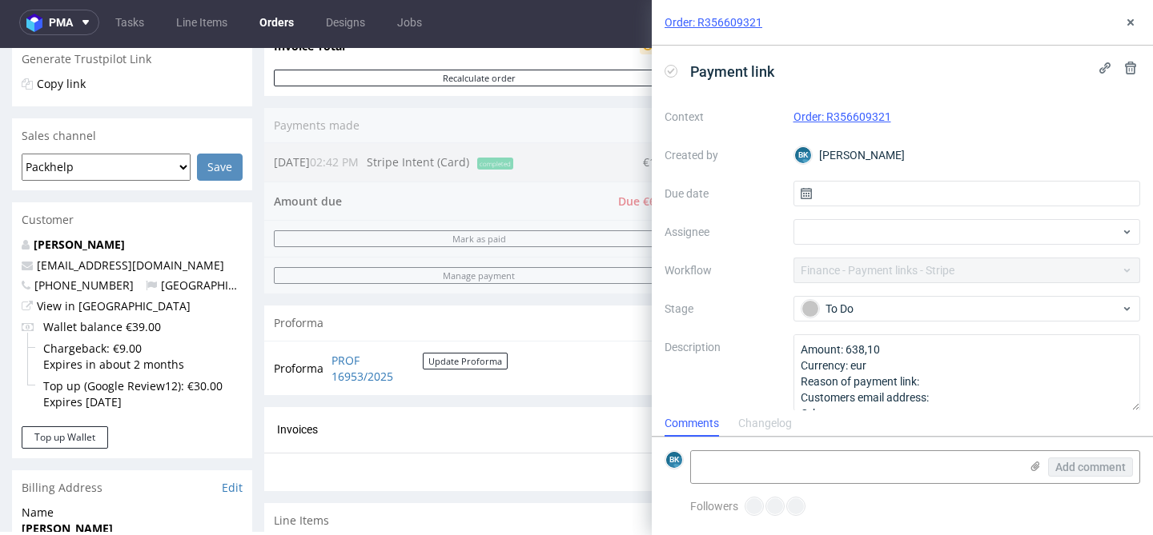
scroll to position [13, 0]
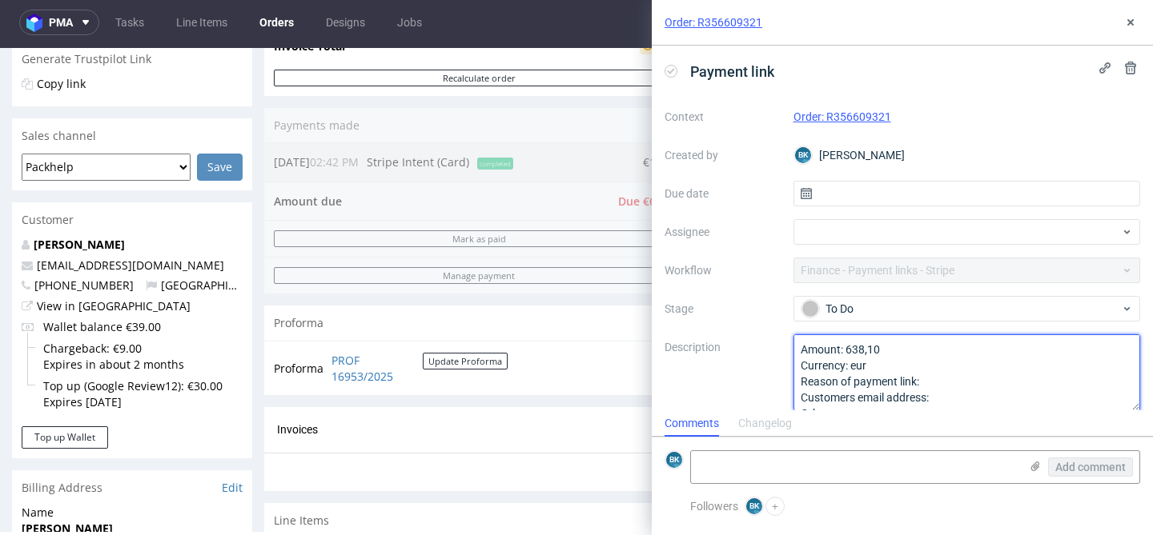
click at [947, 379] on textarea "Amount: 638,10 Currency: eur Reason of payment link: Customers email address: O…" at bounding box center [966, 373] width 347 height 77
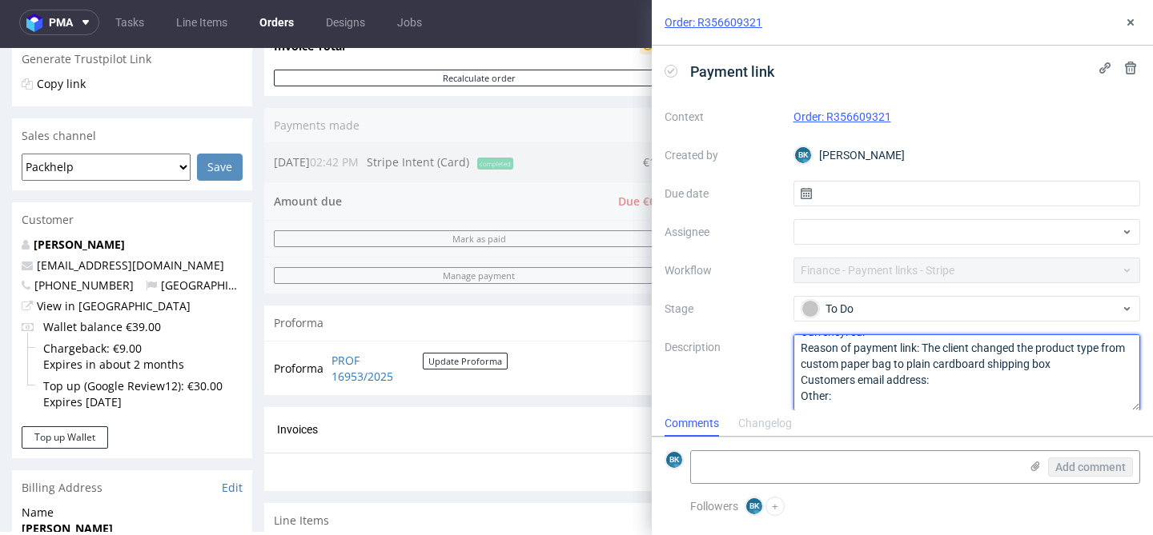
scroll to position [31, 0]
click at [948, 387] on textarea "Amount: 638,10 Currency: eur Reason of payment link: The client changed the pro…" at bounding box center [966, 373] width 347 height 77
paste textarea "melinaspyropoulou@gmail.com"
type textarea "Amount: 638,10 Currency: eur Reason of payment link: The client changed the pro…"
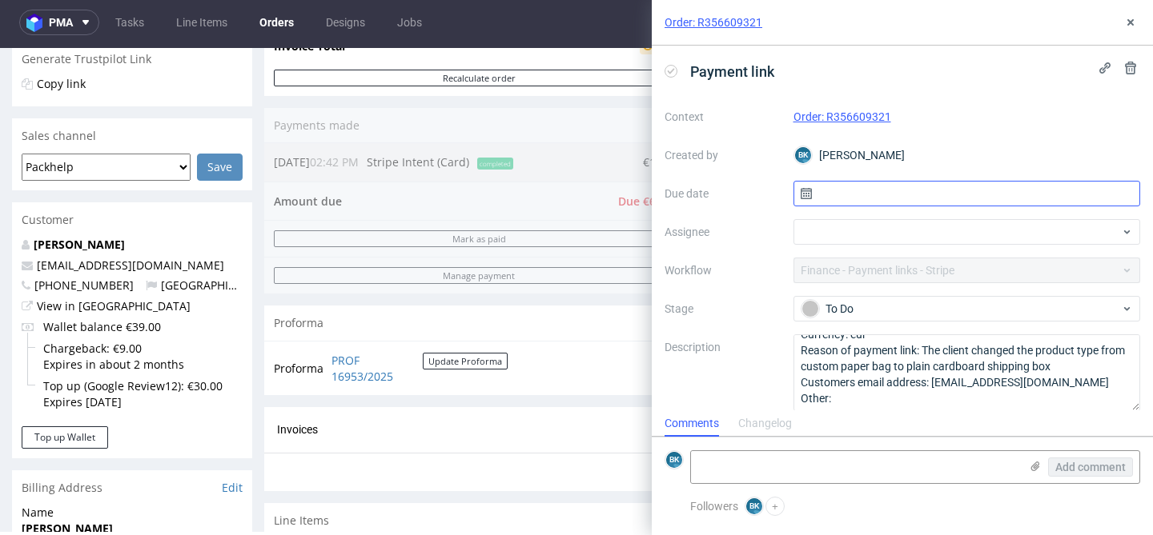
click at [853, 196] on input "text" at bounding box center [966, 194] width 347 height 26
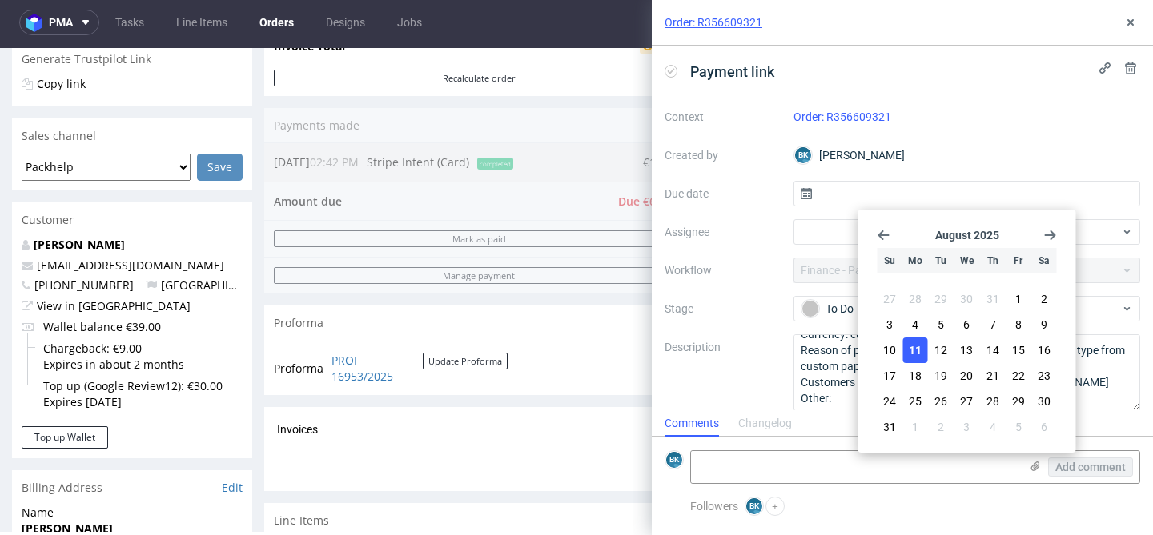
click at [918, 352] on span "11" at bounding box center [914, 351] width 13 height 16
type input "[DATE]"
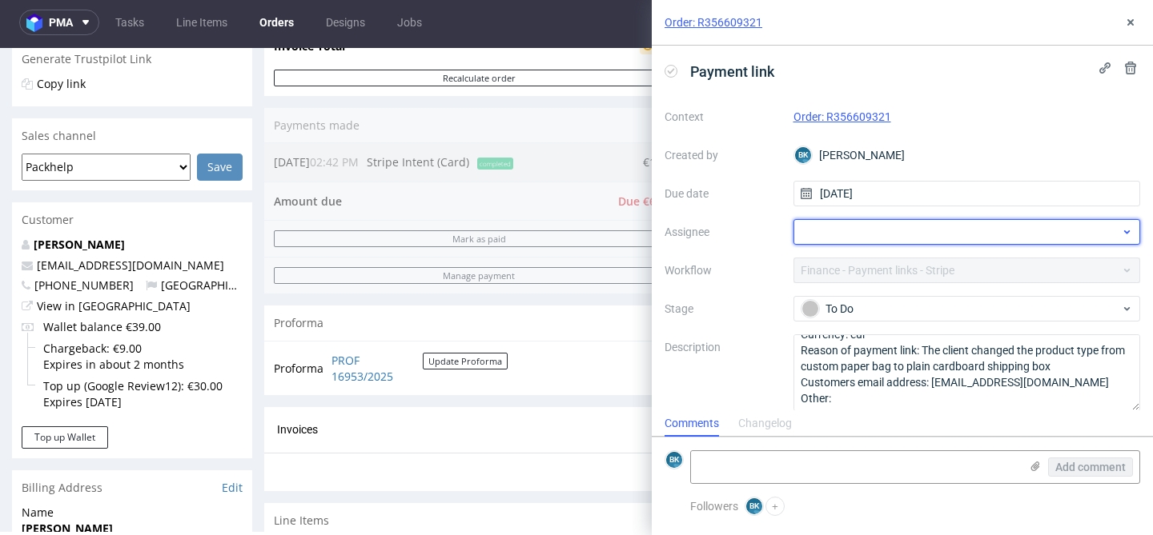
click at [829, 232] on div at bounding box center [966, 232] width 347 height 26
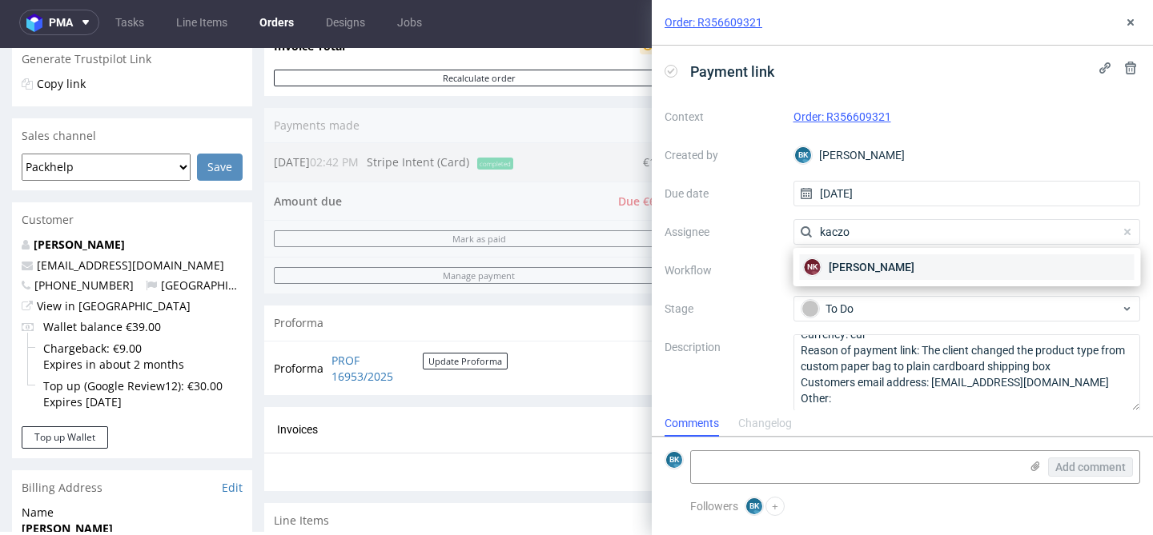
type input "kaczo"
click at [852, 263] on span "[PERSON_NAME]" at bounding box center [871, 267] width 86 height 16
click at [1133, 19] on icon at bounding box center [1130, 22] width 13 height 13
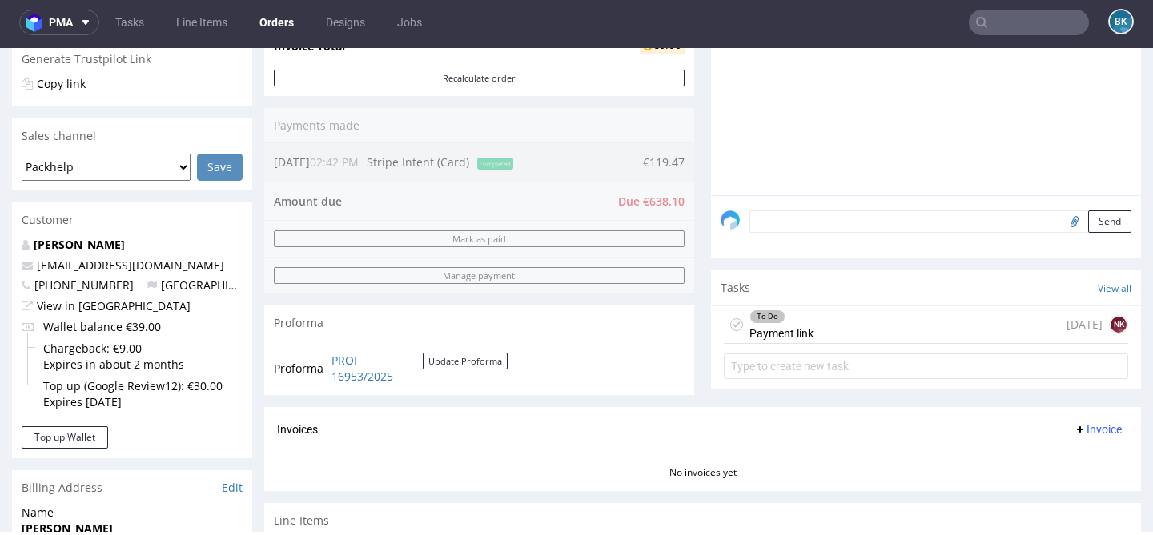
click at [811, 342] on div "To Do Payment link today NK" at bounding box center [926, 326] width 404 height 38
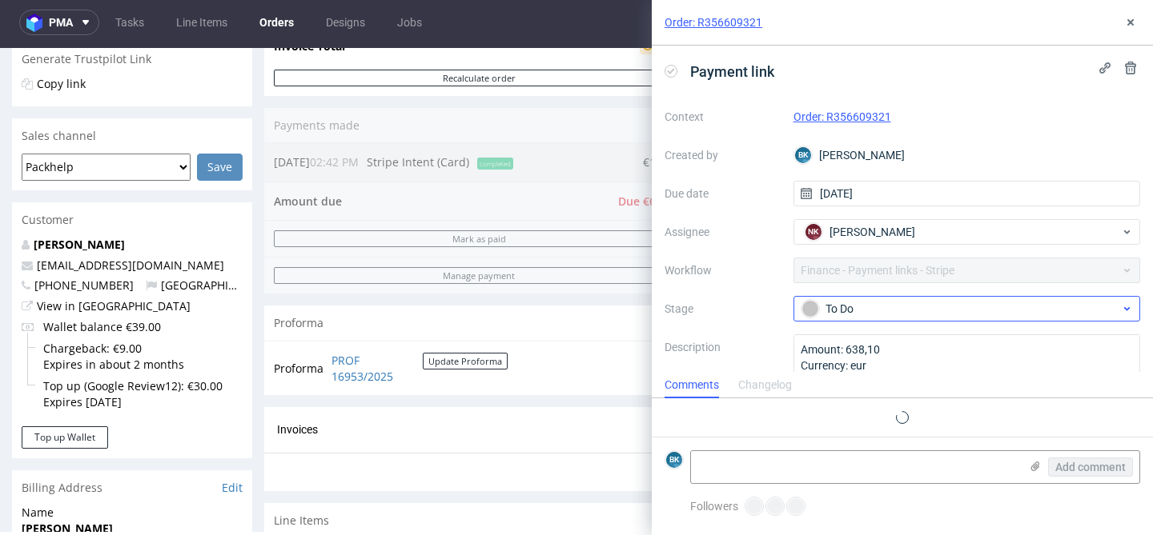
scroll to position [13, 0]
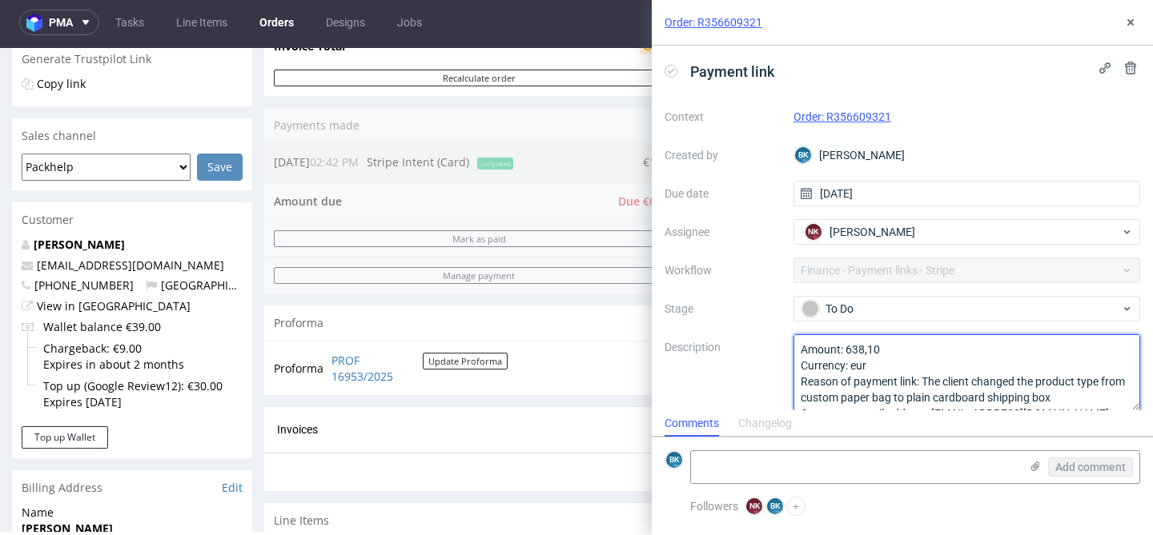
drag, startPoint x: 845, startPoint y: 351, endPoint x: 907, endPoint y: 351, distance: 61.6
click at [908, 351] on textarea "Amount: 638,10 Currency: eur Reason of payment link: The client changed the pro…" at bounding box center [966, 373] width 347 height 77
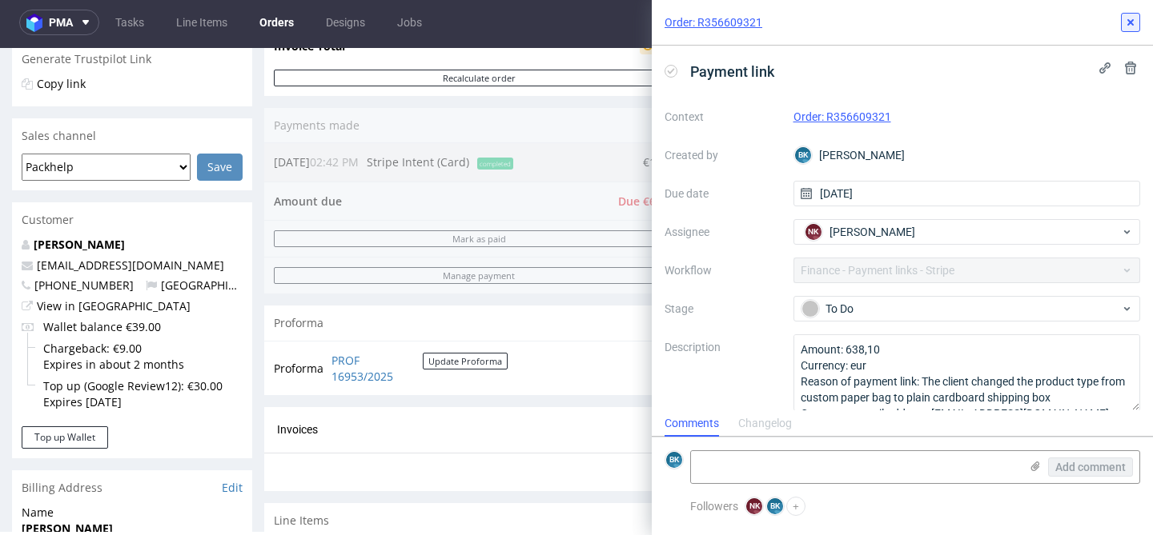
click at [1128, 25] on use at bounding box center [1130, 22] width 6 height 6
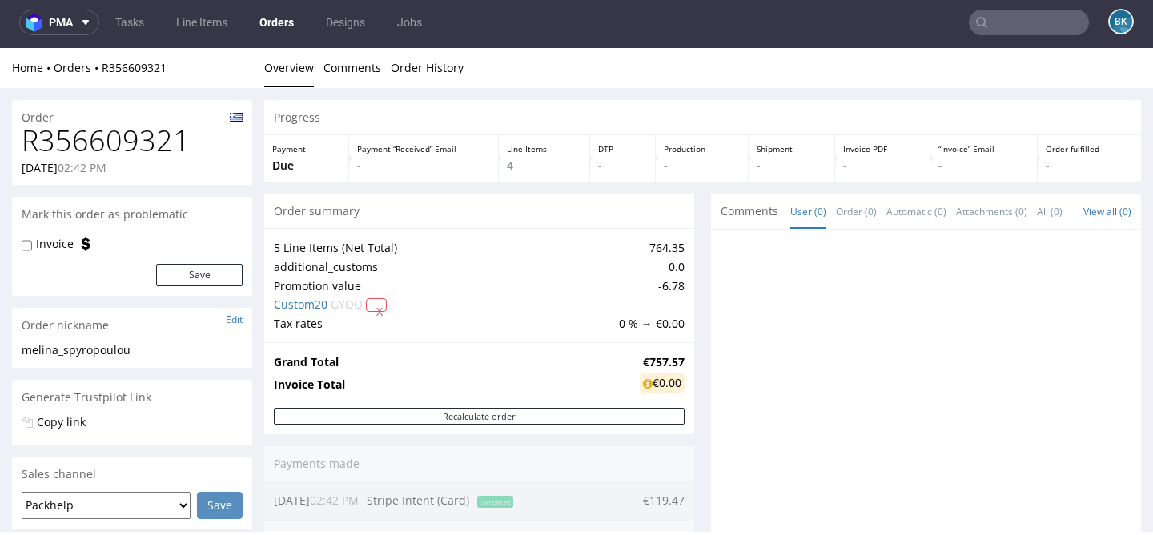
click at [1037, 23] on input "text" at bounding box center [1028, 23] width 120 height 26
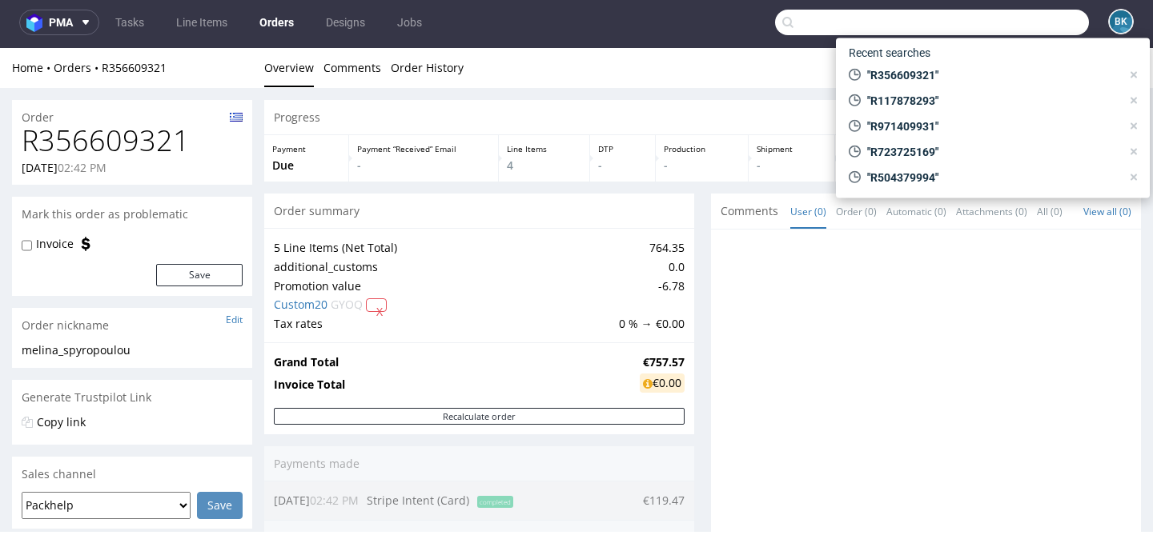
paste input "R117878293"
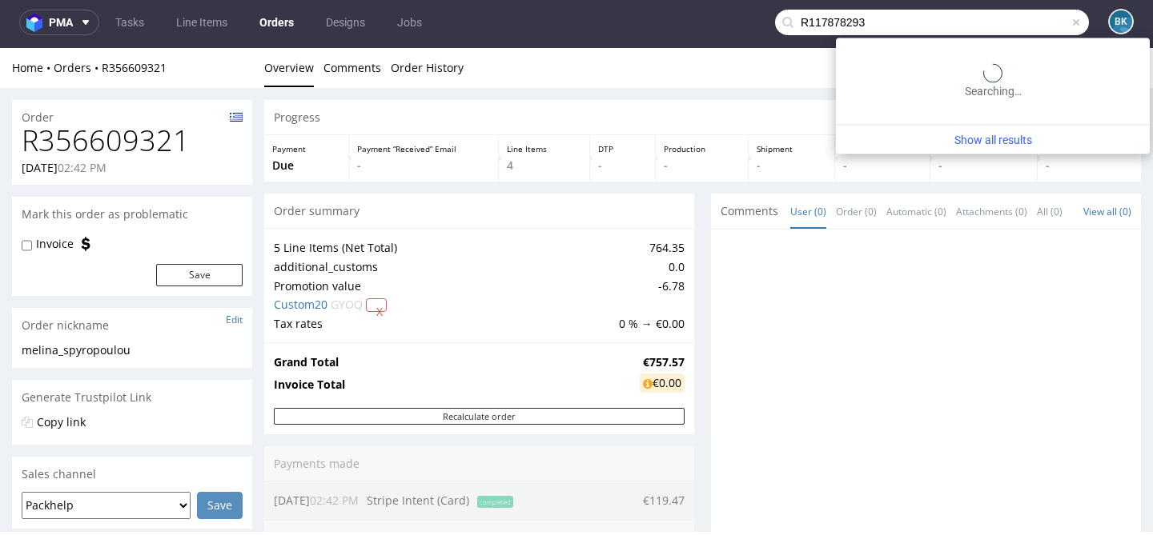
type input "R117878293"
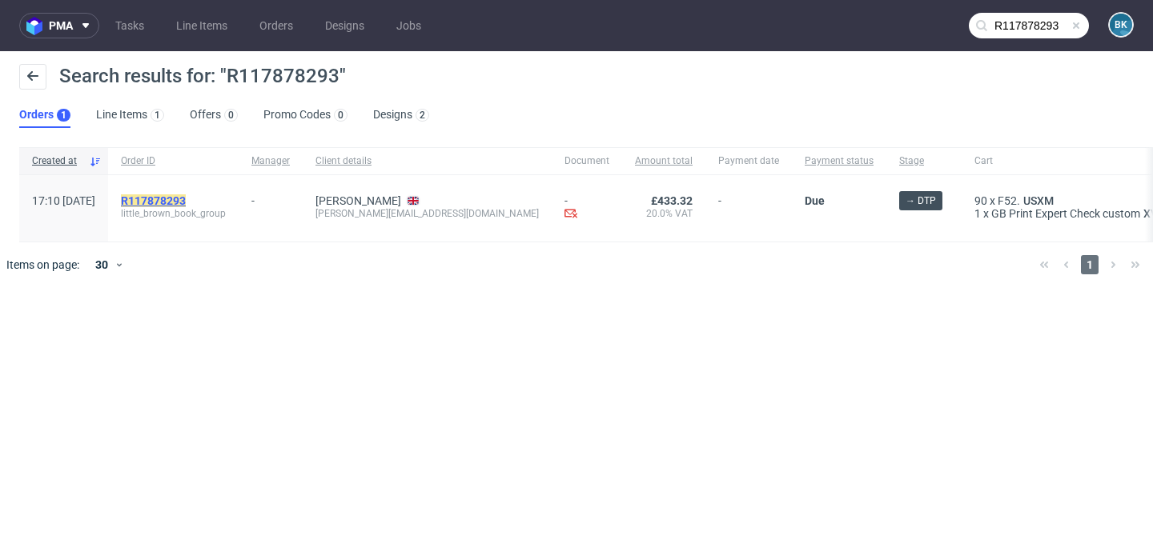
click at [186, 195] on mark "R117878293" at bounding box center [153, 200] width 65 height 13
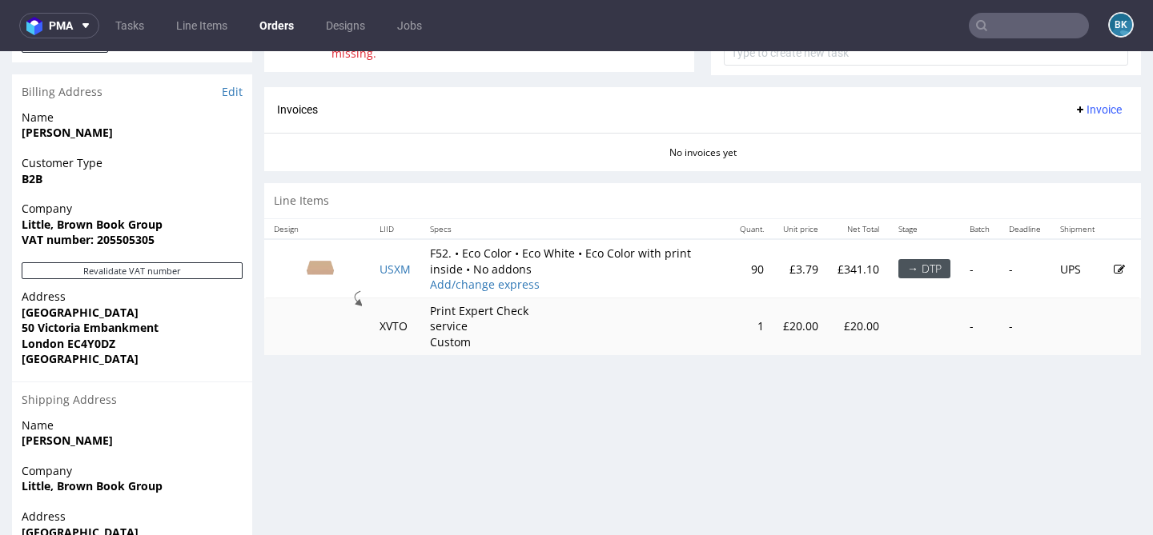
scroll to position [675, 0]
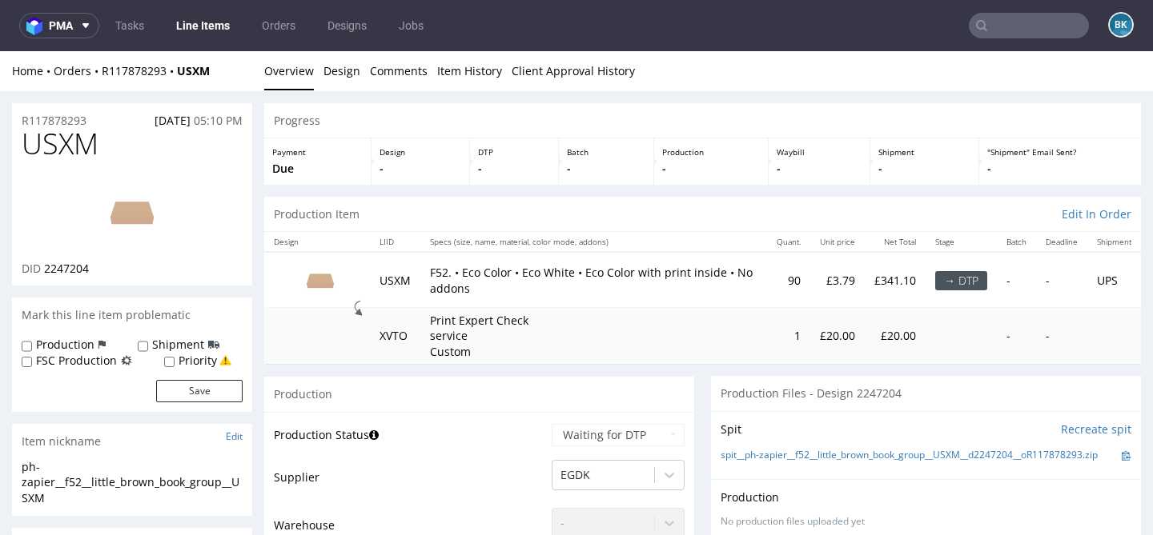
click at [1025, 25] on input "text" at bounding box center [1028, 26] width 120 height 26
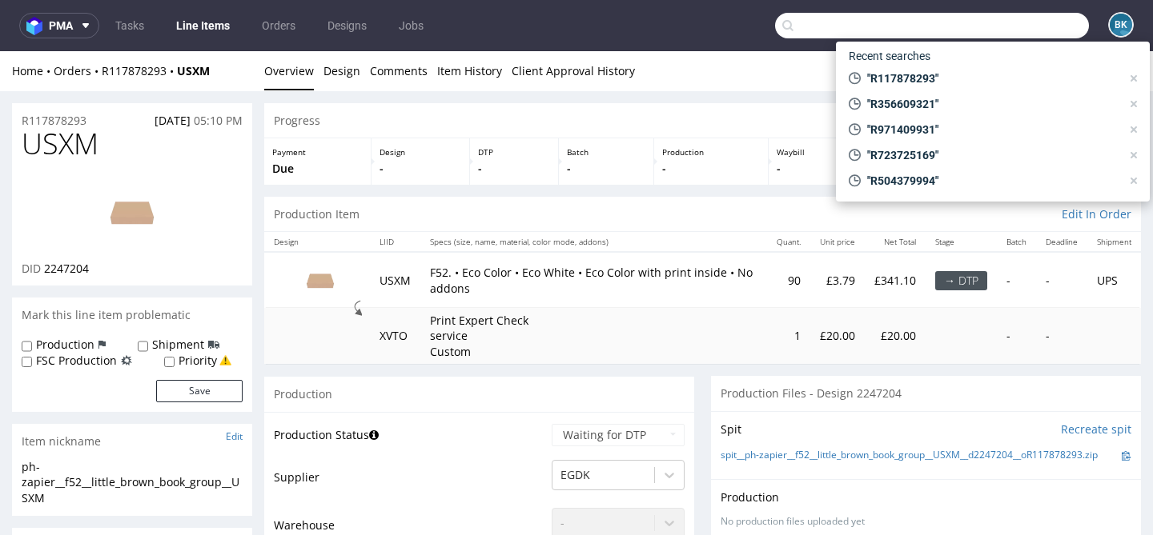
paste input "R062238765"
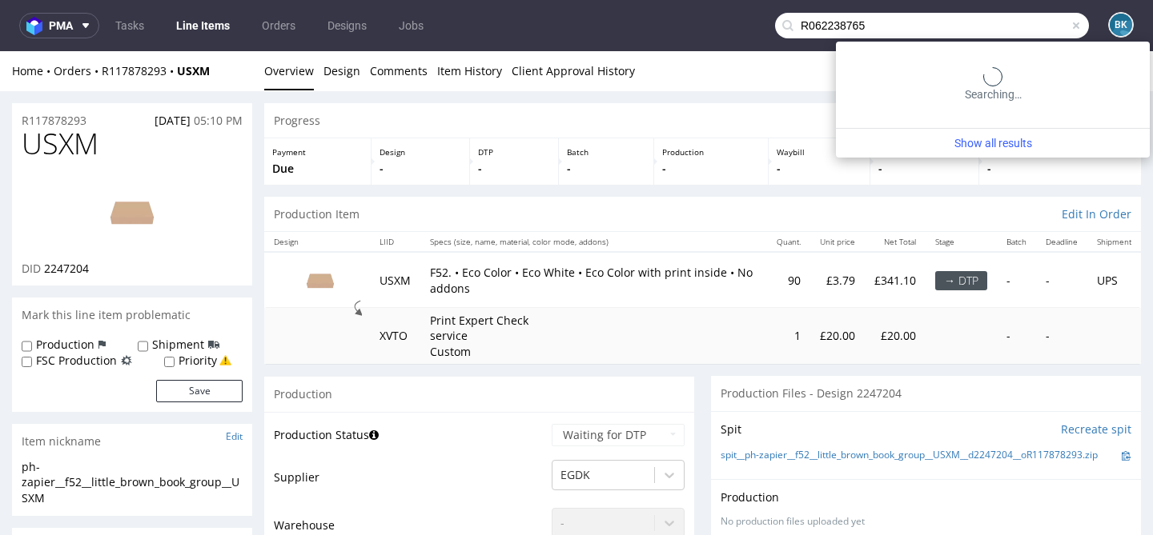
type input "R062238765"
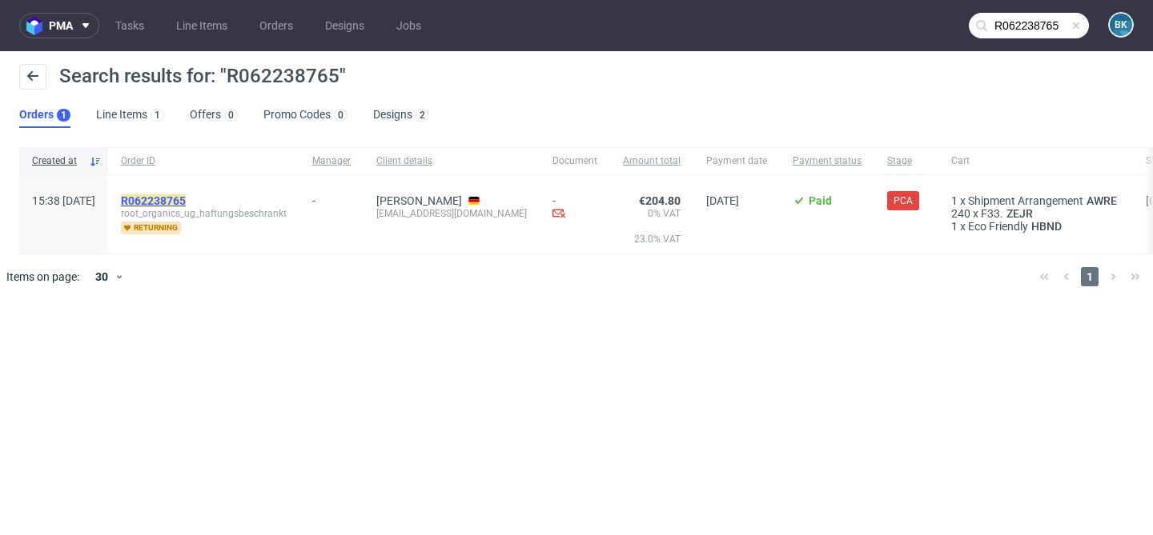
click at [186, 199] on mark "R062238765" at bounding box center [153, 200] width 65 height 13
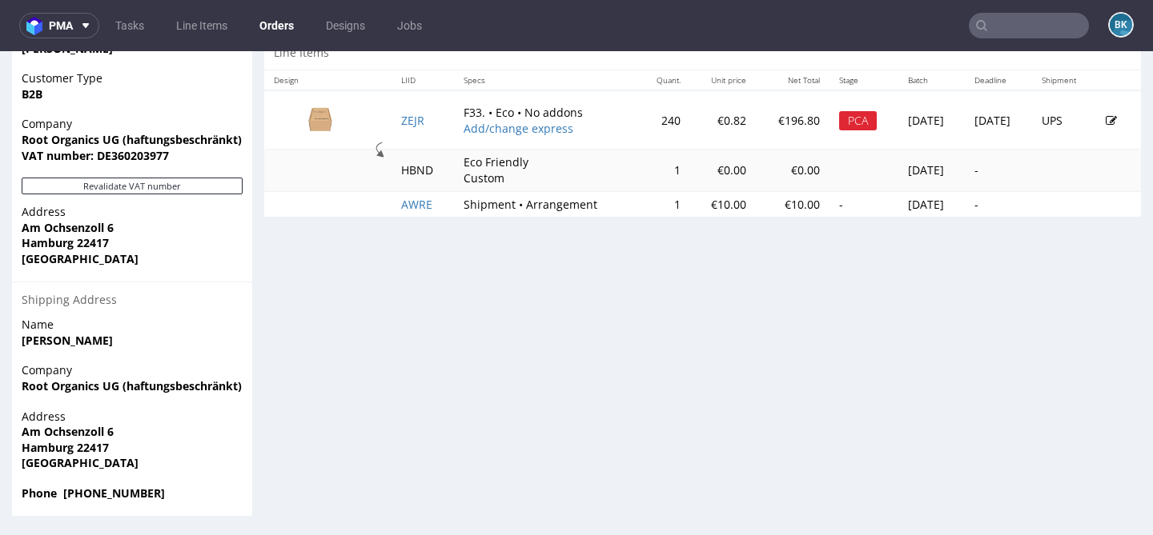
scroll to position [3, 0]
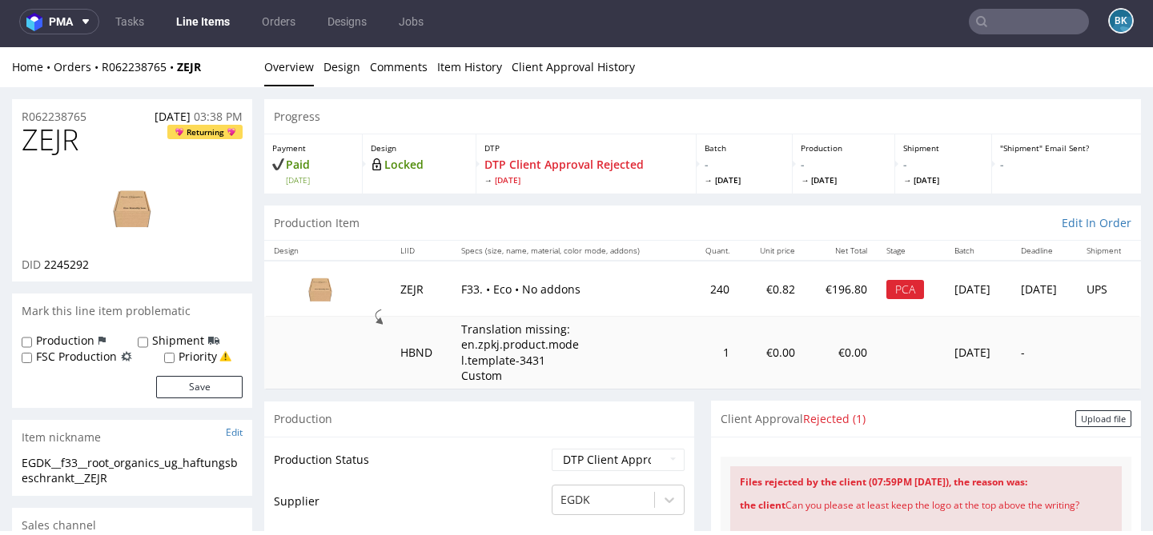
click at [128, 205] on img at bounding box center [132, 208] width 128 height 72
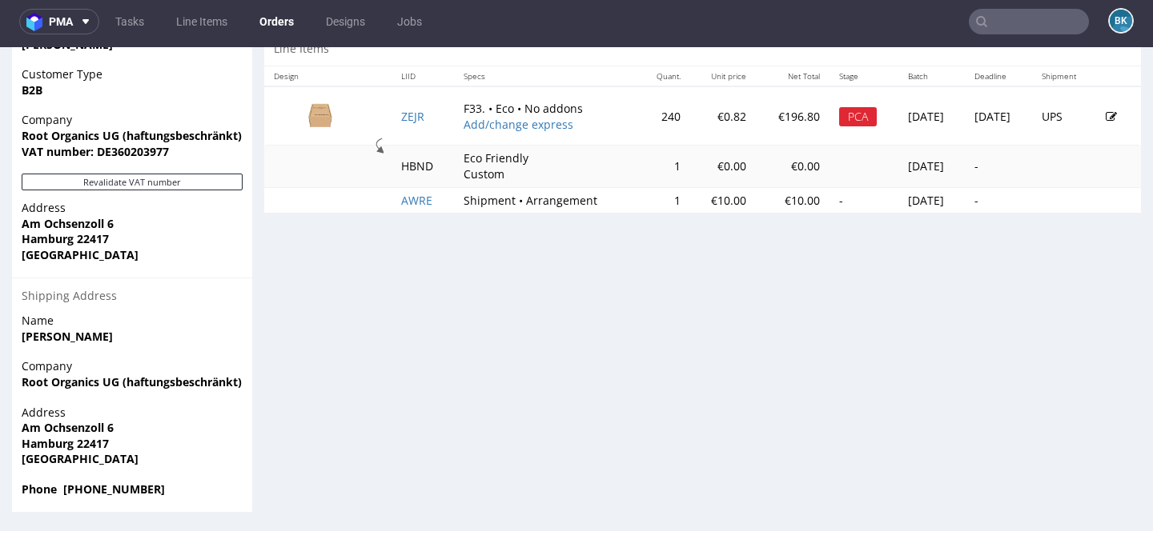
scroll to position [784, 0]
click at [1105, 123] on icon at bounding box center [1110, 117] width 11 height 11
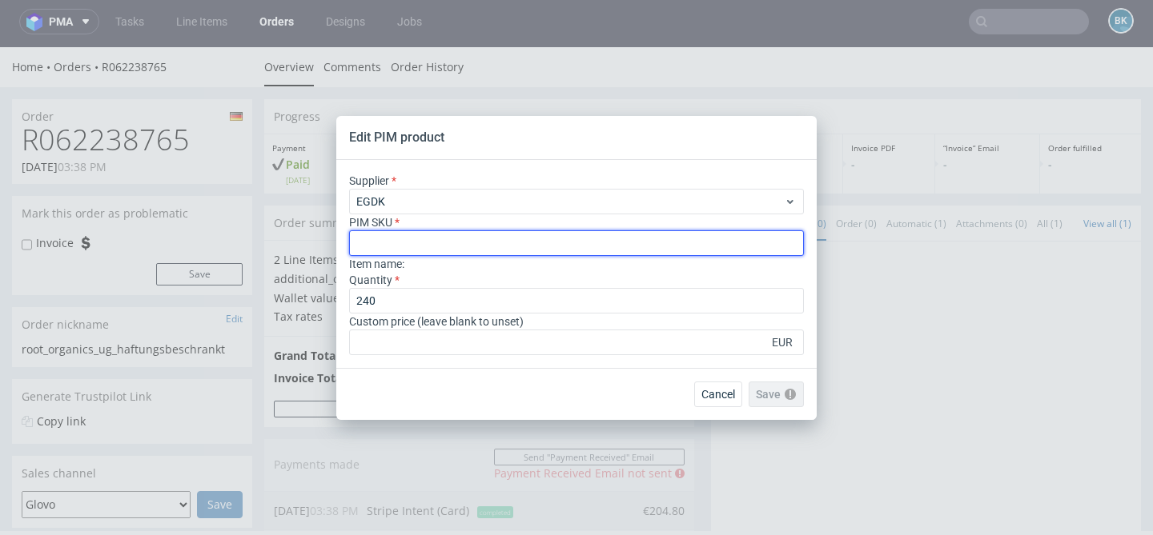
click at [407, 236] on input "text" at bounding box center [576, 244] width 455 height 26
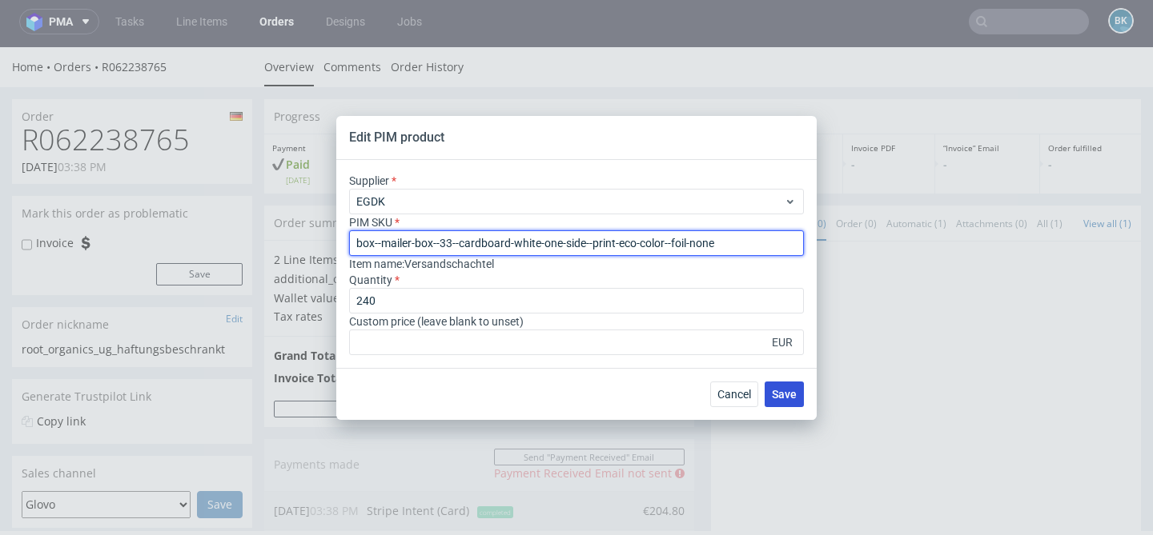
type input "box--mailer-box--33--cardboard-white-one-side--print-eco-color--foil-none"
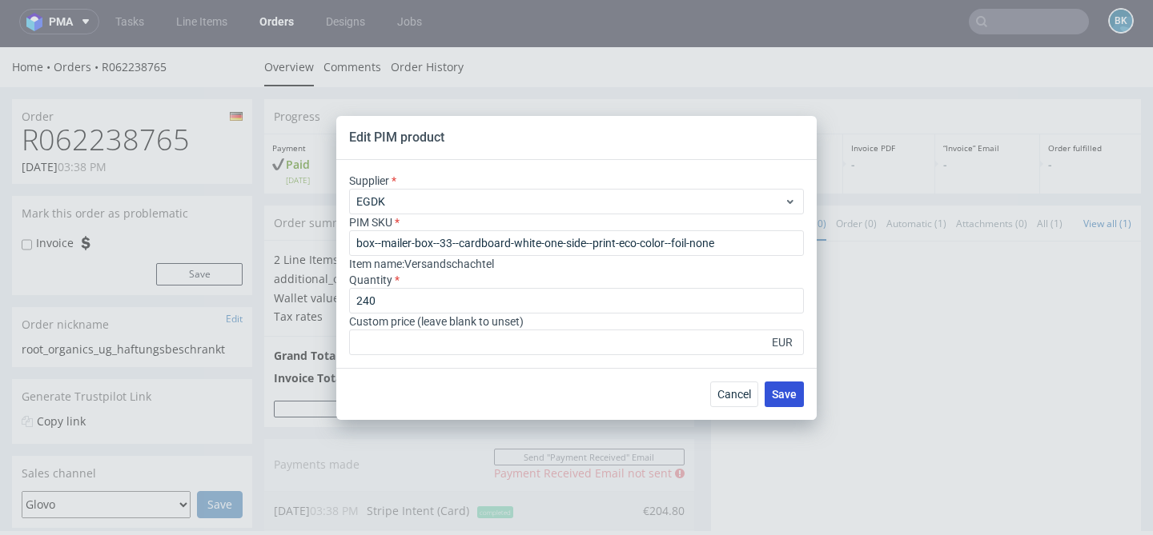
click at [788, 394] on span "Save" at bounding box center [784, 394] width 25 height 11
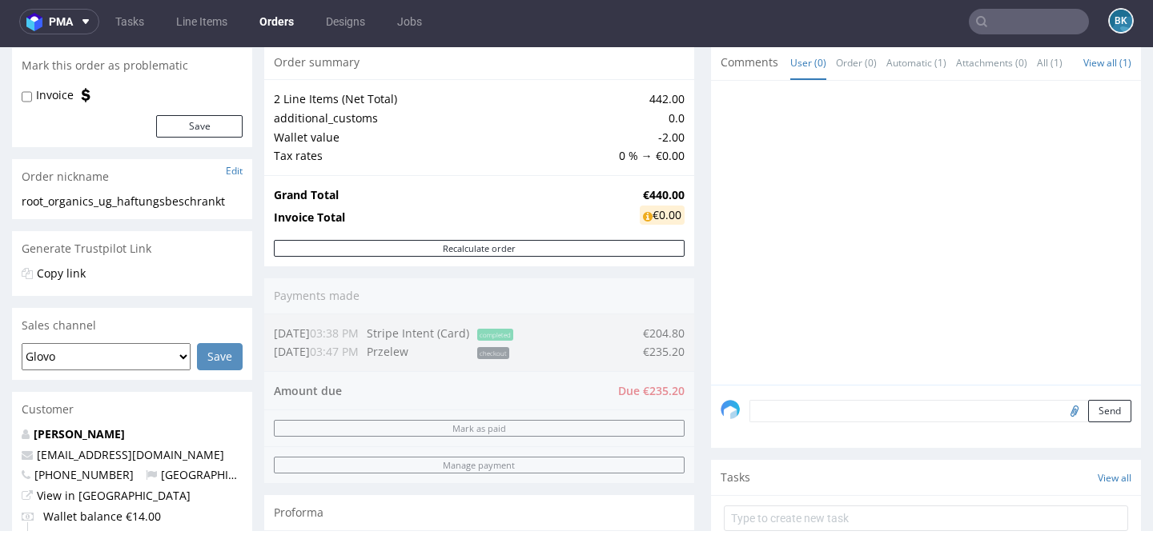
scroll to position [144, 0]
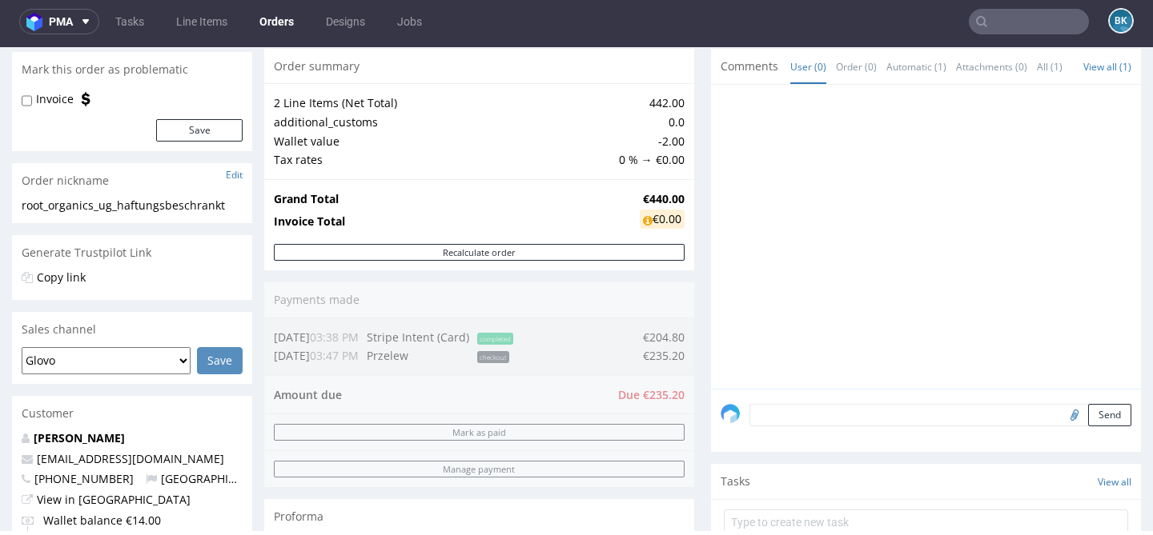
click at [1039, 26] on input "text" at bounding box center [1028, 22] width 120 height 26
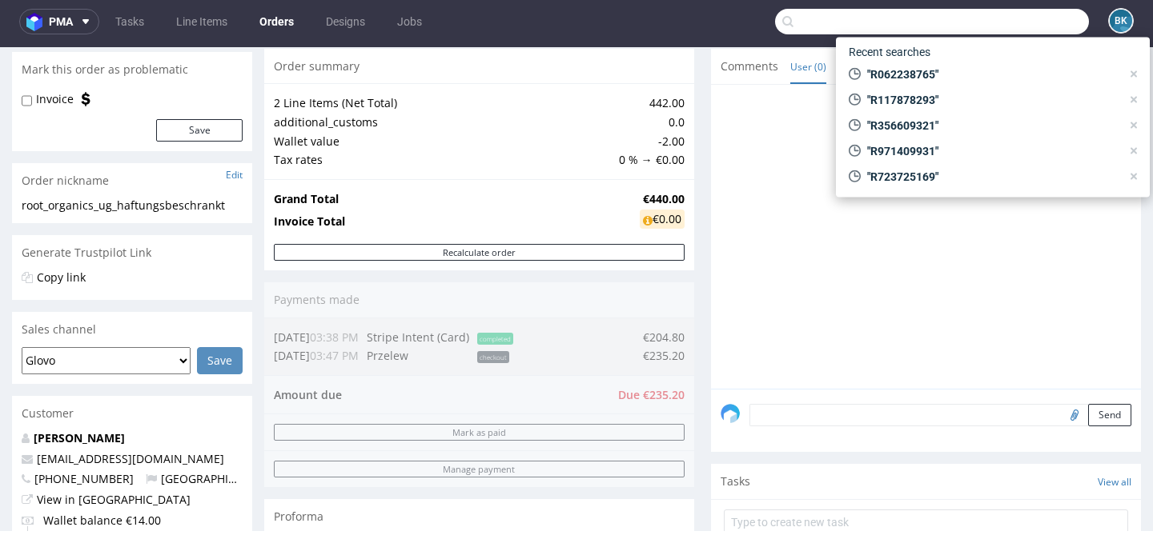
paste input "R356609321"
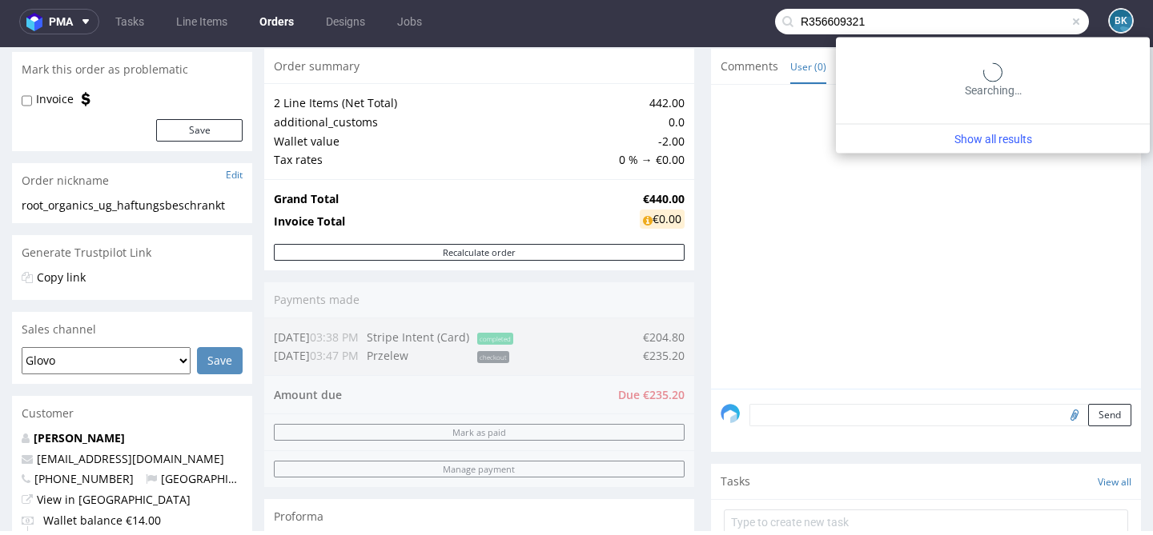
type input "R356609321"
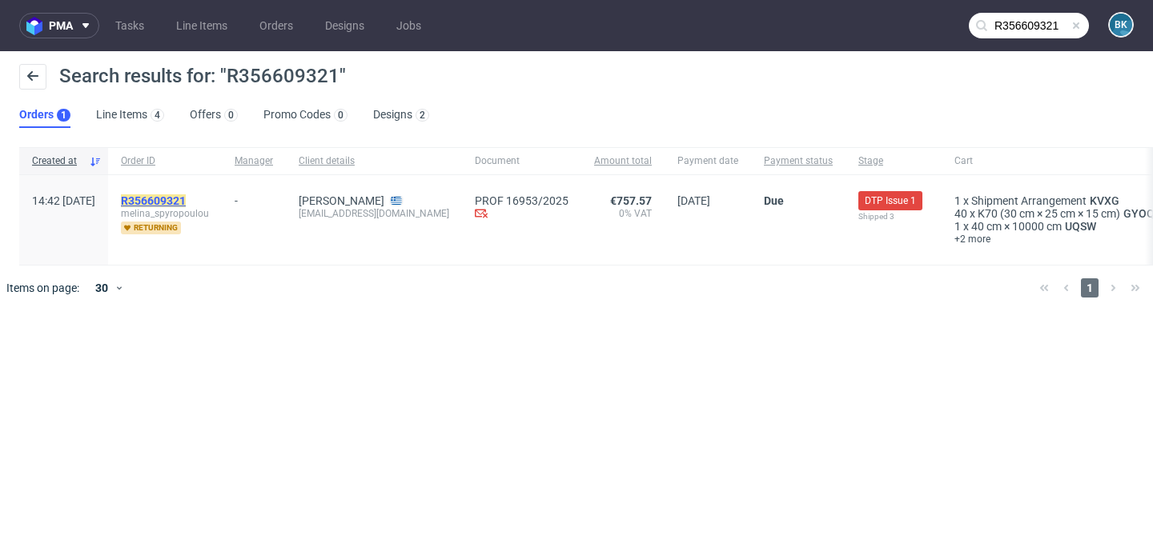
click at [178, 204] on mark "R356609321" at bounding box center [153, 200] width 65 height 13
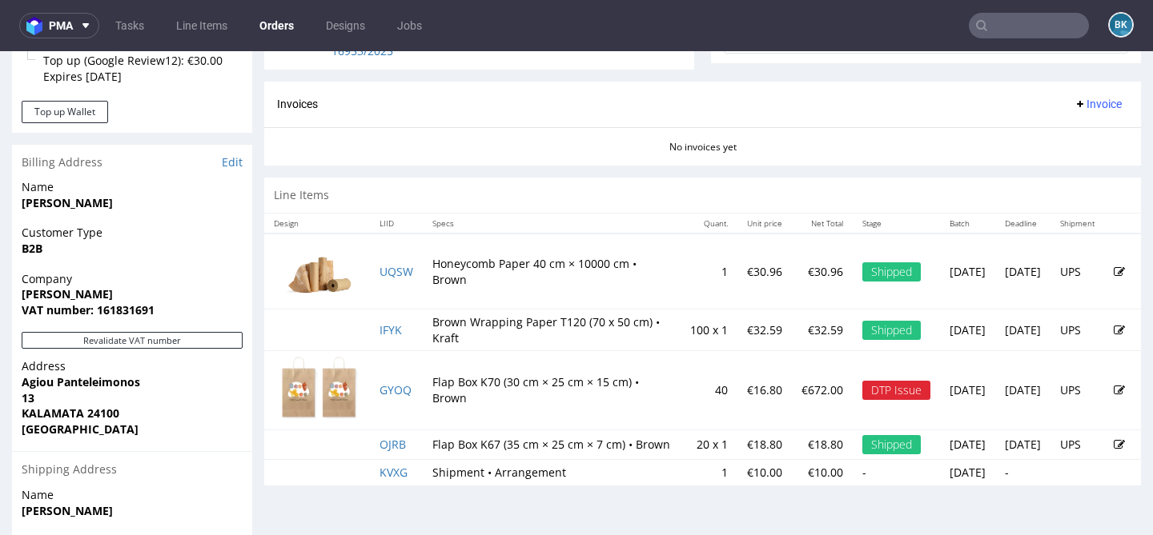
scroll to position [670, 0]
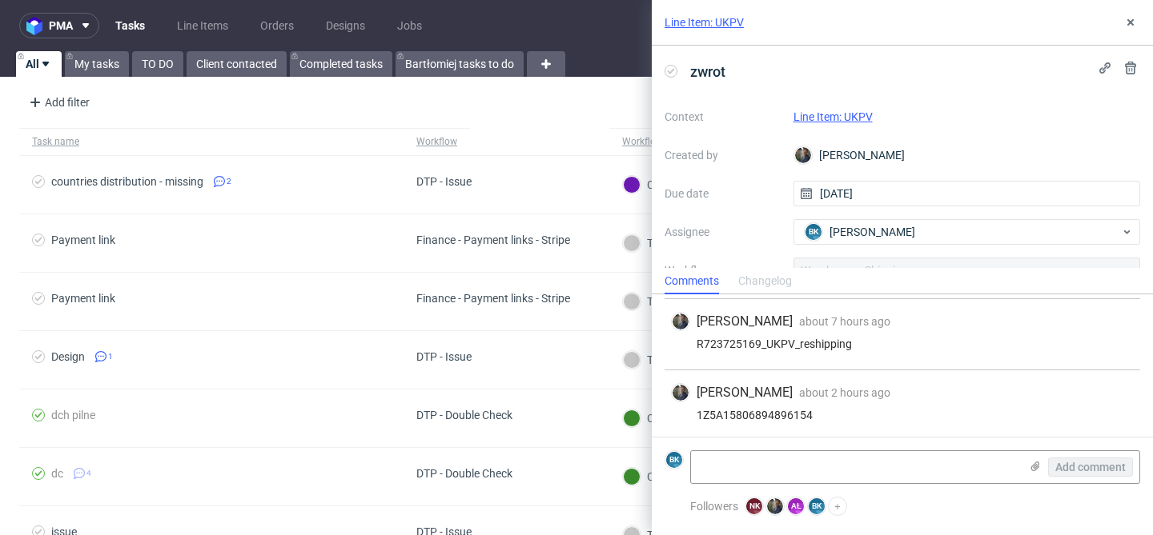
scroll to position [263, 0]
click at [861, 114] on link "Line Item: UKPV" at bounding box center [832, 116] width 79 height 13
click at [704, 22] on link "Line Item: UKPV" at bounding box center [703, 22] width 79 height 16
drag, startPoint x: 697, startPoint y: 411, endPoint x: 822, endPoint y: 411, distance: 124.9
click at [822, 411] on div "1Z5A15806894896154" at bounding box center [902, 412] width 463 height 13
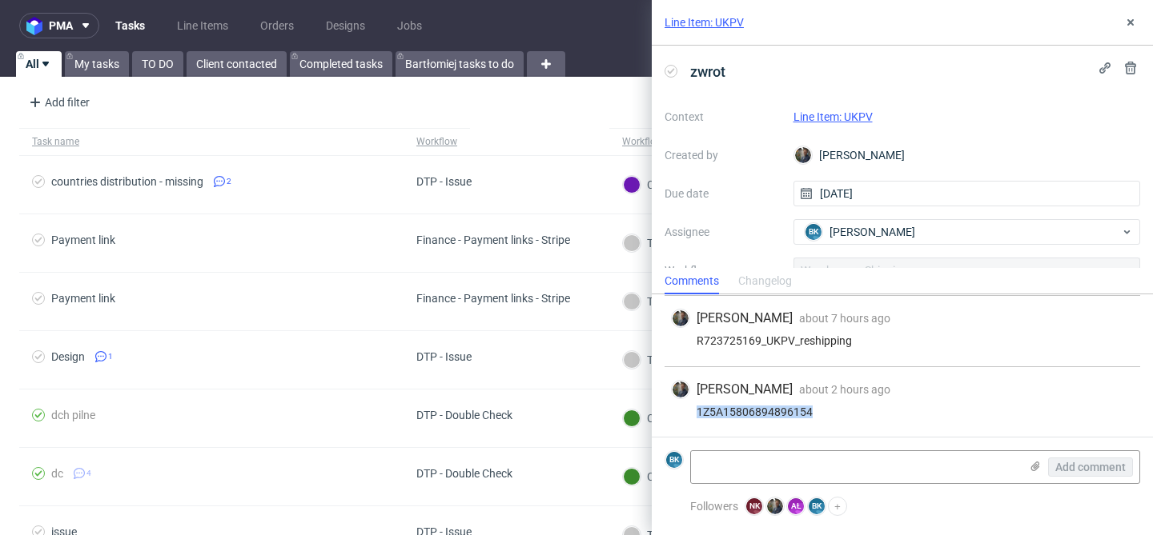
copy div "1Z5A15806894896154"
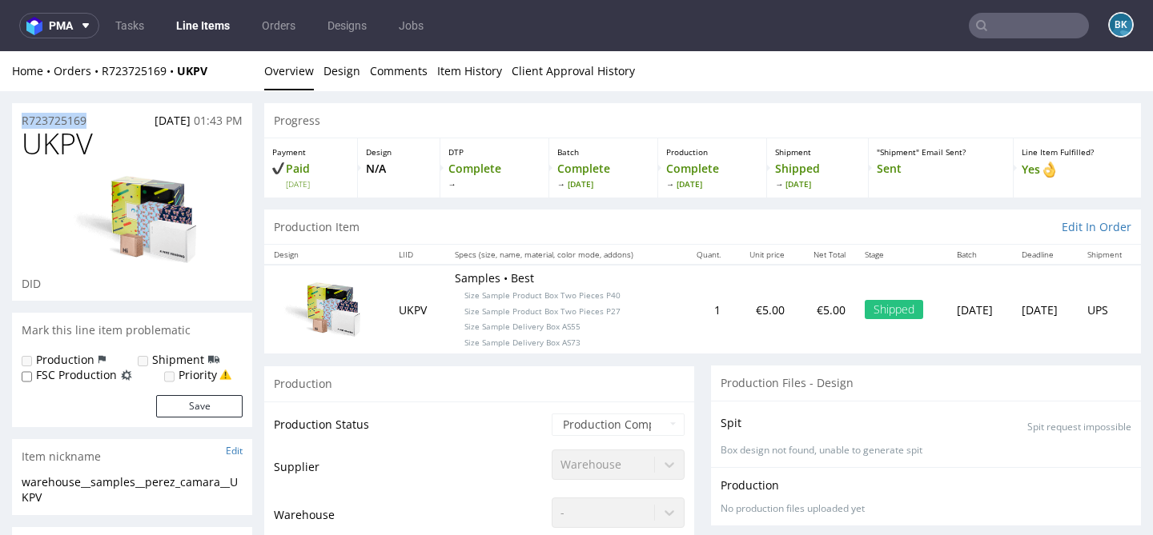
drag, startPoint x: 94, startPoint y: 115, endPoint x: 8, endPoint y: 115, distance: 86.4
copy p "R723725169"
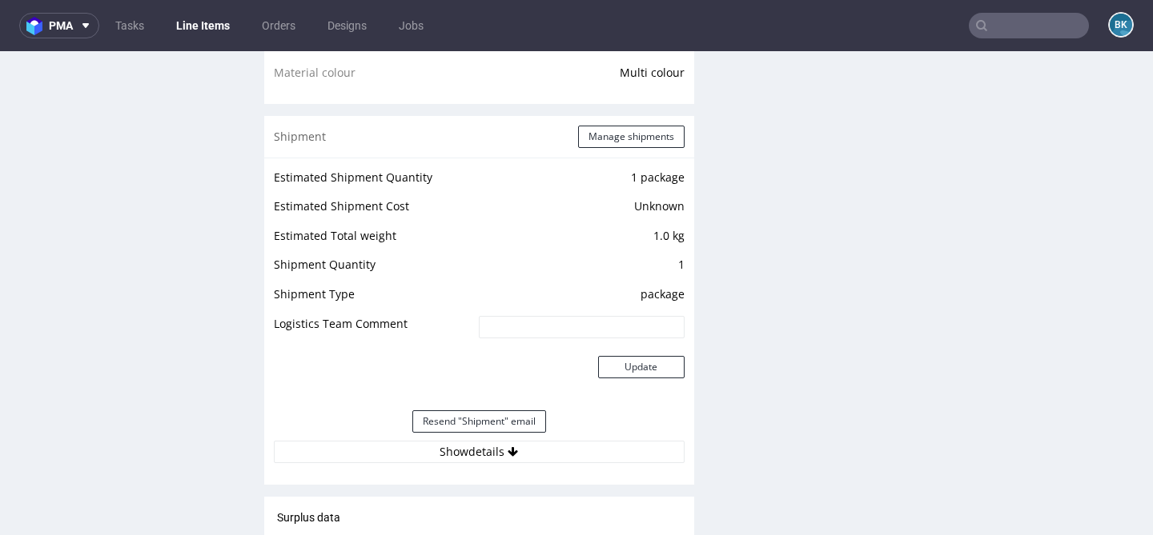
scroll to position [1297, 0]
click at [495, 453] on button "Show details" at bounding box center [479, 450] width 411 height 22
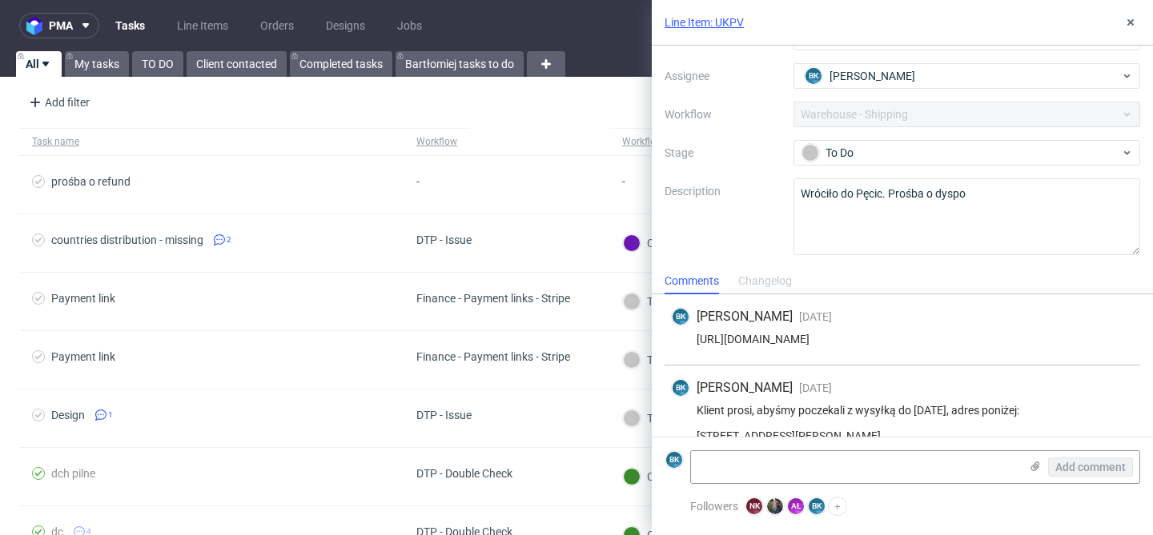
click at [880, 334] on div "[URL][DOMAIN_NAME]" at bounding box center [902, 339] width 463 height 13
copy div "[URL][DOMAIN_NAME]"
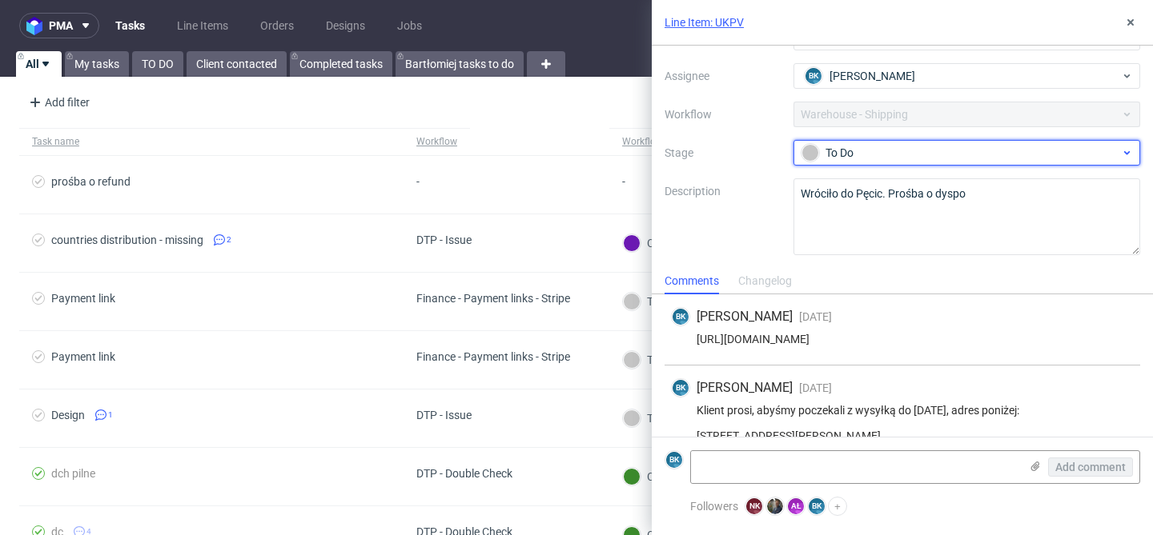
click at [851, 146] on div "To Do" at bounding box center [960, 153] width 319 height 18
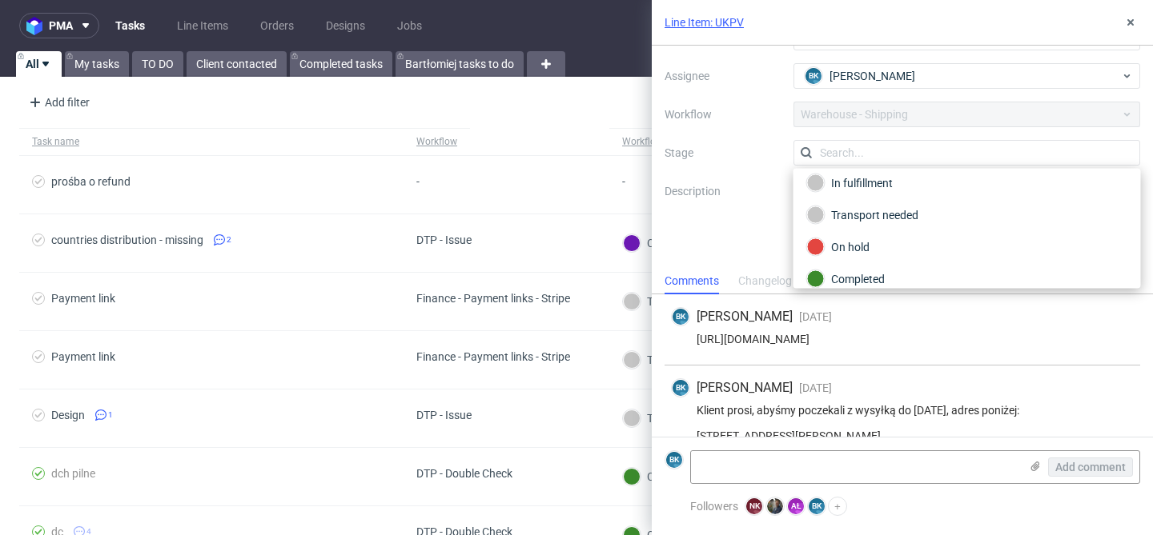
scroll to position [85, 0]
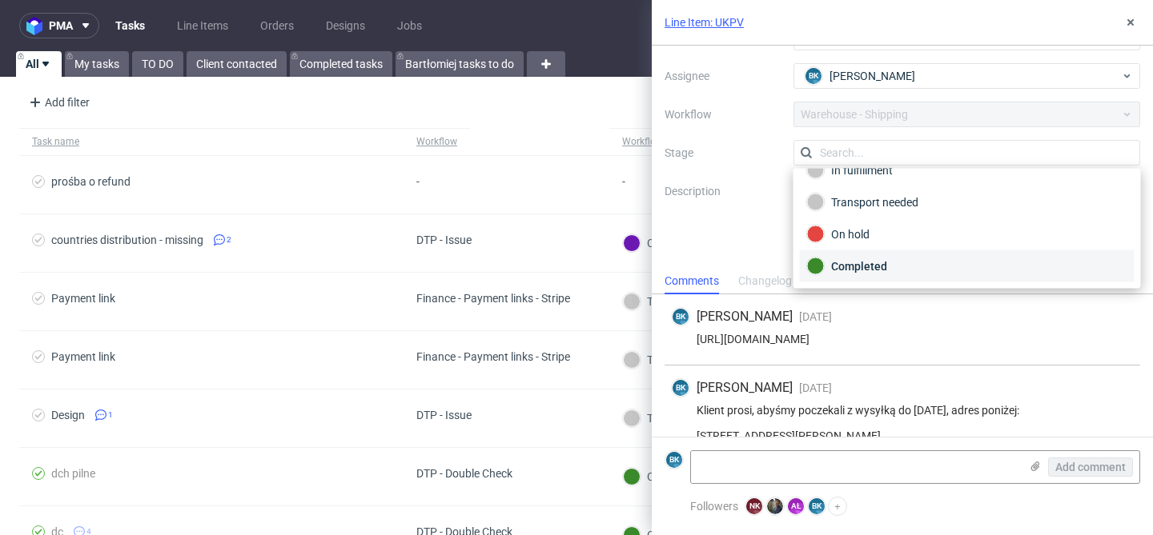
click at [856, 263] on div "Completed" at bounding box center [967, 267] width 320 height 18
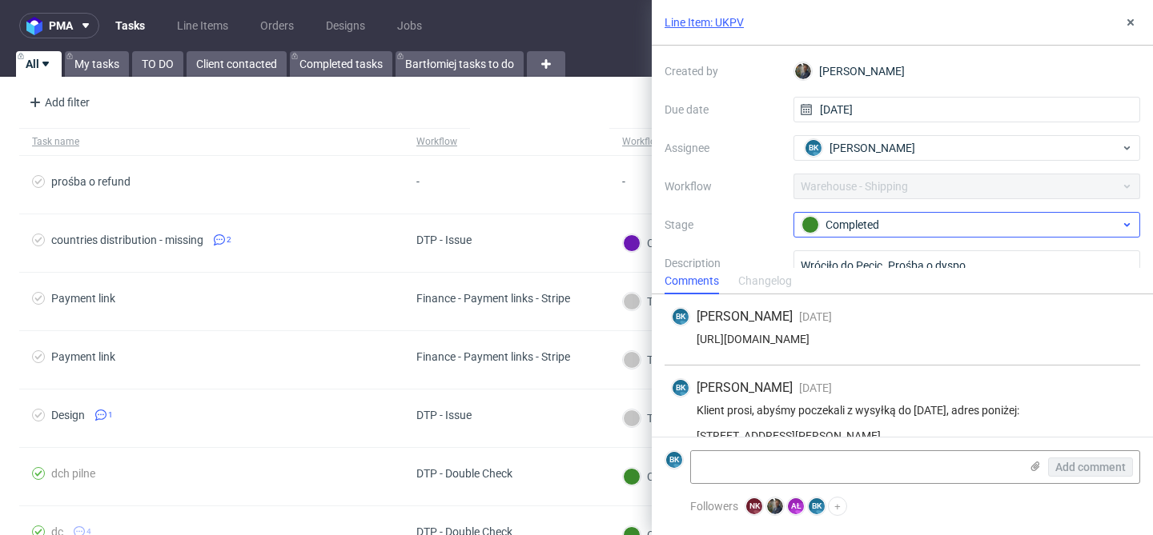
scroll to position [81, 0]
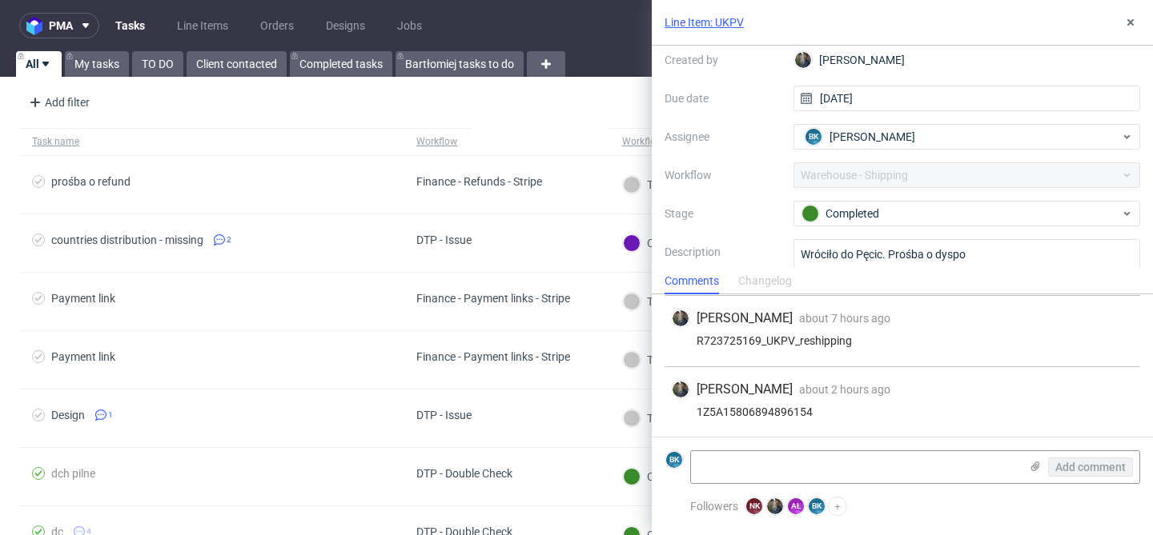
scroll to position [125, 0]
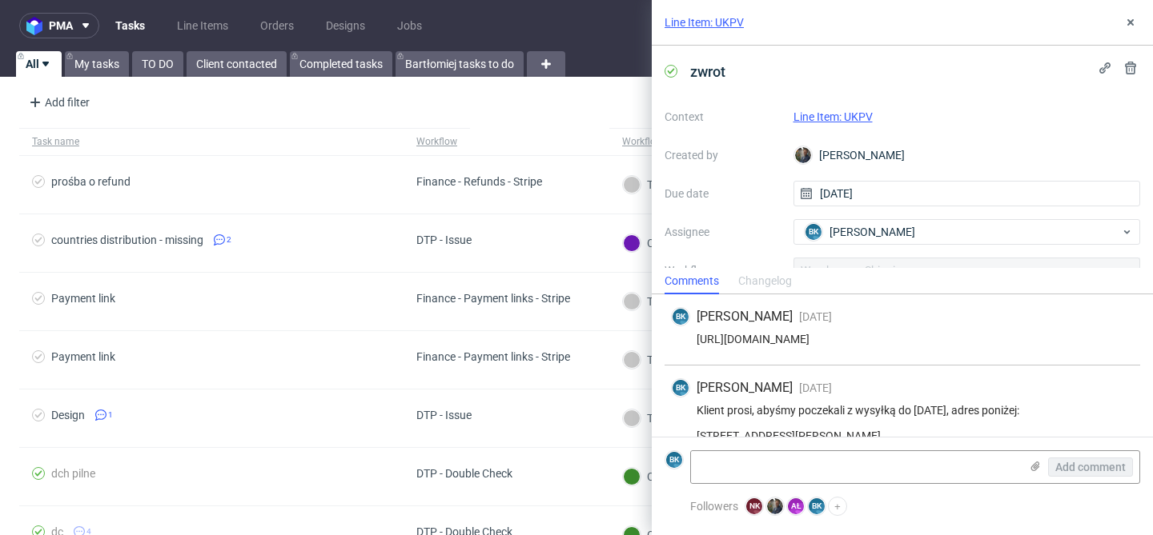
click at [884, 333] on div "[URL][DOMAIN_NAME]" at bounding box center [902, 339] width 463 height 13
click at [855, 335] on div "[URL][DOMAIN_NAME]" at bounding box center [902, 339] width 463 height 13
click at [855, 335] on div "https://app-eu1.hubspot.com/contacts/25600958/record/0-5/194103688412/" at bounding box center [902, 339] width 463 height 13
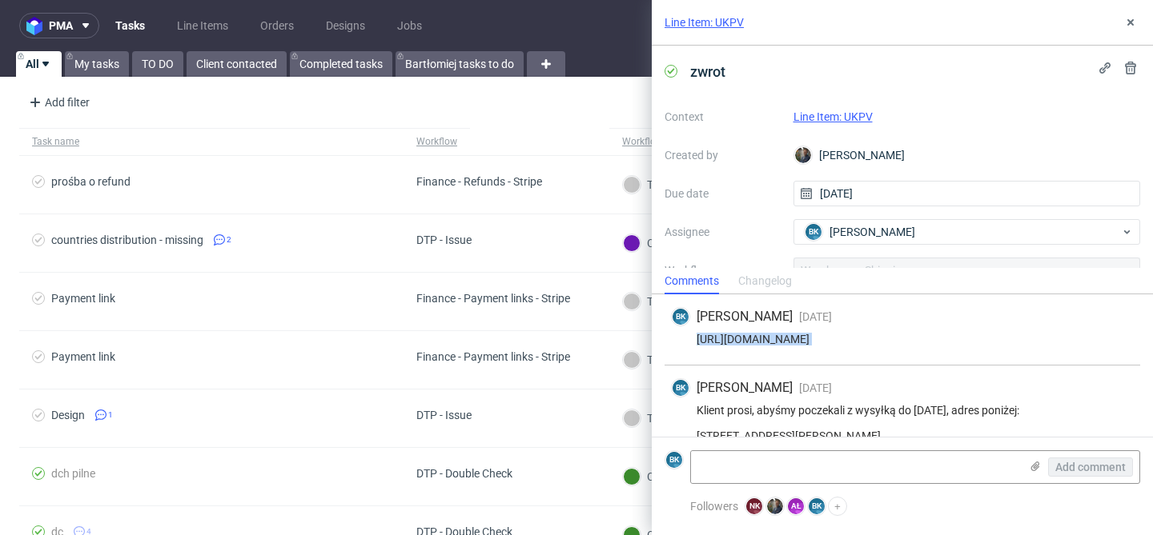
click at [855, 335] on div "https://app-eu1.hubspot.com/contacts/25600958/record/0-5/194103688412/" at bounding box center [902, 339] width 463 height 13
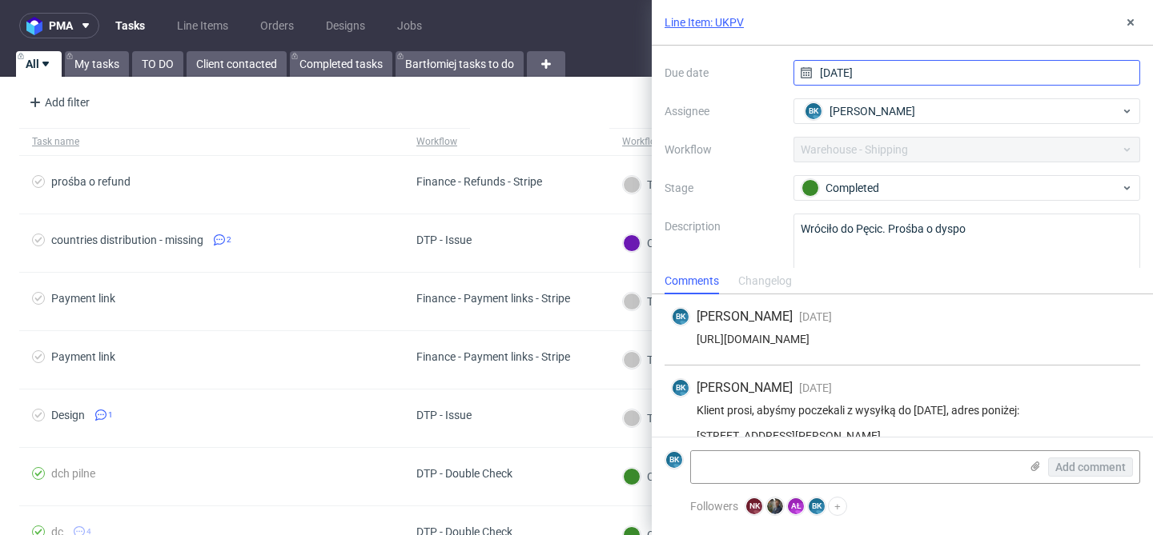
scroll to position [122, 0]
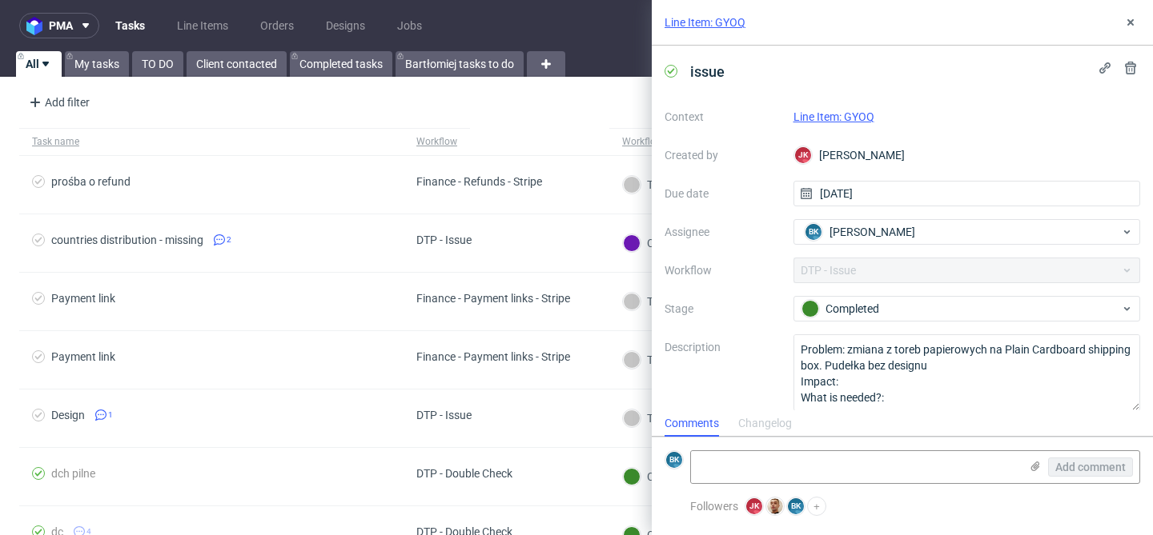
scroll to position [13, 0]
click at [1133, 29] on button at bounding box center [1130, 22] width 19 height 19
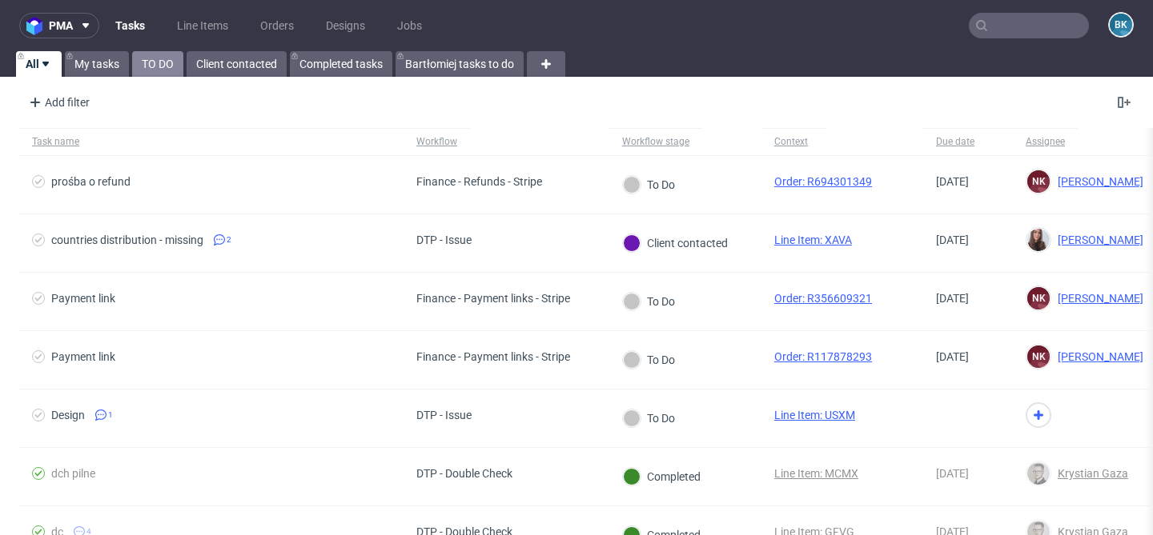
click at [156, 62] on link "TO DO" at bounding box center [157, 64] width 51 height 26
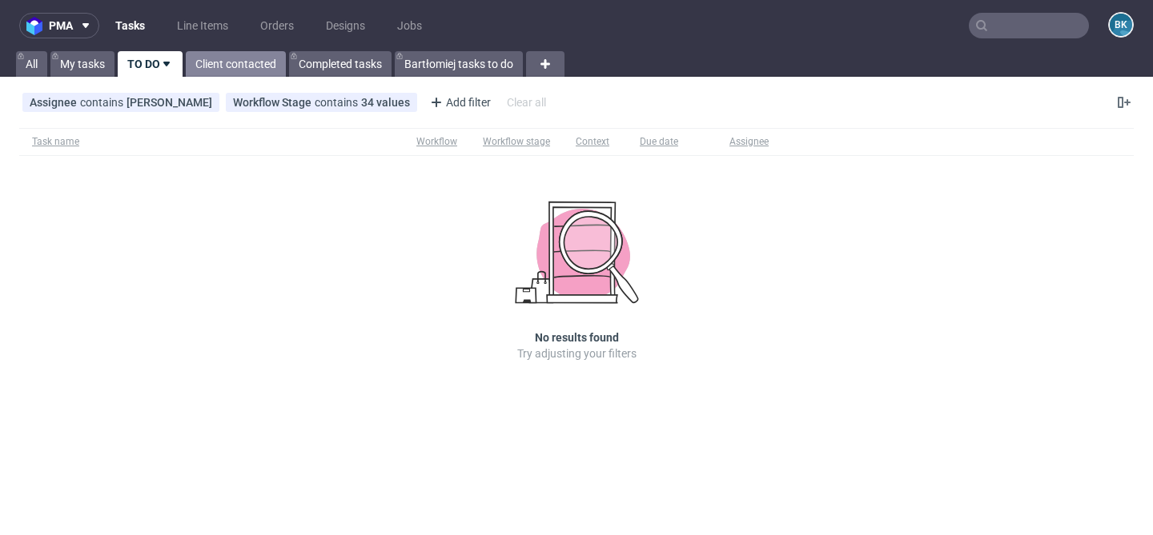
click at [239, 68] on link "Client contacted" at bounding box center [236, 64] width 100 height 26
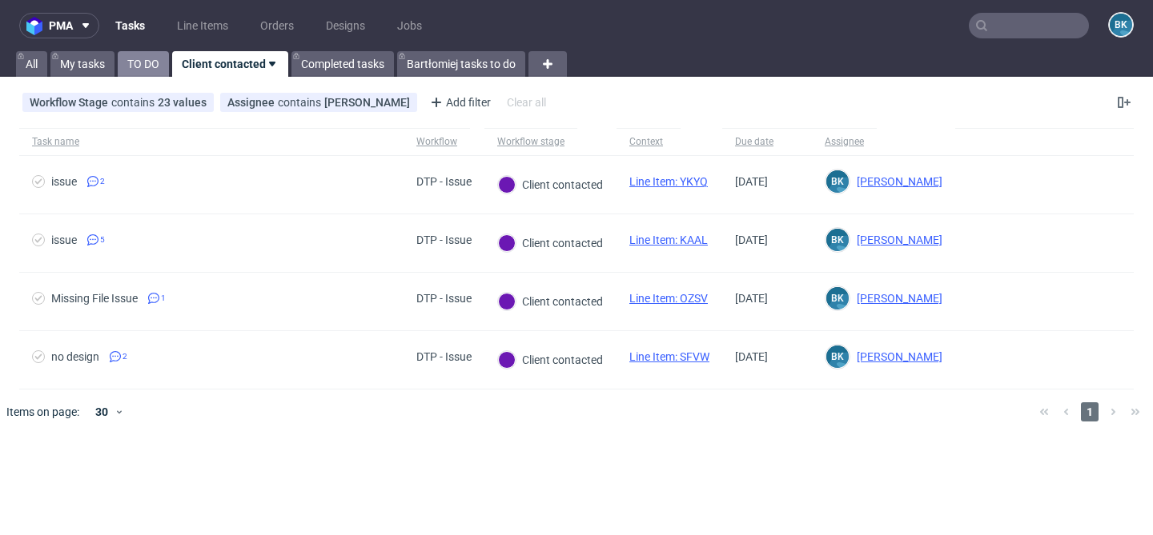
click at [130, 65] on link "TO DO" at bounding box center [143, 64] width 51 height 26
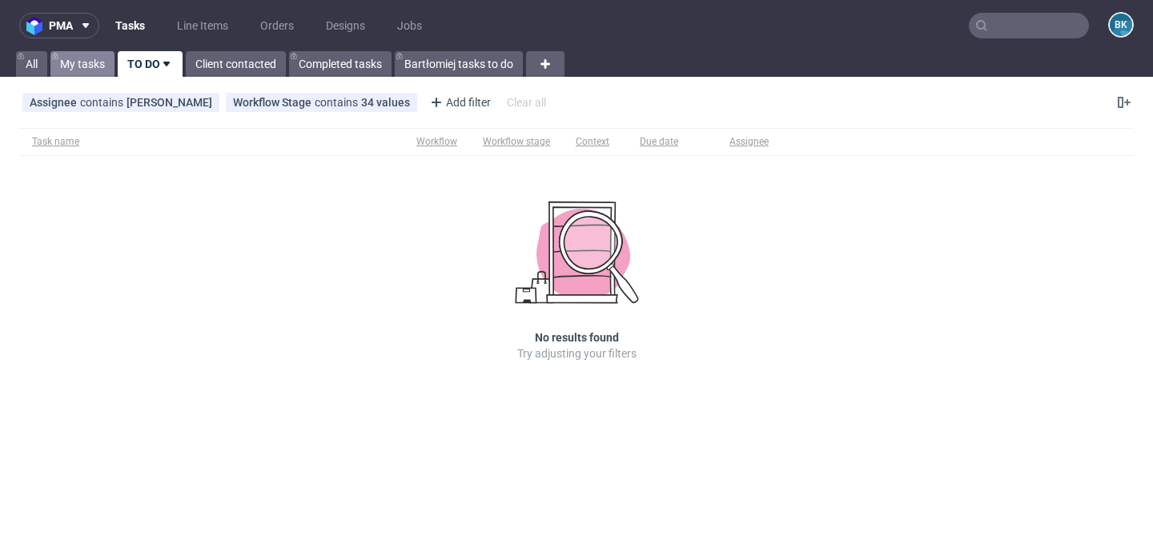
click at [79, 71] on link "My tasks" at bounding box center [82, 64] width 64 height 26
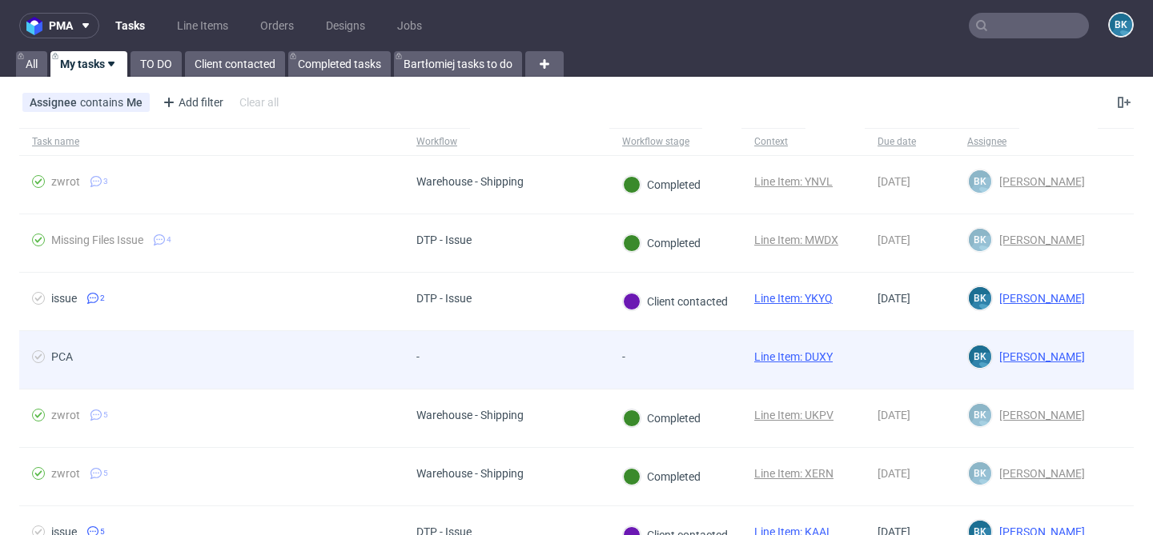
click at [615, 351] on div "-" at bounding box center [641, 360] width 64 height 58
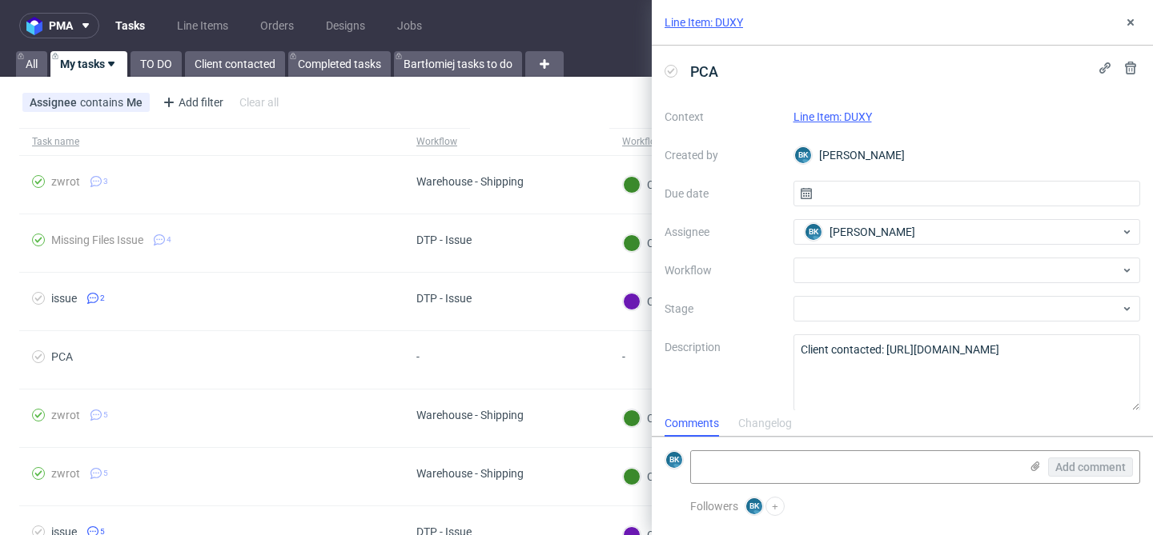
scroll to position [14, 0]
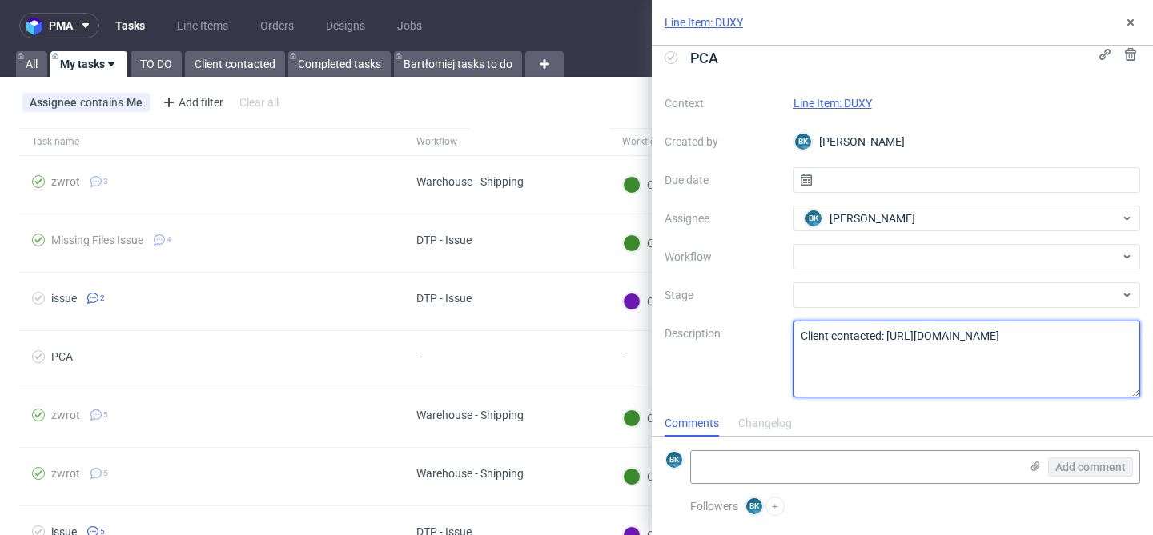
drag, startPoint x: 888, startPoint y: 337, endPoint x: 944, endPoint y: 362, distance: 61.3
click at [945, 362] on textarea "Client contacted: [URL][DOMAIN_NAME]" at bounding box center [966, 359] width 347 height 77
